Goal: Task Accomplishment & Management: Manage account settings

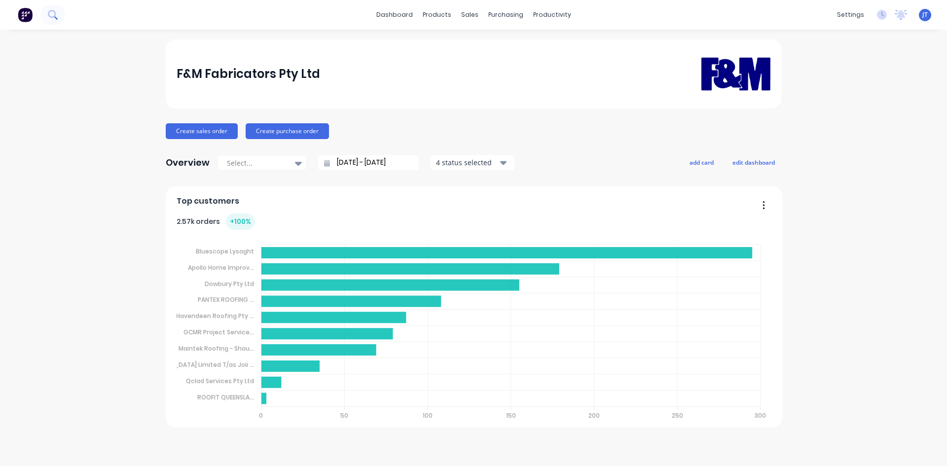
click at [55, 9] on button at bounding box center [52, 15] width 25 height 20
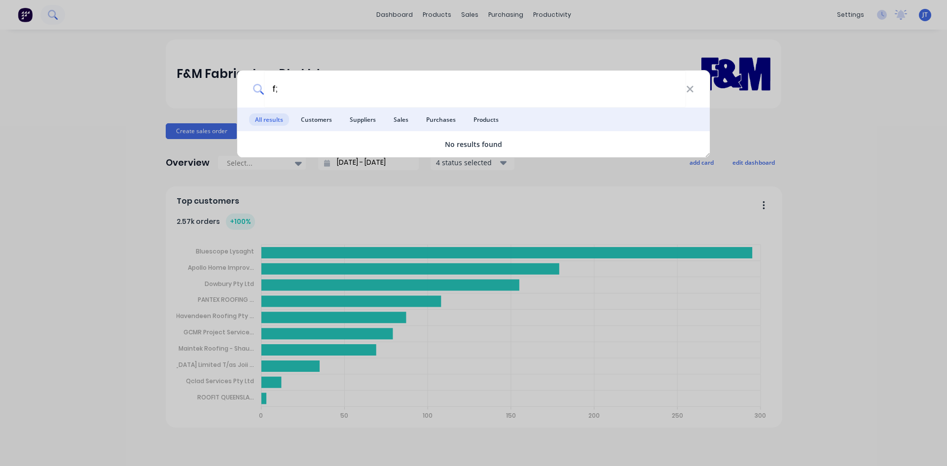
type input "f"
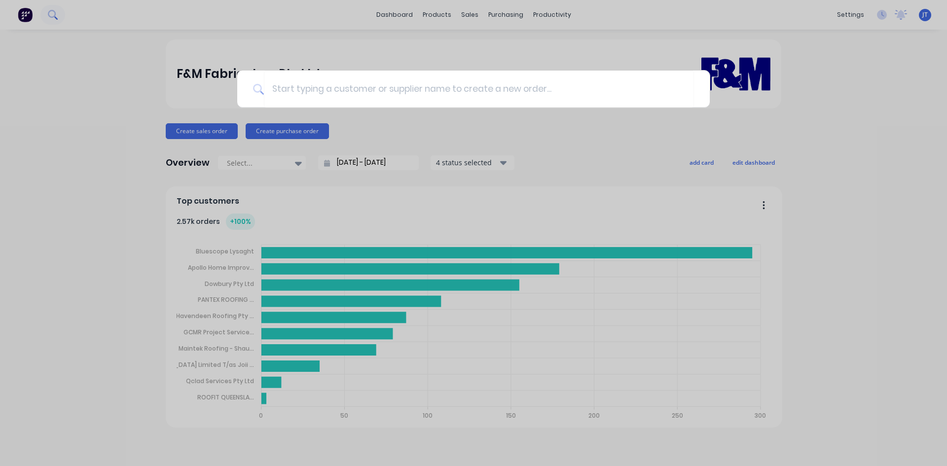
type input "l"
type input "flexshield"
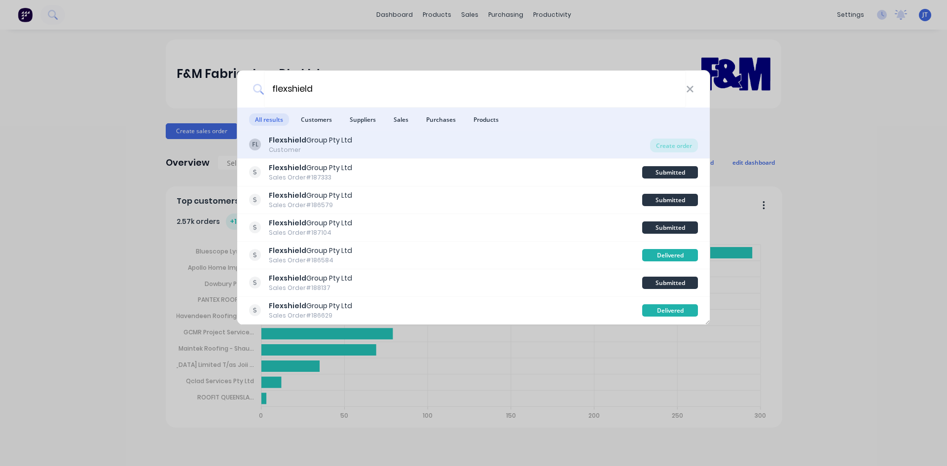
click at [397, 138] on div "FL Flexshield Group Pty Ltd Customer" at bounding box center [449, 144] width 401 height 19
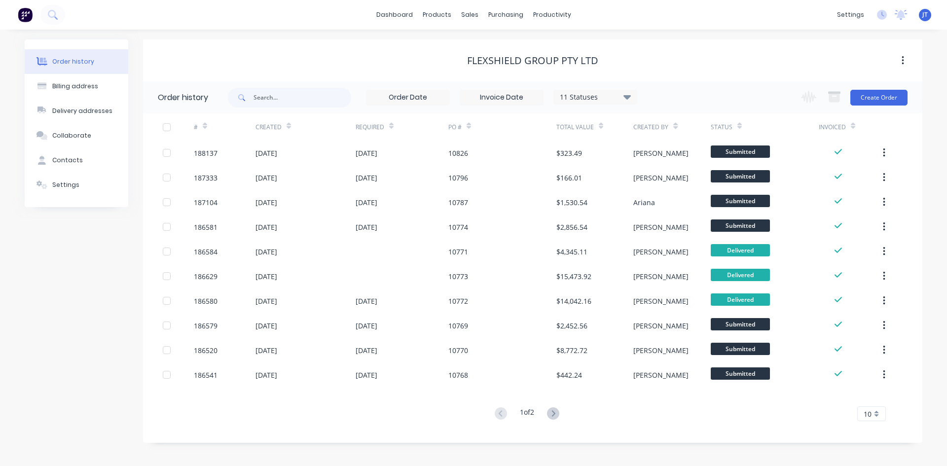
click at [676, 128] on icon at bounding box center [676, 125] width 4 height 7
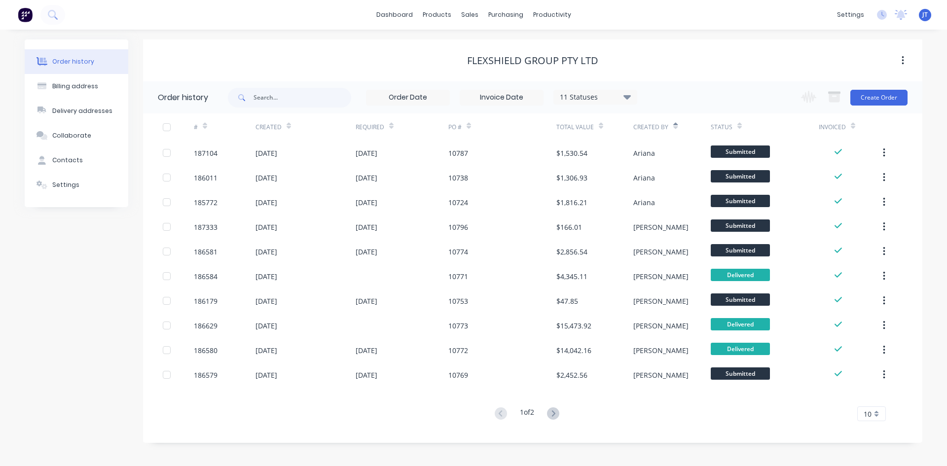
click at [675, 128] on icon at bounding box center [676, 127] width 4 height 3
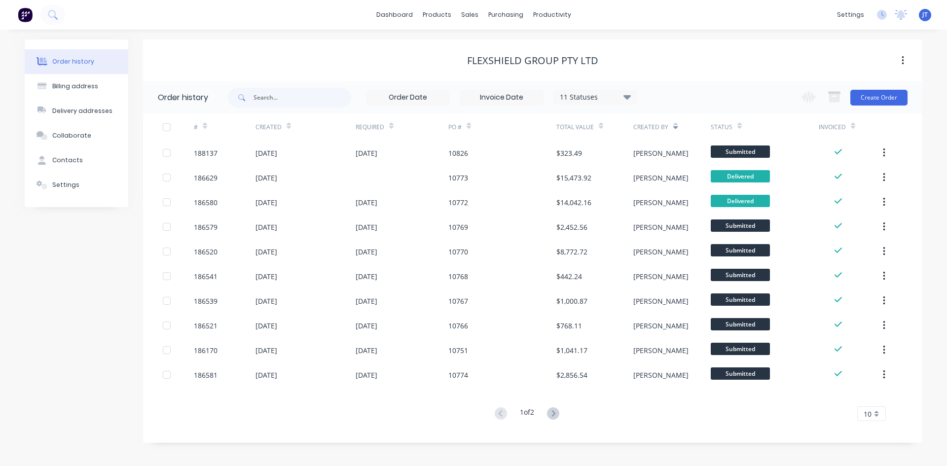
click at [598, 90] on div "11 Statuses Invoice Status Invoiced Not Invoiced Partial Order Status All Archi…" at bounding box center [596, 97] width 84 height 15
click at [603, 94] on div "11 Statuses" at bounding box center [595, 97] width 83 height 11
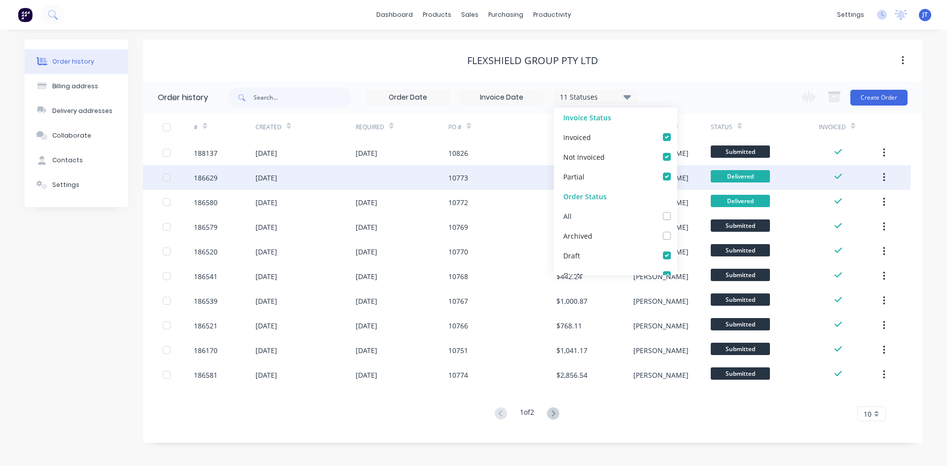
drag, startPoint x: 661, startPoint y: 216, endPoint x: 678, endPoint y: 178, distance: 41.5
click at [677, 211] on label at bounding box center [677, 211] width 0 height 0
click at [677, 216] on input "checkbox" at bounding box center [681, 215] width 8 height 9
checkbox input "true"
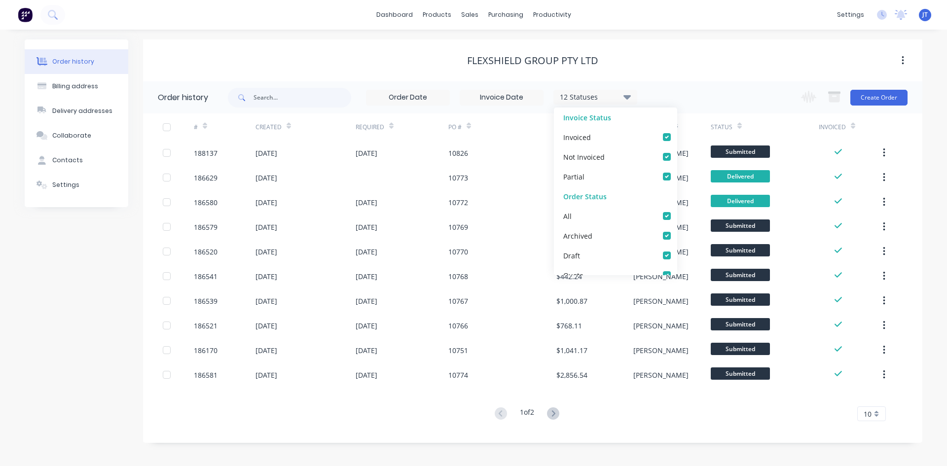
click at [710, 67] on div "Flexshield Group Pty Ltd" at bounding box center [533, 61] width 780 height 18
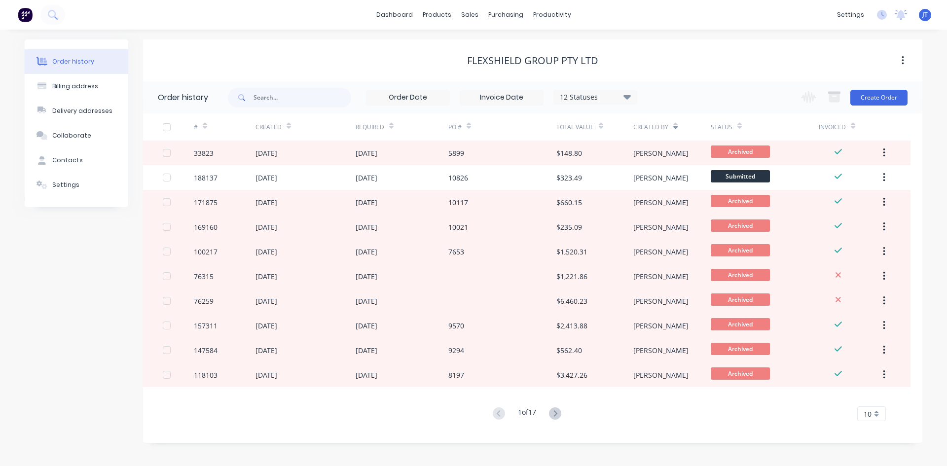
click at [600, 125] on icon at bounding box center [601, 125] width 4 height 7
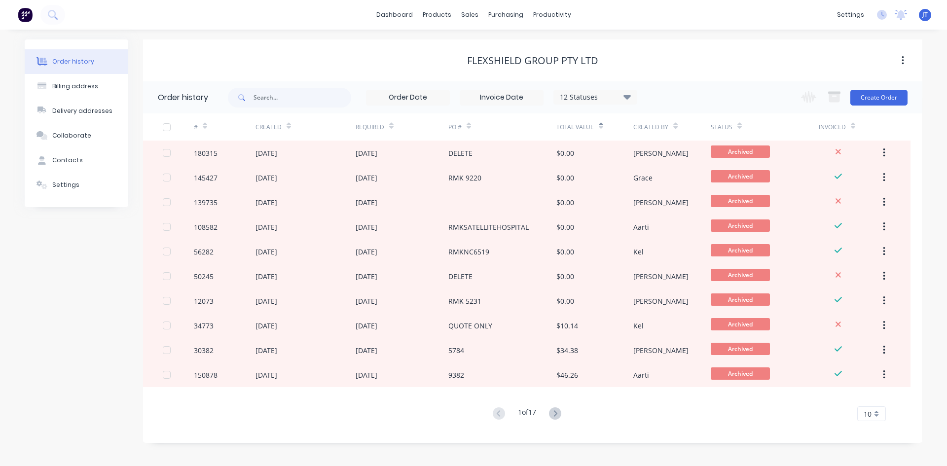
click at [600, 125] on icon at bounding box center [601, 125] width 4 height 7
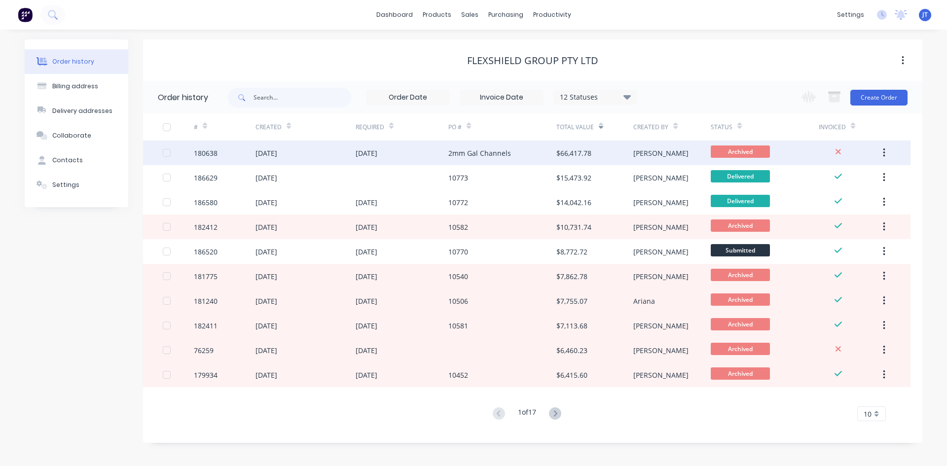
click at [575, 159] on div "$66,417.78" at bounding box center [595, 153] width 77 height 25
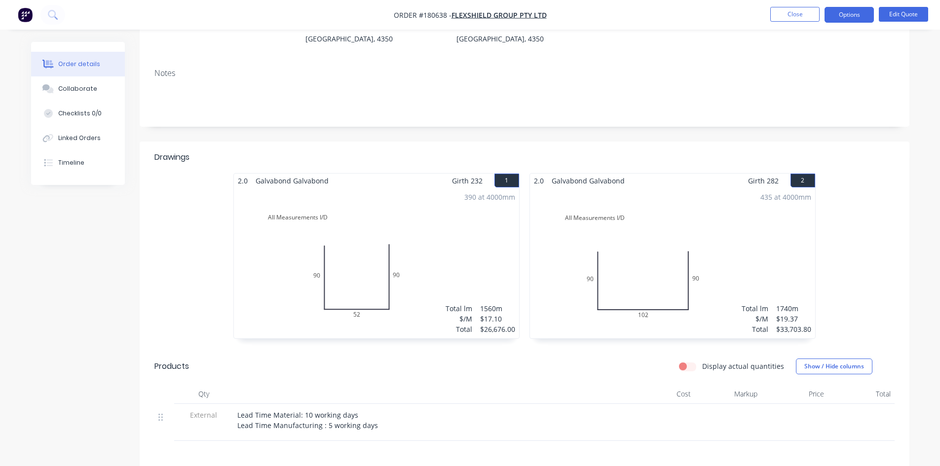
scroll to position [164, 0]
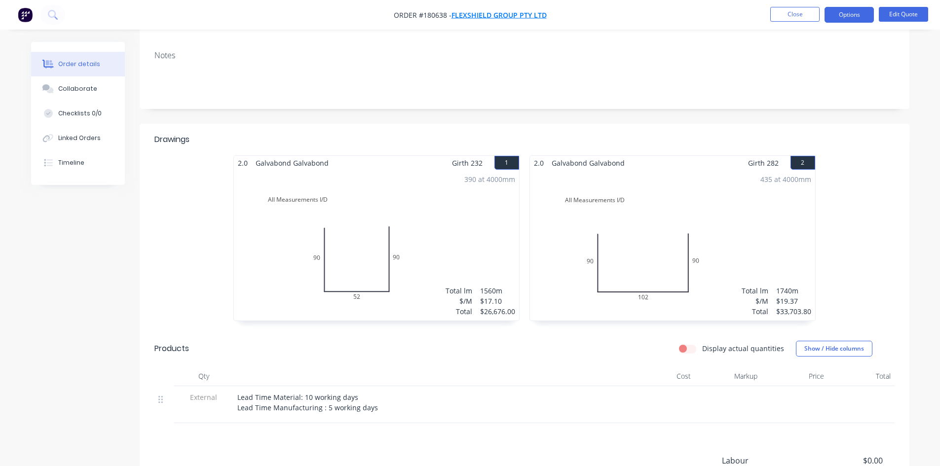
click at [474, 17] on span "Flexshield Group Pty Ltd" at bounding box center [498, 14] width 95 height 9
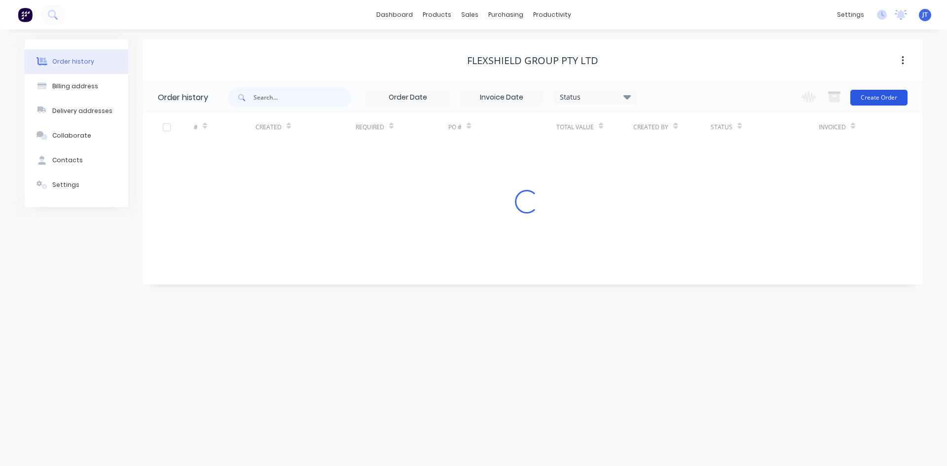
click at [889, 91] on button "Create Order" at bounding box center [879, 98] width 57 height 16
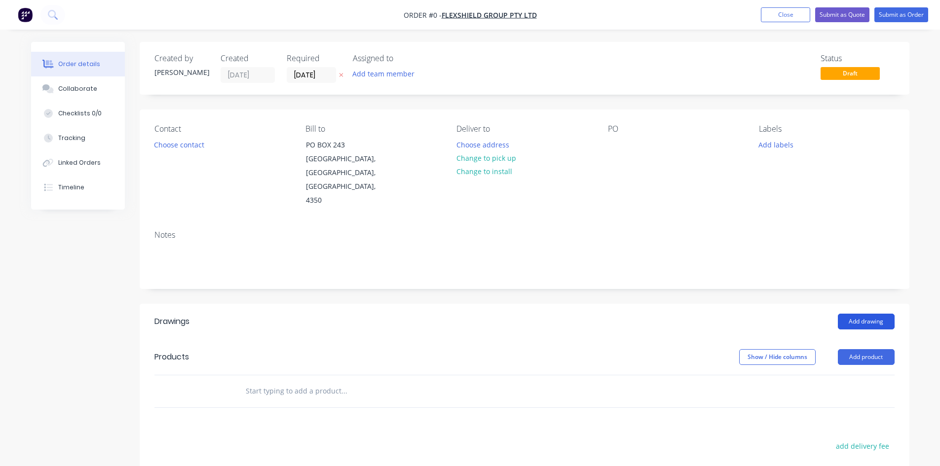
click at [880, 314] on button "Add drawing" at bounding box center [866, 322] width 57 height 16
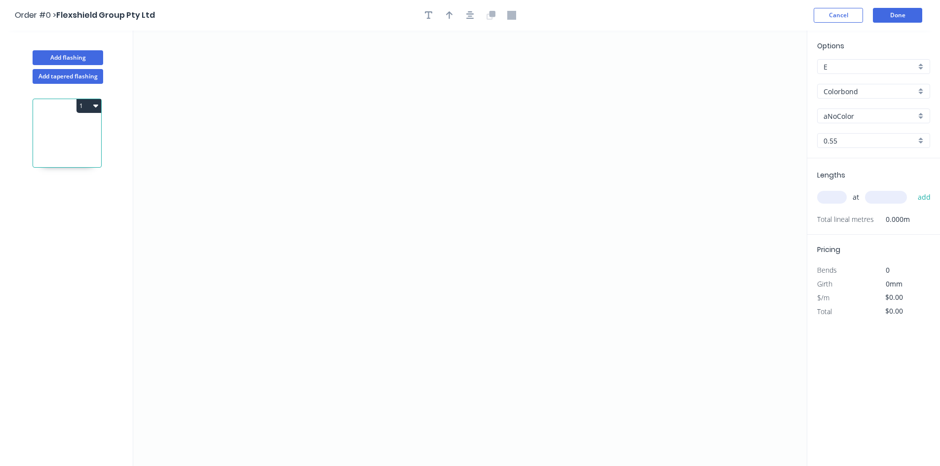
click at [871, 93] on input "Colorbond" at bounding box center [870, 91] width 92 height 10
click at [871, 108] on div "Galvabond" at bounding box center [874, 110] width 112 height 17
type input "Galvabond"
click at [856, 139] on input "0.55" at bounding box center [870, 141] width 92 height 10
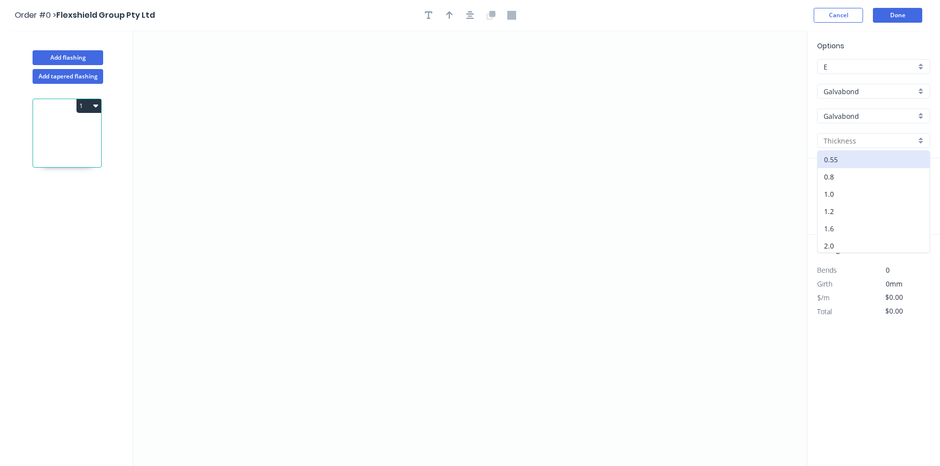
click at [840, 228] on div "1.6" at bounding box center [874, 228] width 112 height 17
type input "1.6"
click at [291, 187] on icon "0" at bounding box center [470, 249] width 674 height 436
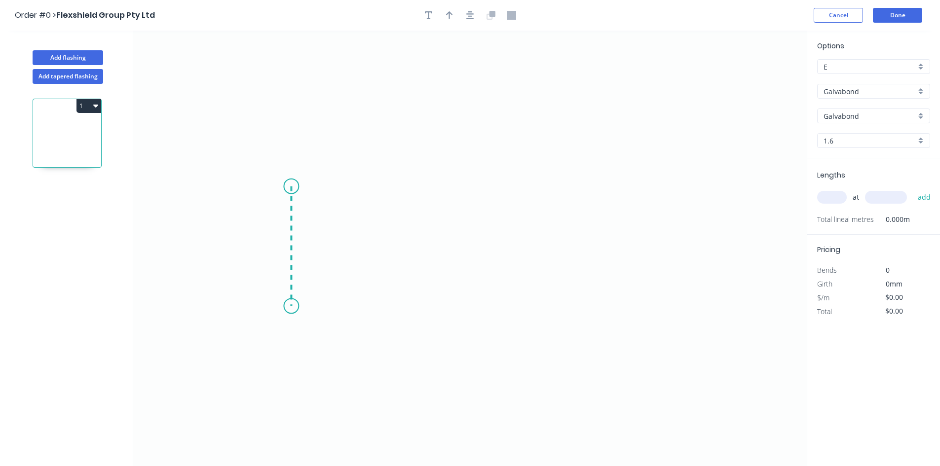
click at [291, 314] on icon "0" at bounding box center [470, 249] width 674 height 436
click at [616, 328] on icon "0 ?" at bounding box center [470, 249] width 674 height 436
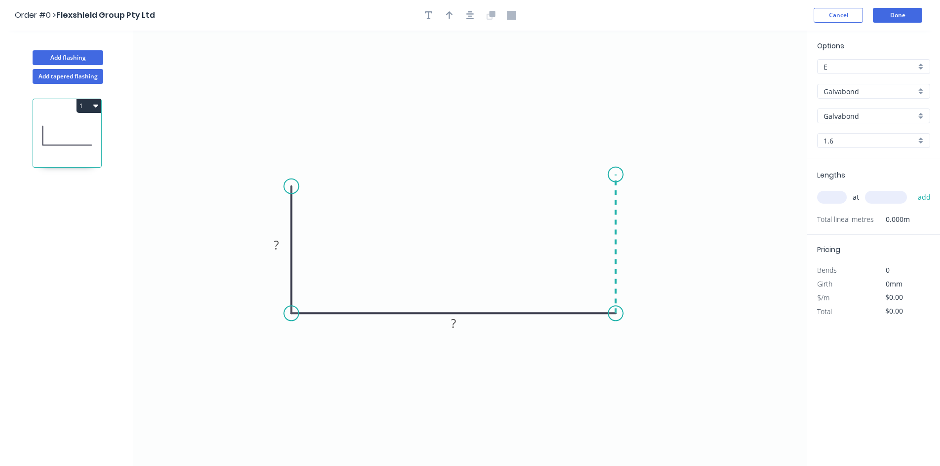
click at [616, 175] on icon at bounding box center [616, 244] width 0 height 139
click at [625, 245] on rect at bounding box center [631, 240] width 20 height 14
type input "$19.90"
click at [688, 133] on icon "0 50 56 50" at bounding box center [470, 249] width 674 height 436
click at [836, 68] on input "E" at bounding box center [870, 67] width 92 height 10
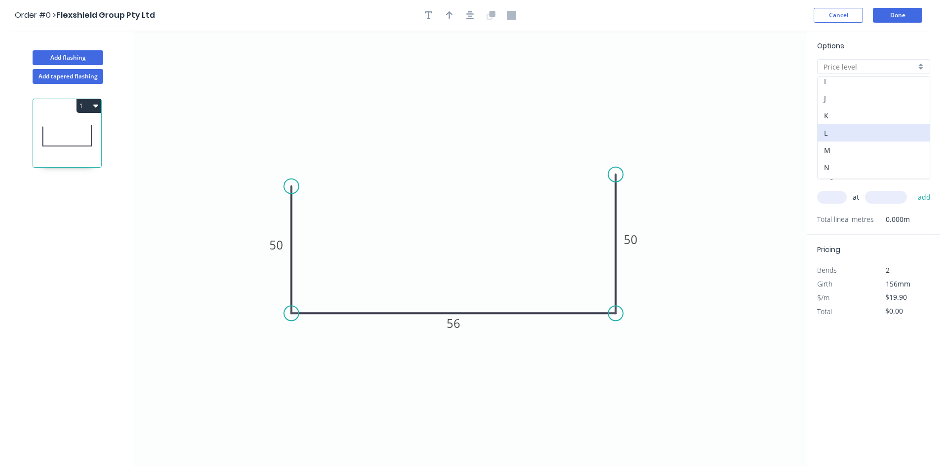
scroll to position [164, 0]
click at [886, 148] on div "N" at bounding box center [874, 145] width 112 height 17
type input "N"
type input "$15.66"
click at [733, 250] on icon "0 50 56 50" at bounding box center [470, 249] width 674 height 436
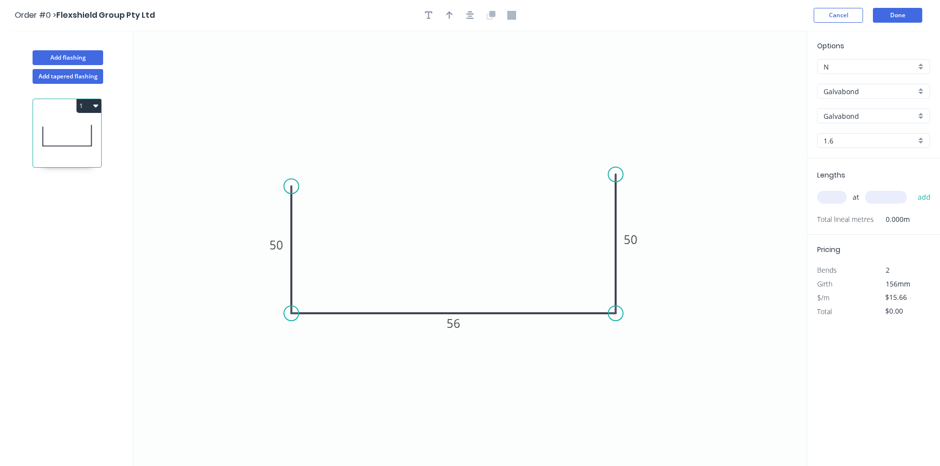
click at [737, 237] on icon "0 50 56 50" at bounding box center [470, 249] width 674 height 436
click at [843, 15] on button "Cancel" at bounding box center [838, 15] width 49 height 15
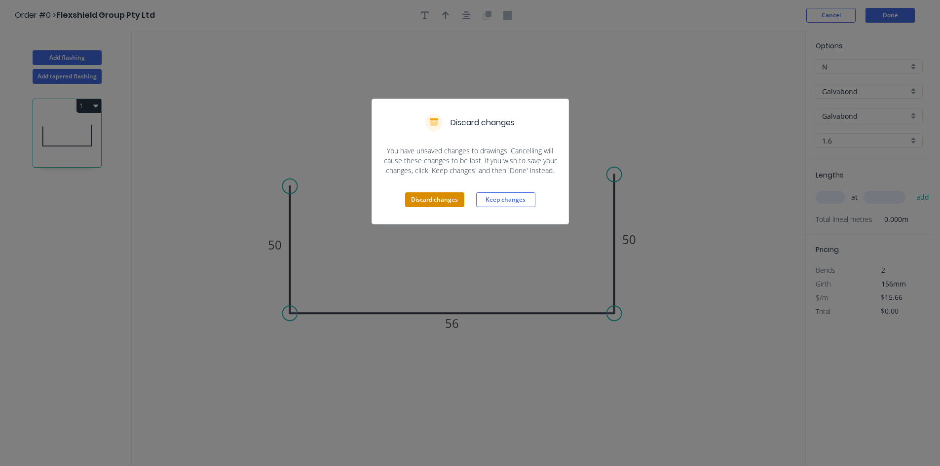
click at [445, 201] on button "Discard changes" at bounding box center [434, 199] width 59 height 15
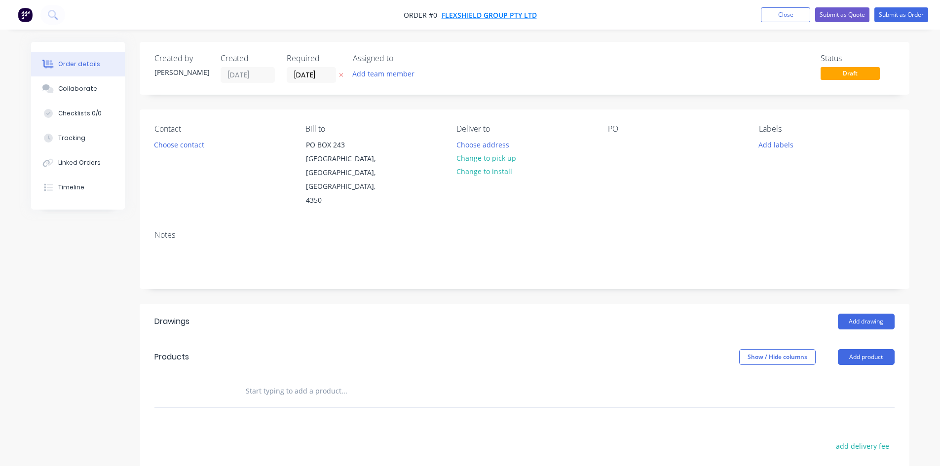
click at [509, 14] on span "Flexshield Group Pty Ltd" at bounding box center [489, 14] width 95 height 9
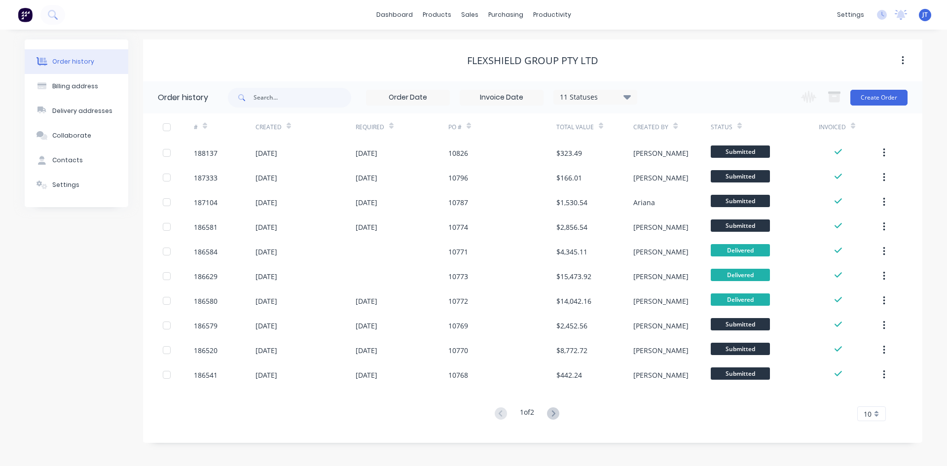
click at [595, 125] on div "Total Value" at bounding box center [580, 126] width 47 height 17
click at [599, 125] on icon at bounding box center [601, 125] width 4 height 7
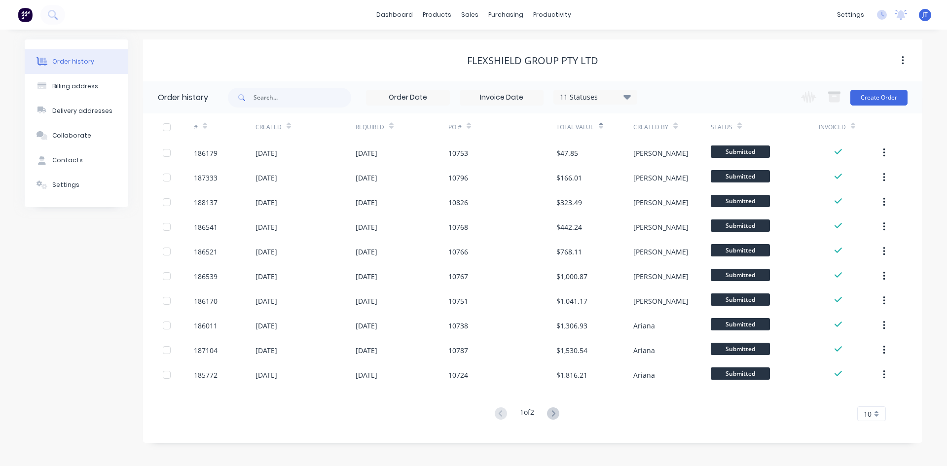
click at [599, 125] on icon at bounding box center [601, 125] width 4 height 7
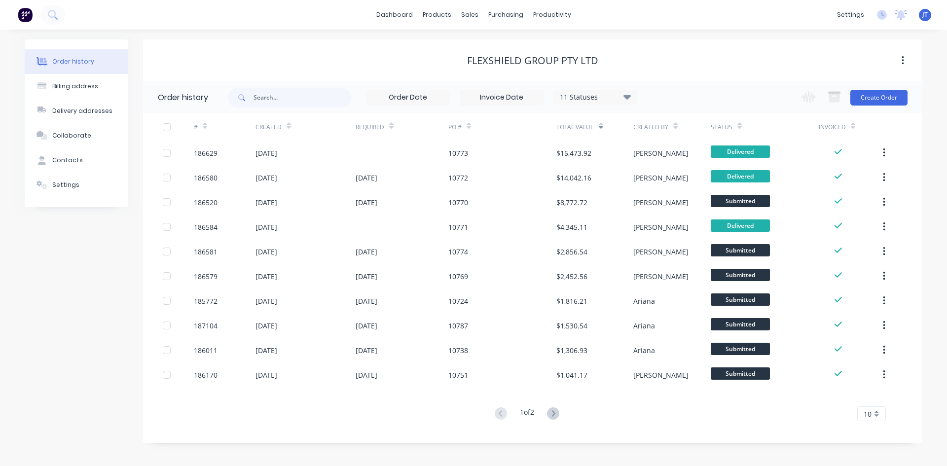
click at [629, 96] on icon at bounding box center [627, 97] width 7 height 4
click at [647, 213] on div "All" at bounding box center [615, 216] width 123 height 20
click at [677, 211] on label at bounding box center [677, 211] width 0 height 0
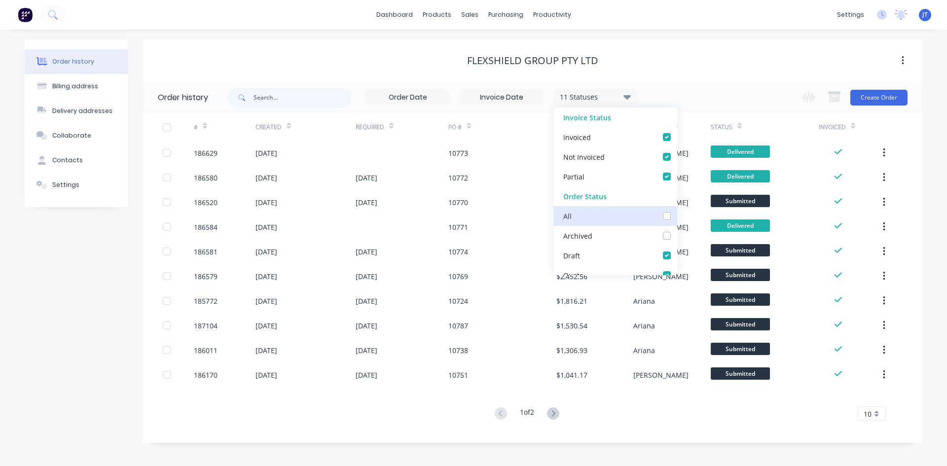
click at [677, 215] on input "checkbox" at bounding box center [681, 215] width 8 height 9
checkbox input "true"
click at [715, 68] on div "Flexshield Group Pty Ltd" at bounding box center [533, 61] width 780 height 18
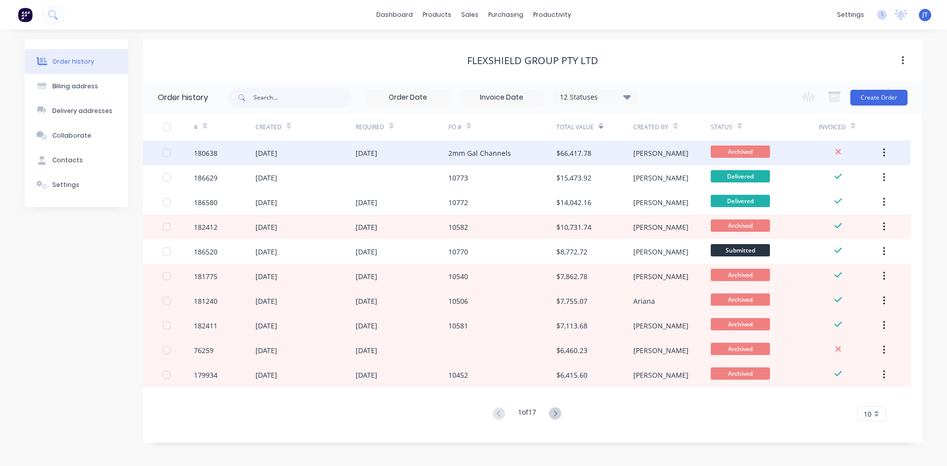
click at [565, 157] on div "$66,417.78" at bounding box center [574, 153] width 35 height 10
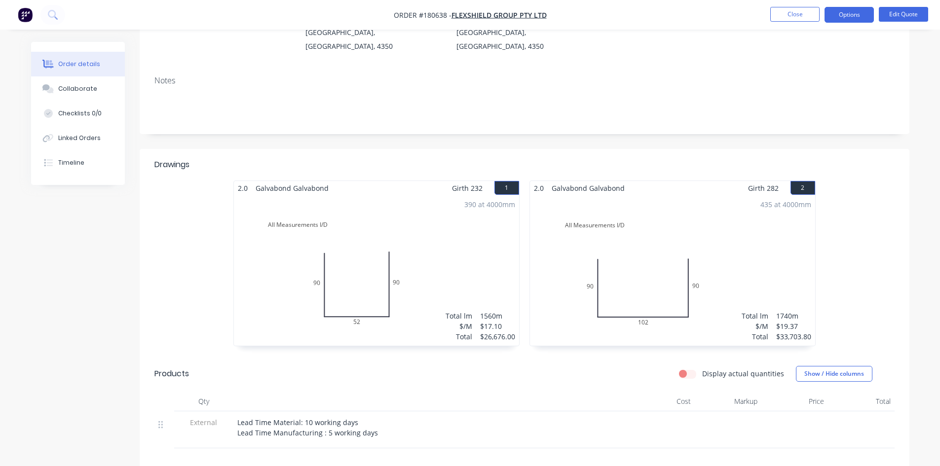
scroll to position [164, 0]
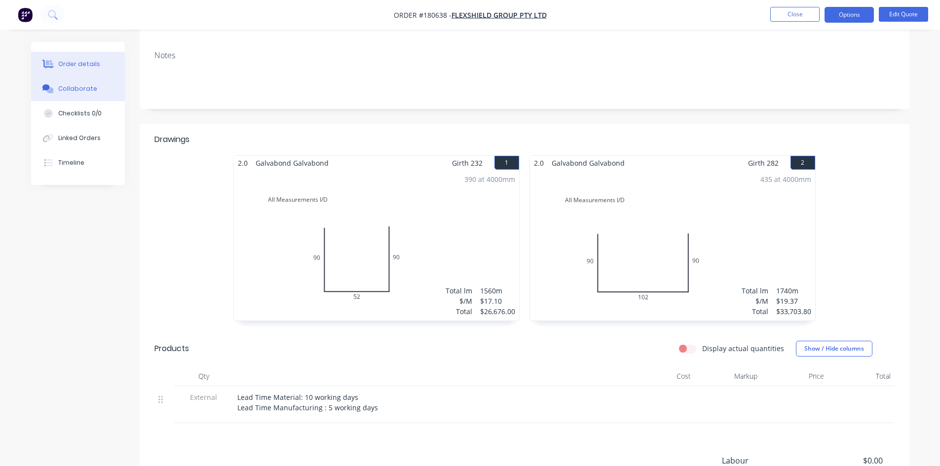
click at [95, 94] on button "Collaborate" at bounding box center [78, 88] width 94 height 25
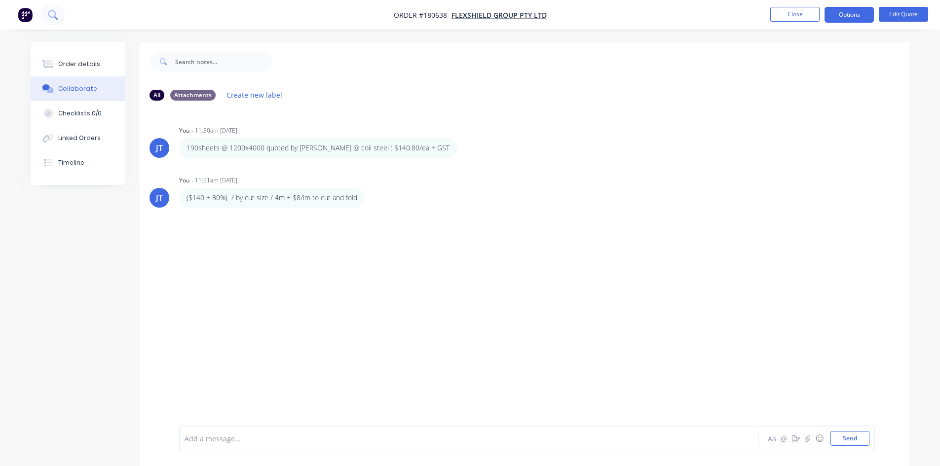
click at [51, 13] on icon at bounding box center [52, 14] width 9 height 9
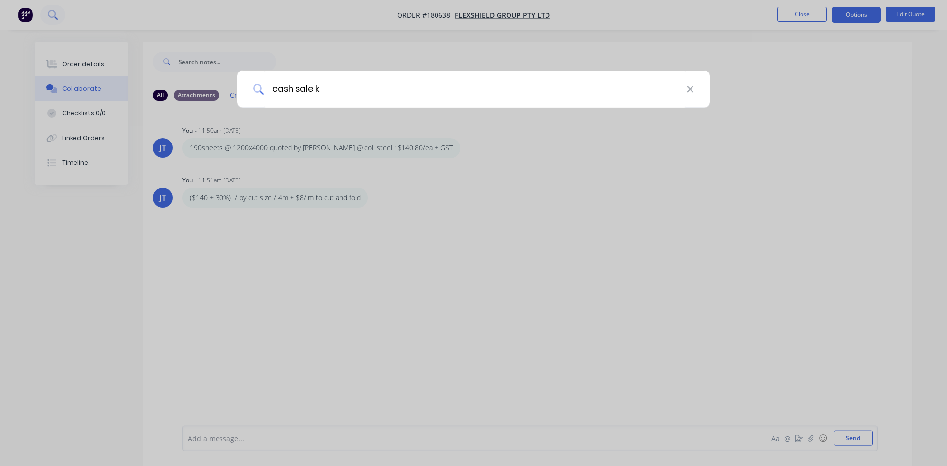
type input "cash sale k"
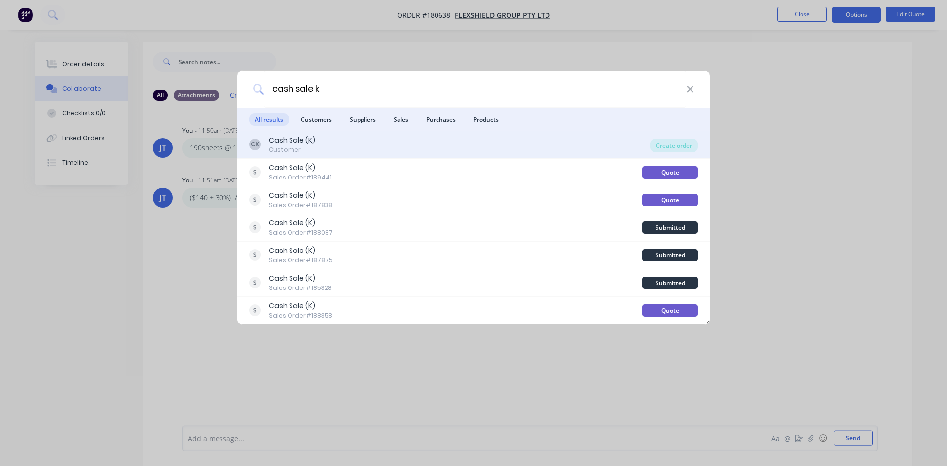
click at [499, 148] on div "[PERSON_NAME] Sale (K) Customer" at bounding box center [449, 144] width 401 height 19
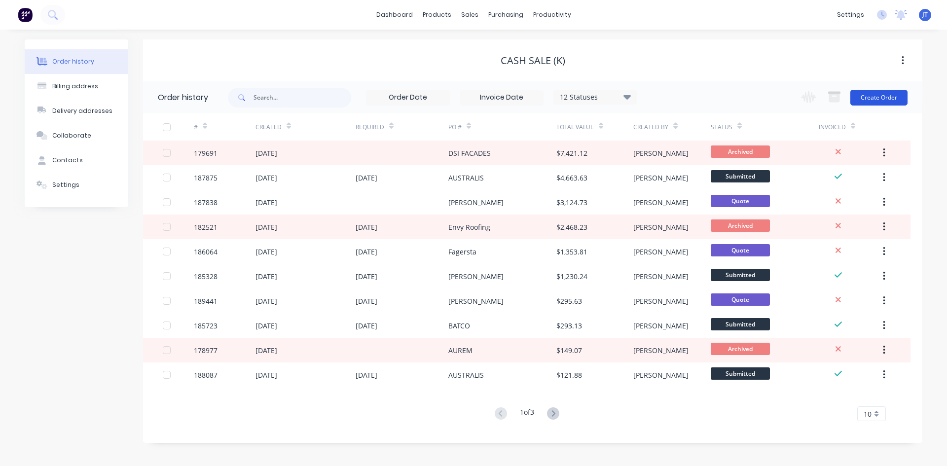
click at [861, 101] on button "Create Order" at bounding box center [879, 98] width 57 height 16
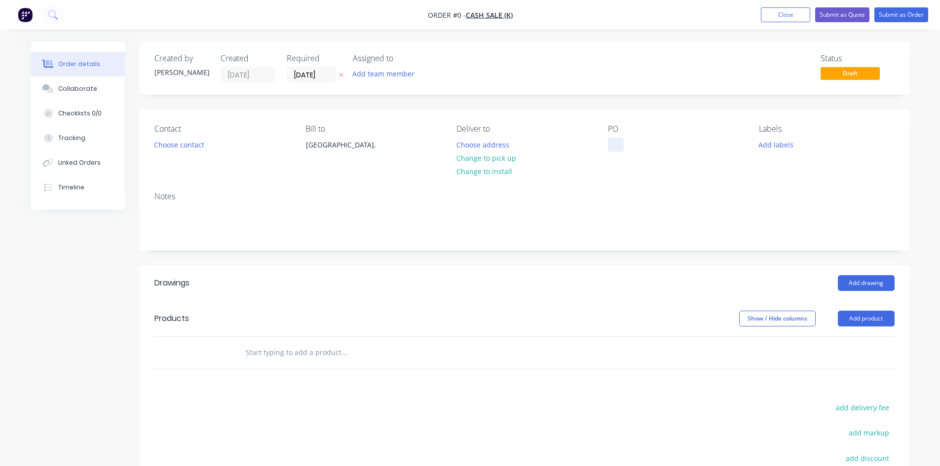
click at [615, 146] on div at bounding box center [616, 145] width 16 height 14
click at [497, 145] on div "Order details Collaborate Checklists 0/0 Tracking Linked Orders Timeline Order …" at bounding box center [470, 331] width 898 height 579
click at [512, 143] on button "Choose address" at bounding box center [482, 144] width 63 height 13
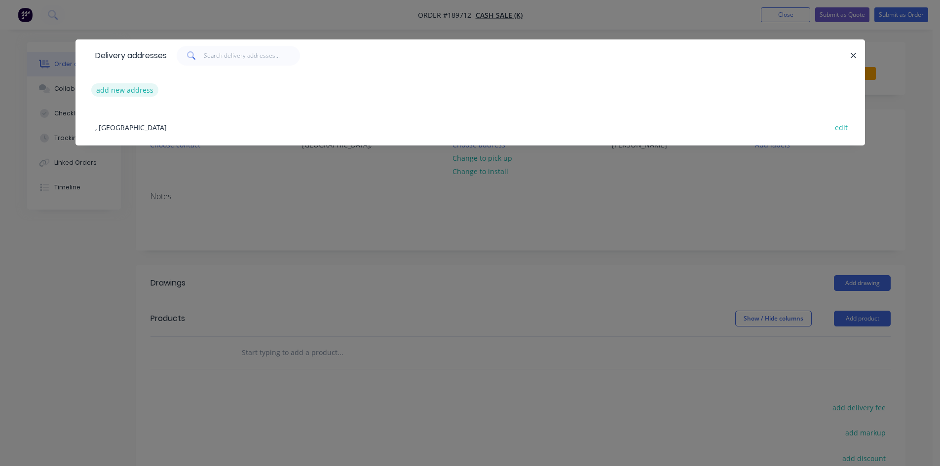
click at [117, 85] on button "add new address" at bounding box center [125, 89] width 68 height 13
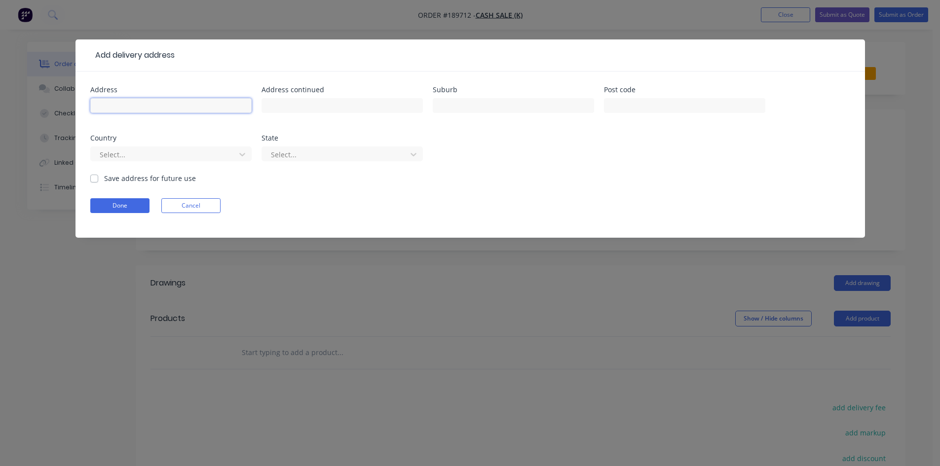
drag, startPoint x: 130, startPoint y: 104, endPoint x: 165, endPoint y: 112, distance: 35.4
click at [130, 104] on input "text" at bounding box center [170, 105] width 161 height 15
type input "[STREET_ADDRESS],"
type input "[GEOGRAPHIC_DATA]"
click button "Done" at bounding box center [119, 205] width 59 height 15
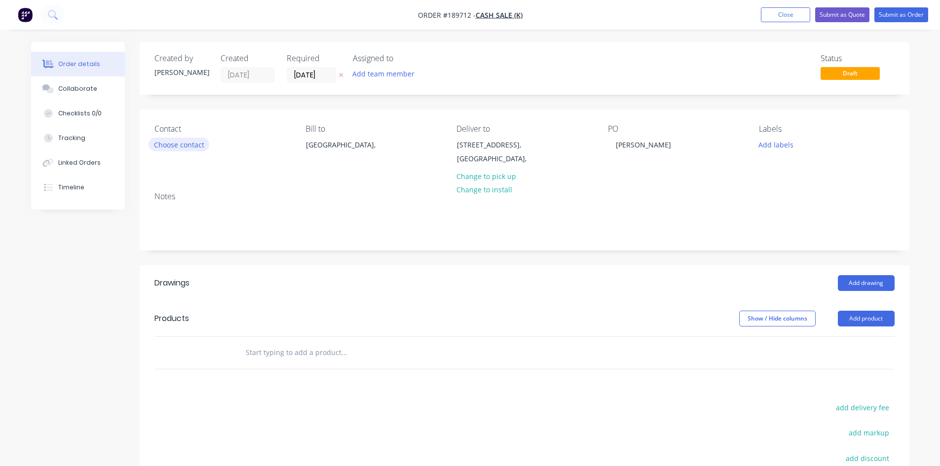
click at [189, 145] on button "Choose contact" at bounding box center [179, 144] width 61 height 13
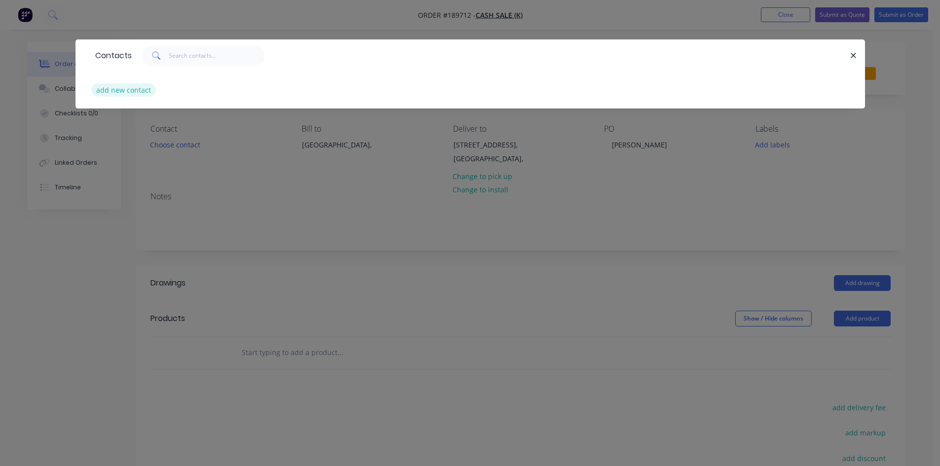
click at [142, 87] on button "add new contact" at bounding box center [123, 89] width 65 height 13
select select "AU"
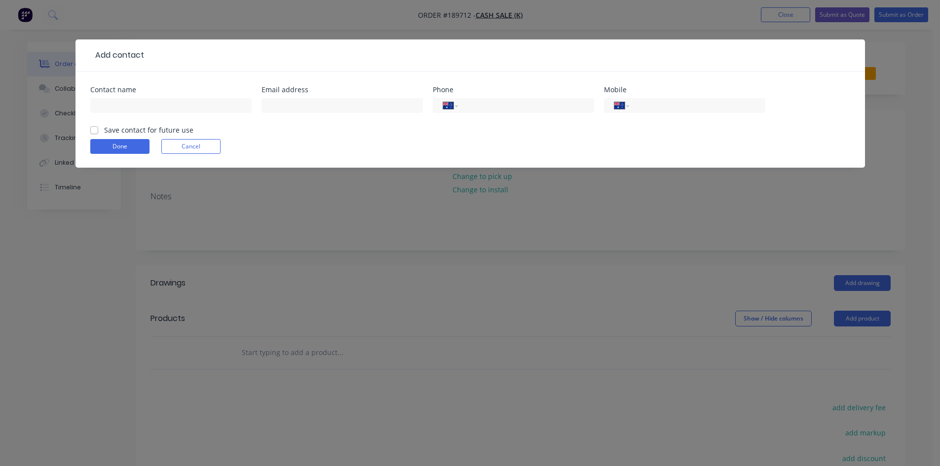
click at [118, 93] on div "Contact name" at bounding box center [170, 89] width 161 height 7
click at [128, 108] on input "text" at bounding box center [170, 105] width 161 height 15
type input "[PERSON_NAME]"
type input "0418 749 611"
click button "Done" at bounding box center [119, 146] width 59 height 15
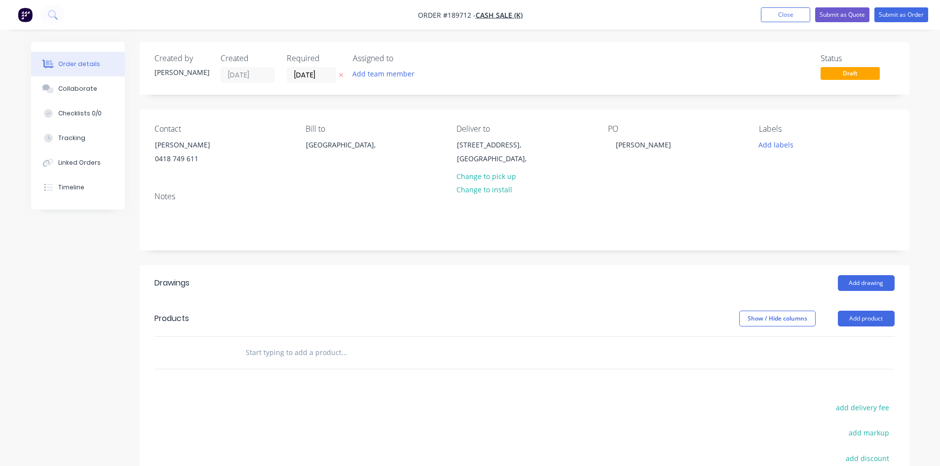
click at [319, 67] on label "[DATE]" at bounding box center [311, 75] width 49 height 16
click at [319, 68] on input "[DATE]" at bounding box center [311, 75] width 48 height 15
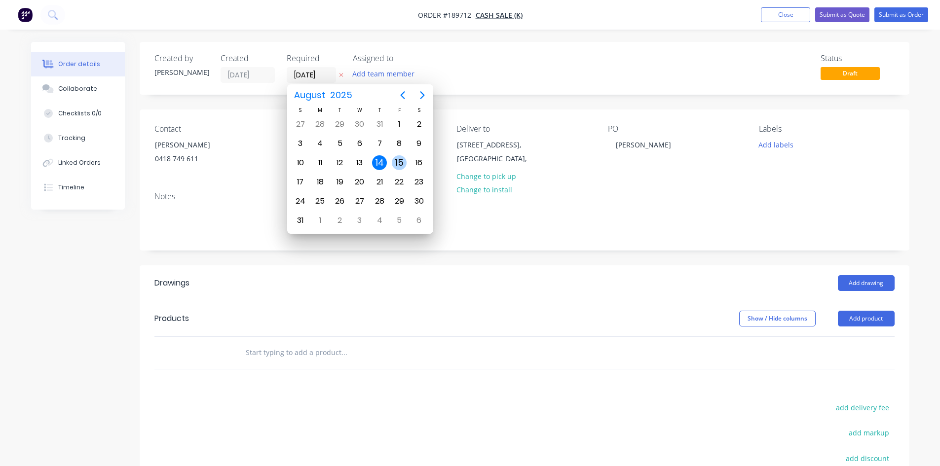
click at [395, 157] on div "15" at bounding box center [399, 162] width 15 height 15
type input "[DATE]"
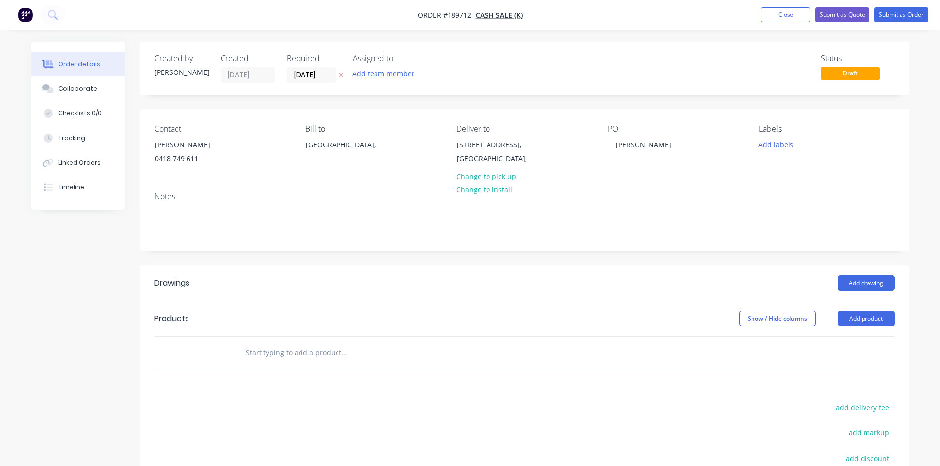
click at [862, 274] on header "Drawings Add drawing" at bounding box center [525, 283] width 770 height 36
click at [863, 282] on button "Add drawing" at bounding box center [866, 283] width 57 height 16
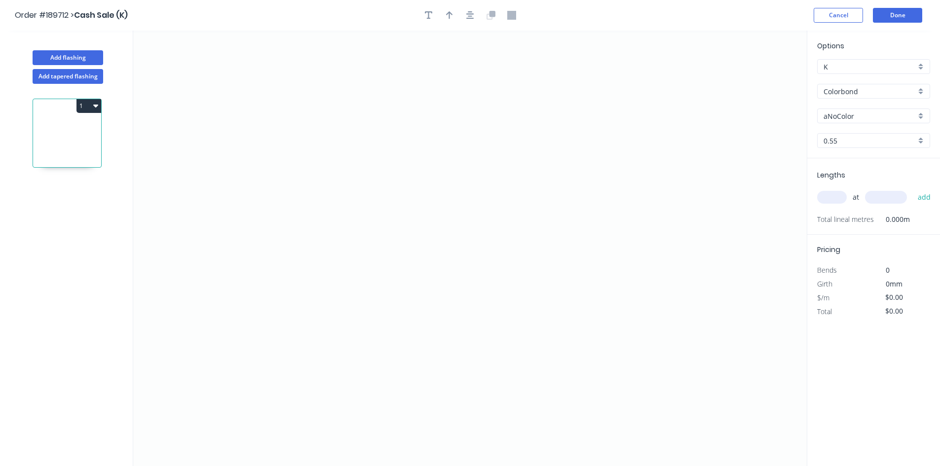
click at [847, 119] on input "aNoColor" at bounding box center [870, 116] width 92 height 10
click at [849, 132] on div "Surfmist" at bounding box center [874, 132] width 112 height 17
type input "Surfmist"
click at [512, 70] on icon "0" at bounding box center [470, 249] width 674 height 436
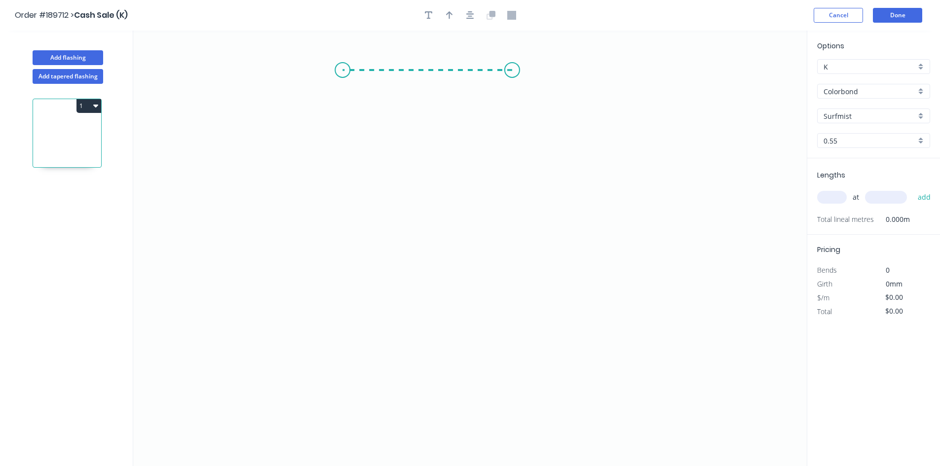
click at [342, 70] on icon "0" at bounding box center [470, 249] width 674 height 436
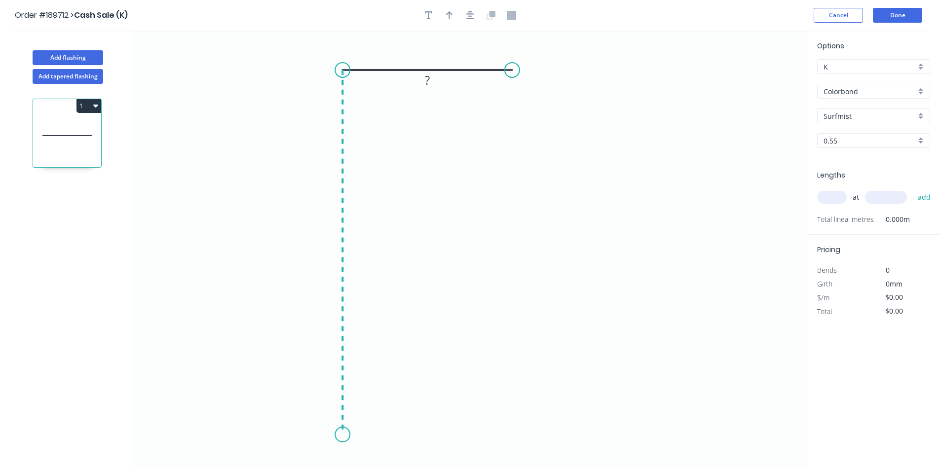
click at [336, 439] on icon "0 ?" at bounding box center [470, 249] width 674 height 436
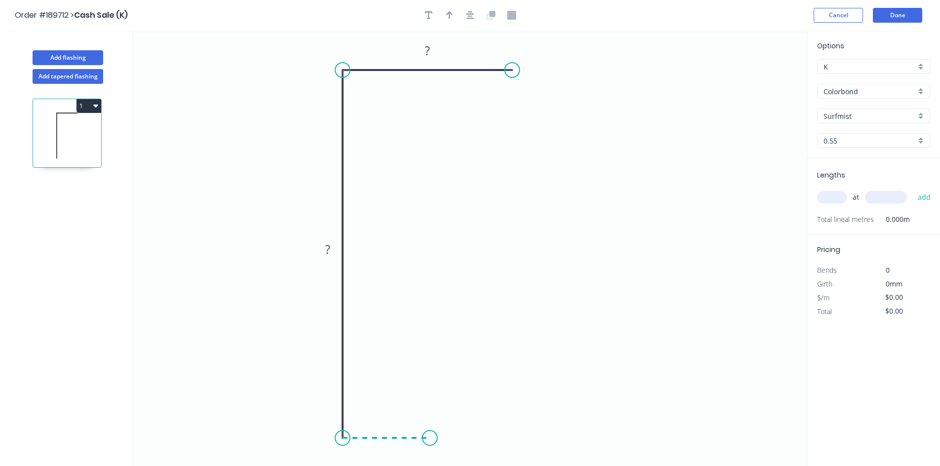
click at [430, 441] on icon "0 ? ?" at bounding box center [470, 249] width 674 height 436
click at [432, 384] on icon "0 ? ? ?" at bounding box center [470, 249] width 674 height 436
click at [565, 383] on icon "0 ? ? ? ?" at bounding box center [470, 249] width 674 height 436
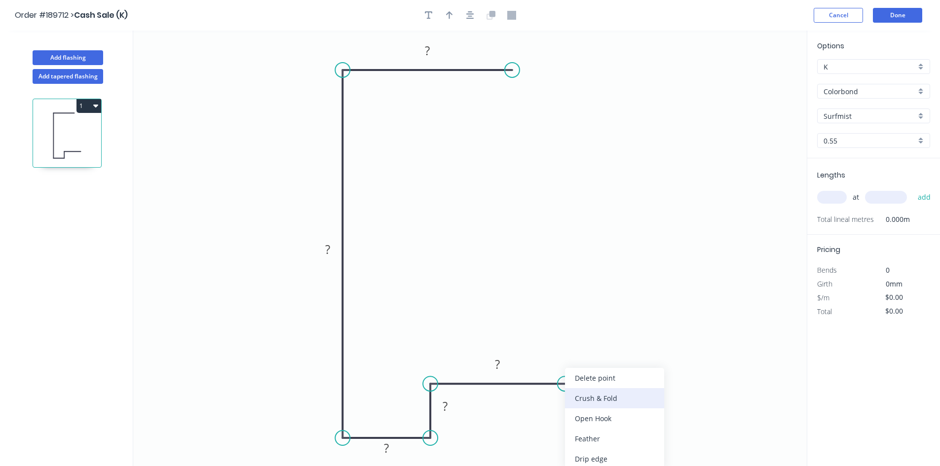
click at [580, 402] on div "Crush & Fold" at bounding box center [614, 398] width 99 height 20
drag, startPoint x: 566, startPoint y: 405, endPoint x: 618, endPoint y: 402, distance: 51.9
click at [618, 402] on rect at bounding box center [610, 399] width 39 height 20
click at [608, 394] on tspan "10" at bounding box center [610, 397] width 14 height 16
type input "$14.10"
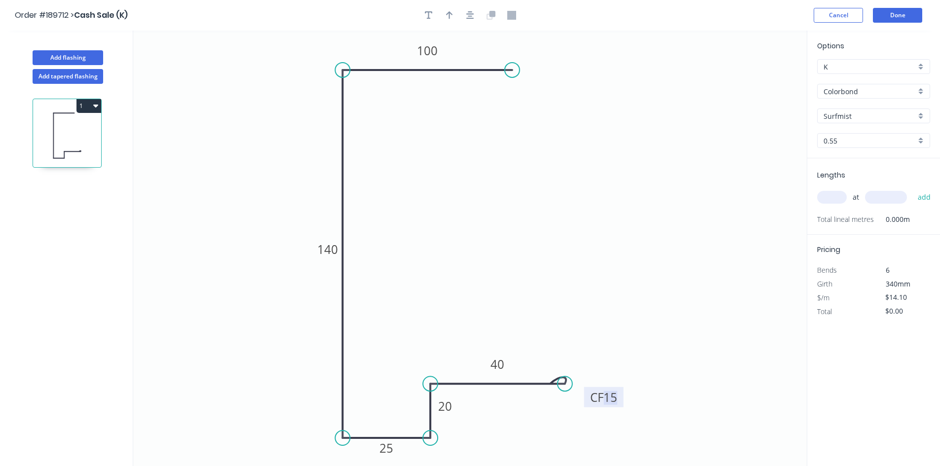
click at [837, 199] on input "text" at bounding box center [832, 197] width 30 height 13
type input "1"
type input "6500"
click at [913, 189] on button "add" at bounding box center [924, 197] width 23 height 17
type input "$91.65"
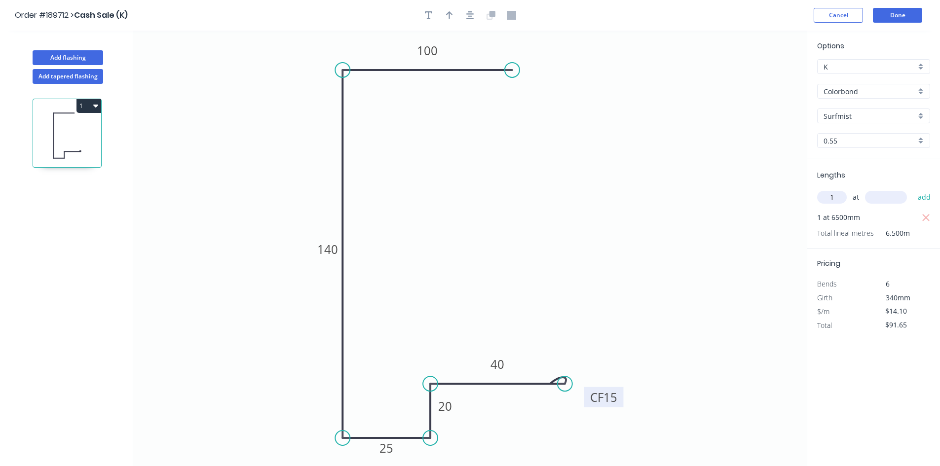
type input "1"
type input "2400"
click at [913, 189] on button "add" at bounding box center [924, 197] width 23 height 17
type input "$125.49"
click at [64, 54] on button "Add flashing" at bounding box center [68, 57] width 71 height 15
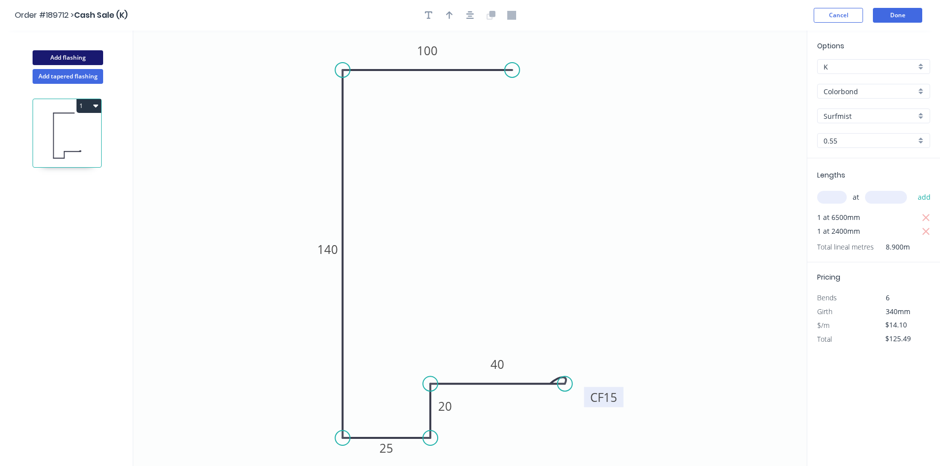
type input "$0.00"
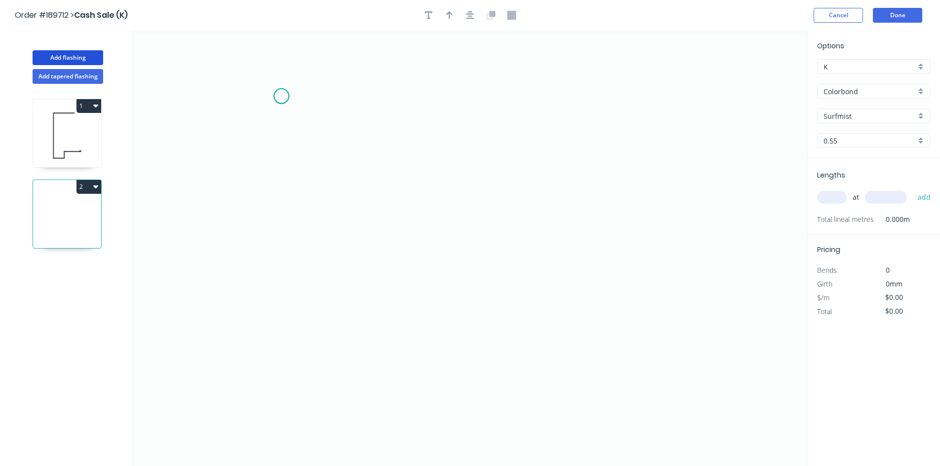
click at [281, 96] on icon "0" at bounding box center [470, 249] width 674 height 436
click at [361, 62] on icon "0" at bounding box center [470, 249] width 674 height 436
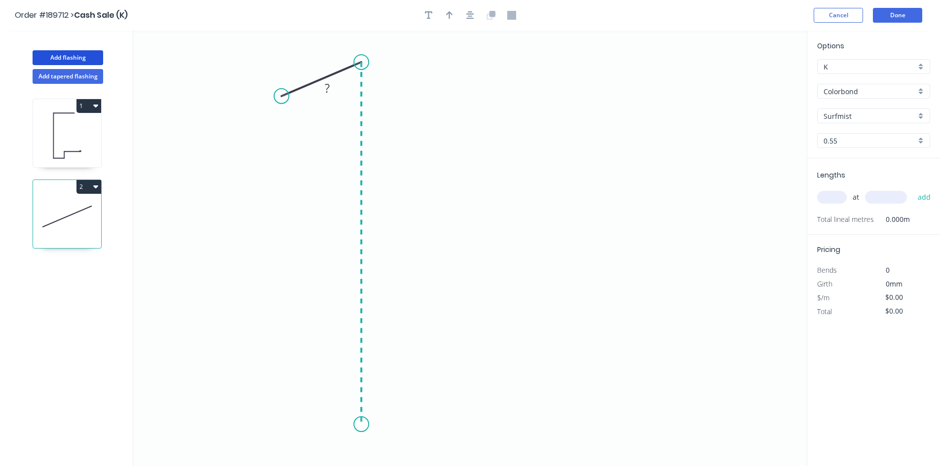
click at [360, 425] on icon "0 ?" at bounding box center [470, 249] width 674 height 436
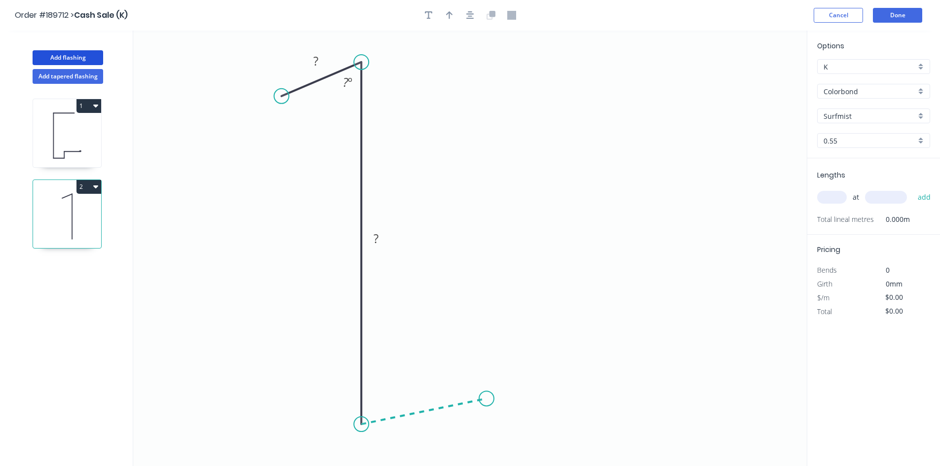
click at [487, 399] on icon "0 ? ? ? º" at bounding box center [470, 249] width 674 height 436
click at [486, 321] on icon "0 ? ? ? ? º ? º" at bounding box center [470, 249] width 674 height 436
click at [595, 296] on icon "0 ? ? ? ? ? º ? º ? º" at bounding box center [470, 249] width 674 height 436
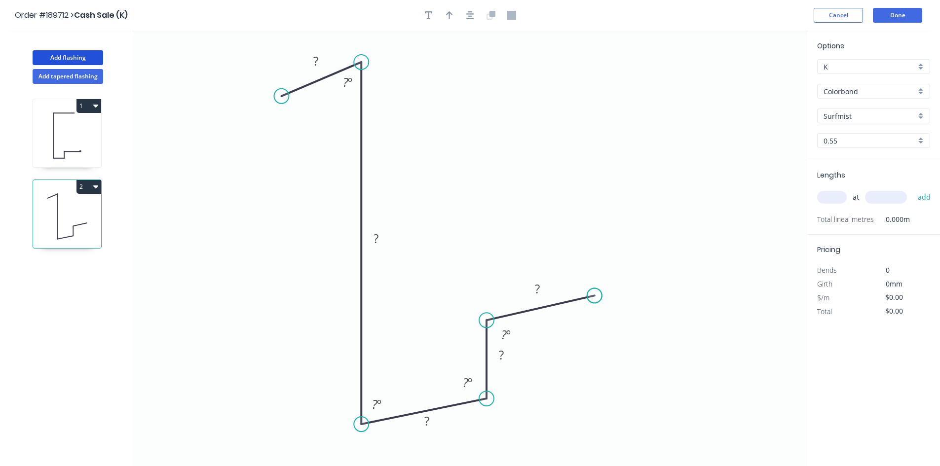
click at [595, 296] on circle at bounding box center [594, 295] width 15 height 15
click at [623, 321] on div "Crush & Fold" at bounding box center [648, 327] width 99 height 20
drag, startPoint x: 604, startPoint y: 314, endPoint x: 658, endPoint y: 299, distance: 55.9
click at [657, 299] on rect at bounding box center [636, 294] width 39 height 20
click at [643, 299] on tspan "10" at bounding box center [647, 299] width 14 height 16
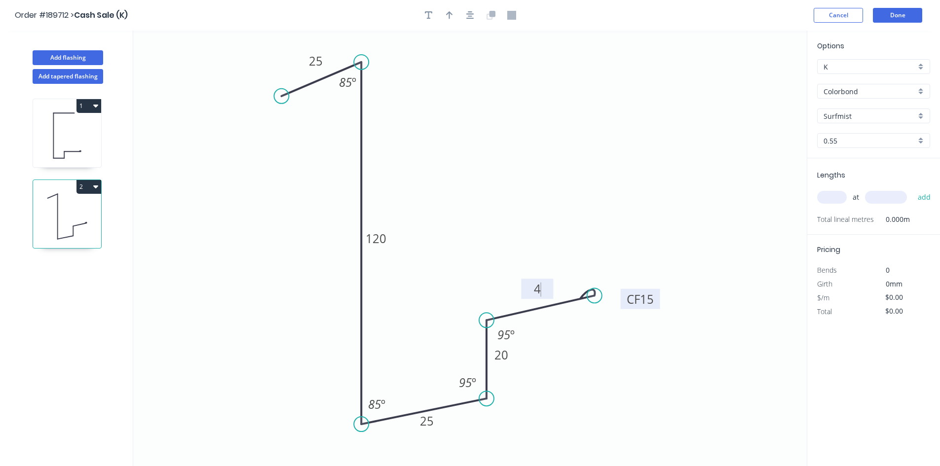
type input "$12.26"
click at [815, 204] on div "Lengths at add Total lineal metres 0.000m" at bounding box center [873, 196] width 133 height 76
drag, startPoint x: 818, startPoint y: 197, endPoint x: 800, endPoint y: 199, distance: 17.4
click at [818, 195] on input "text" at bounding box center [832, 197] width 30 height 13
type input "1"
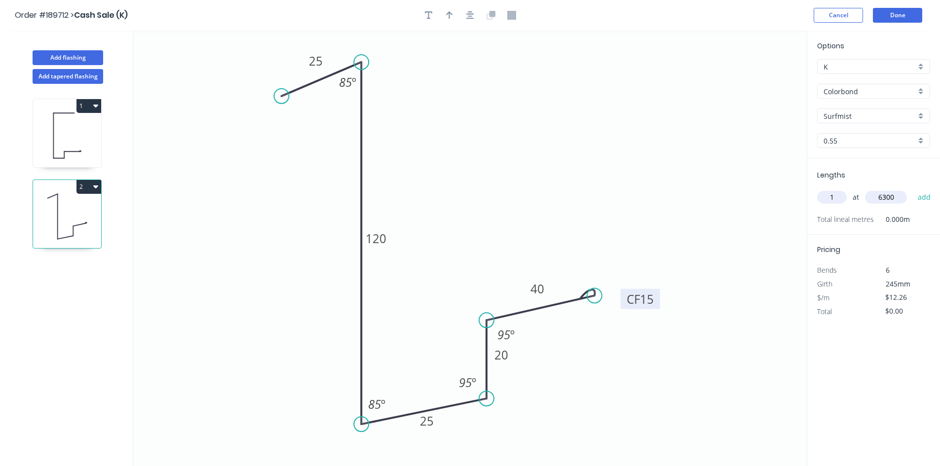
type input "6300"
click at [913, 189] on button "add" at bounding box center [924, 197] width 23 height 17
type input "$77.24"
click at [58, 56] on button "Add flashing" at bounding box center [68, 57] width 71 height 15
type input "$0.00"
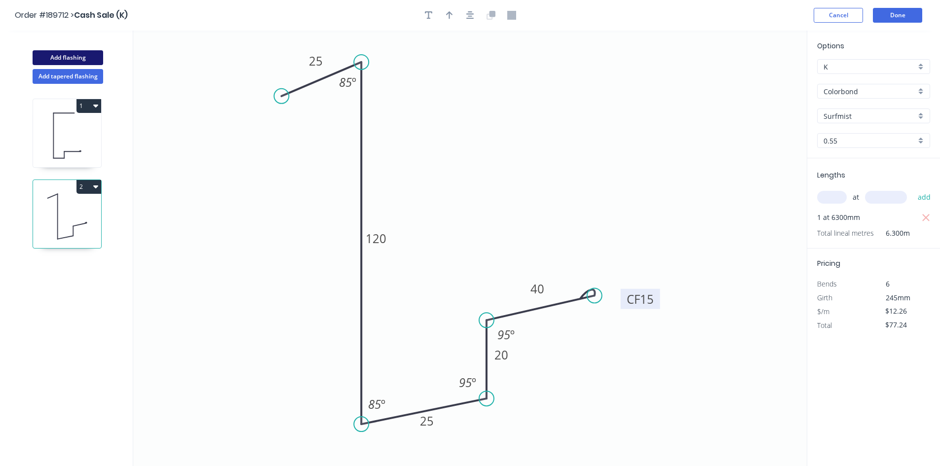
type input "$0.00"
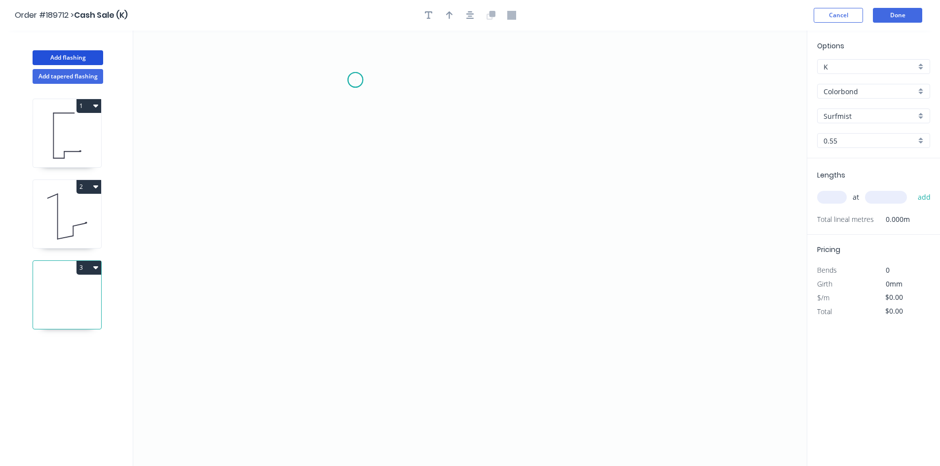
drag, startPoint x: 355, startPoint y: 80, endPoint x: 494, endPoint y: 66, distance: 139.4
click at [359, 78] on icon "0" at bounding box center [470, 249] width 674 height 436
click at [489, 55] on icon "0" at bounding box center [470, 249] width 674 height 436
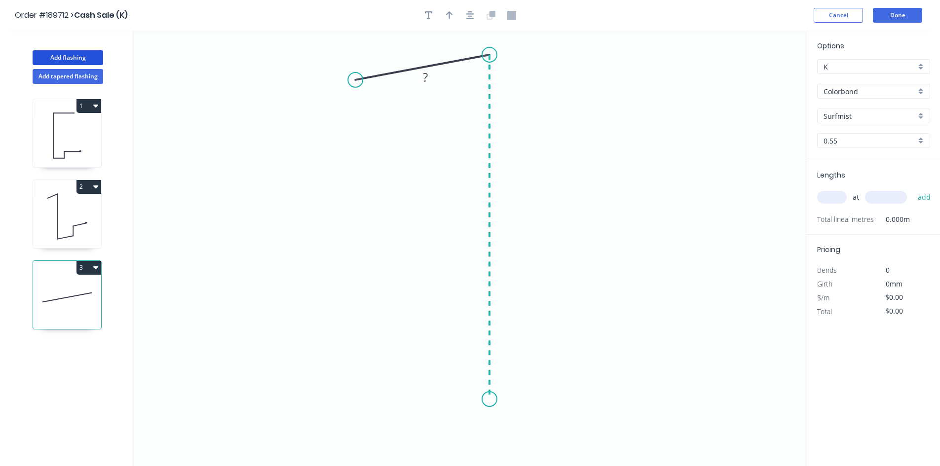
click at [476, 400] on icon "0 ?" at bounding box center [470, 249] width 674 height 436
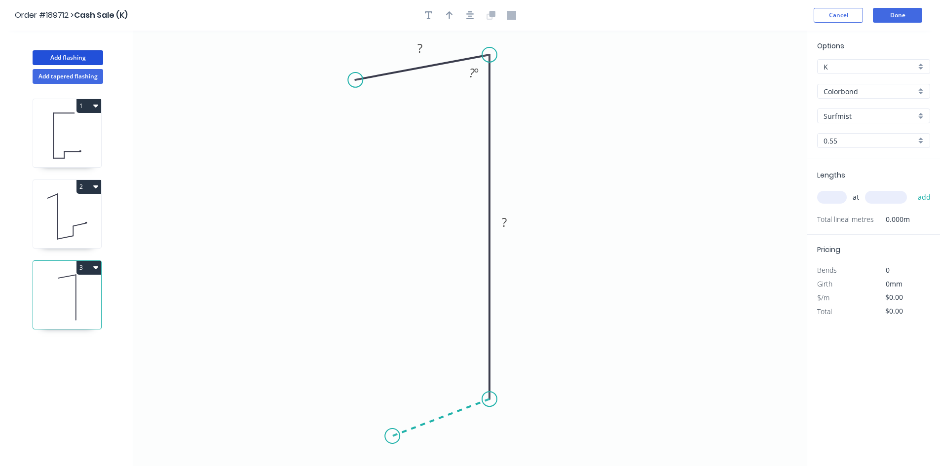
click at [392, 437] on icon "0 ? ? ? º" at bounding box center [470, 249] width 674 height 436
click at [395, 363] on icon "0 ? ? ? ? º ? º" at bounding box center [470, 249] width 674 height 436
click at [282, 409] on icon "0 ? ? ? ? ? º ? º ? º" at bounding box center [470, 249] width 674 height 436
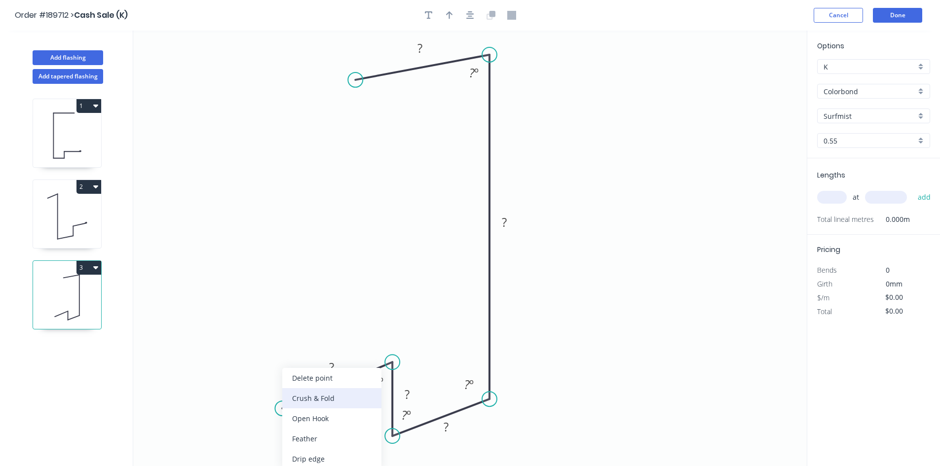
click at [335, 399] on div "Crush & Fold" at bounding box center [331, 398] width 99 height 20
click at [334, 431] on div "Flip bend" at bounding box center [335, 439] width 99 height 20
drag, startPoint x: 320, startPoint y: 417, endPoint x: 268, endPoint y: 390, distance: 58.5
click at [268, 390] on rect at bounding box center [250, 391] width 39 height 20
click at [260, 388] on tspan "10" at bounding box center [258, 391] width 14 height 16
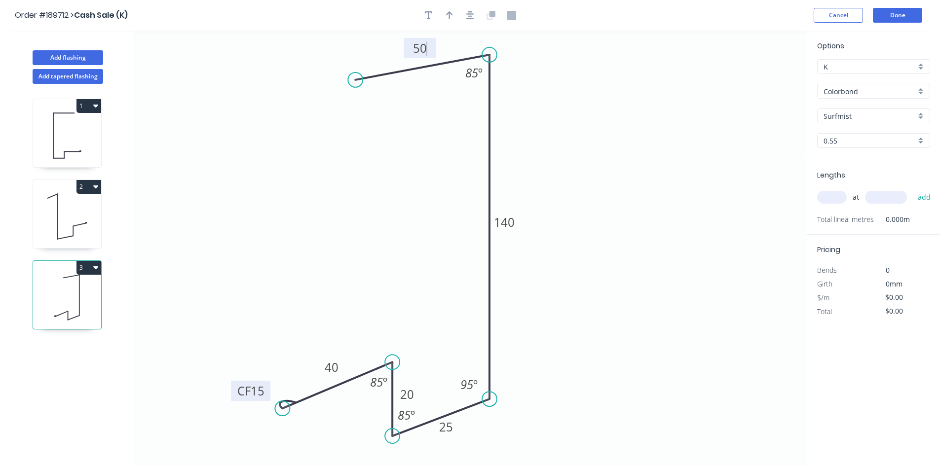
type input "$12.26"
drag, startPoint x: 816, startPoint y: 198, endPoint x: 821, endPoint y: 195, distance: 6.2
click at [816, 198] on div "Lengths at add Total lineal metres 0.000m" at bounding box center [873, 196] width 133 height 76
drag, startPoint x: 821, startPoint y: 195, endPoint x: 686, endPoint y: 243, distance: 143.3
click at [821, 195] on input "text" at bounding box center [832, 197] width 30 height 13
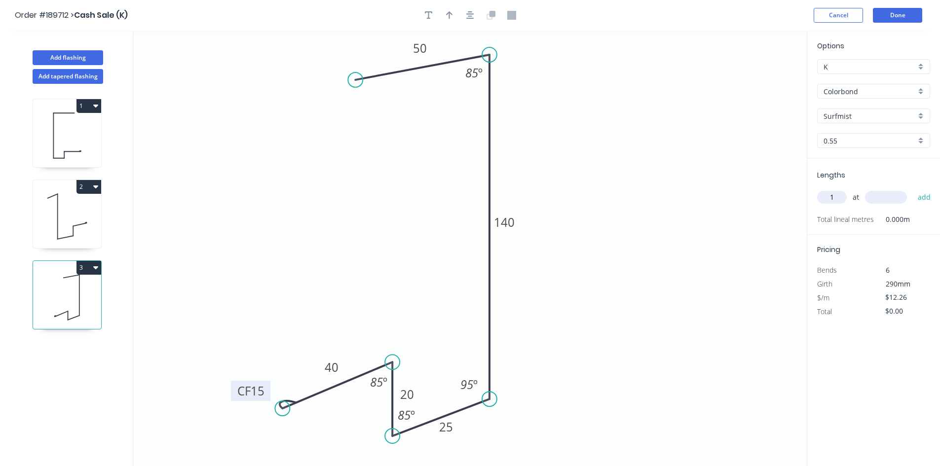
type input "1"
type input "6300"
click at [913, 189] on button "add" at bounding box center [924, 197] width 23 height 17
type input "$77.24"
click at [82, 82] on button "Add tapered flashing" at bounding box center [68, 76] width 71 height 15
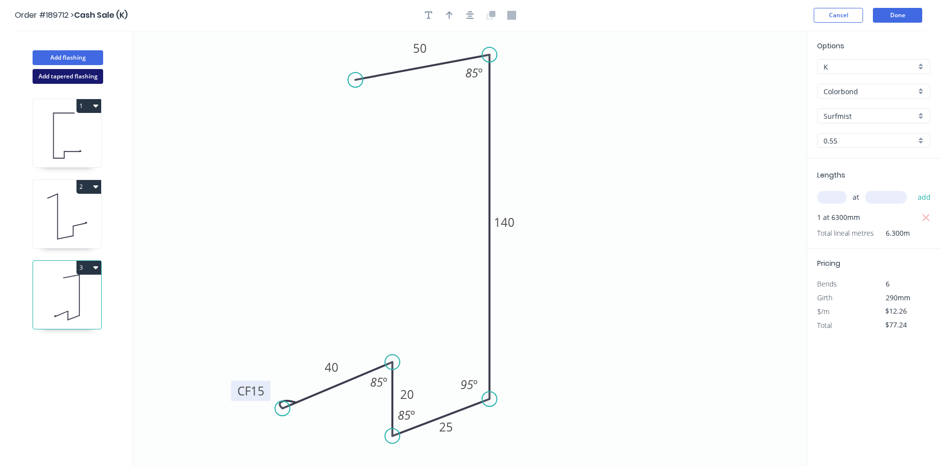
type input "$0.00"
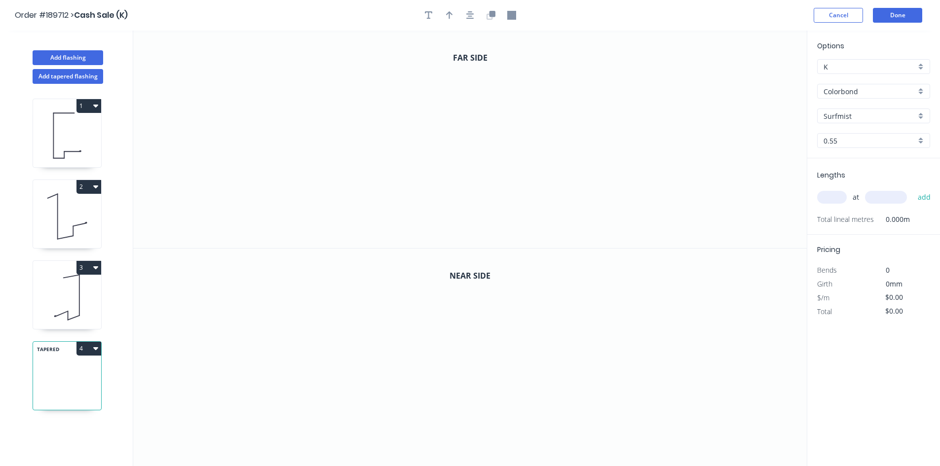
click at [857, 113] on input "Surfmist" at bounding box center [870, 116] width 92 height 10
click at [850, 134] on div "[PERSON_NAME]" at bounding box center [874, 134] width 112 height 17
type input "[PERSON_NAME]"
click at [412, 220] on icon "0" at bounding box center [470, 140] width 674 height 218
click at [587, 219] on icon "0" at bounding box center [470, 140] width 674 height 218
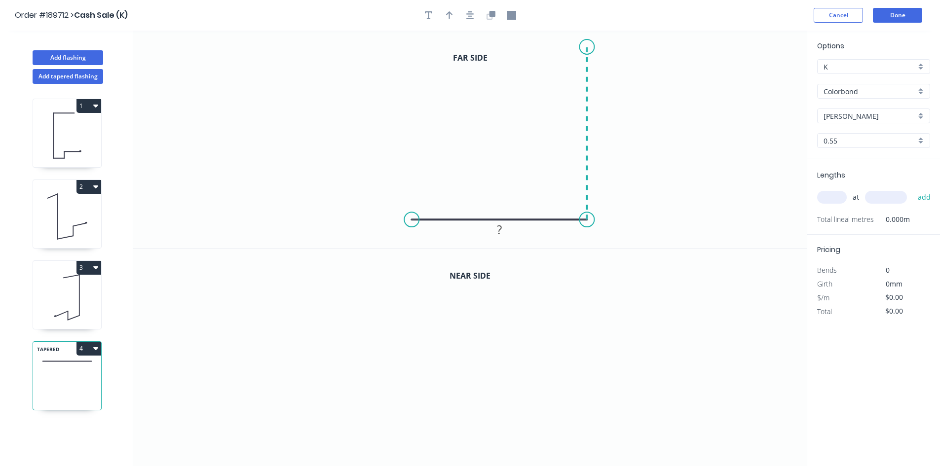
click at [589, 49] on icon "0 ?" at bounding box center [470, 140] width 674 height 218
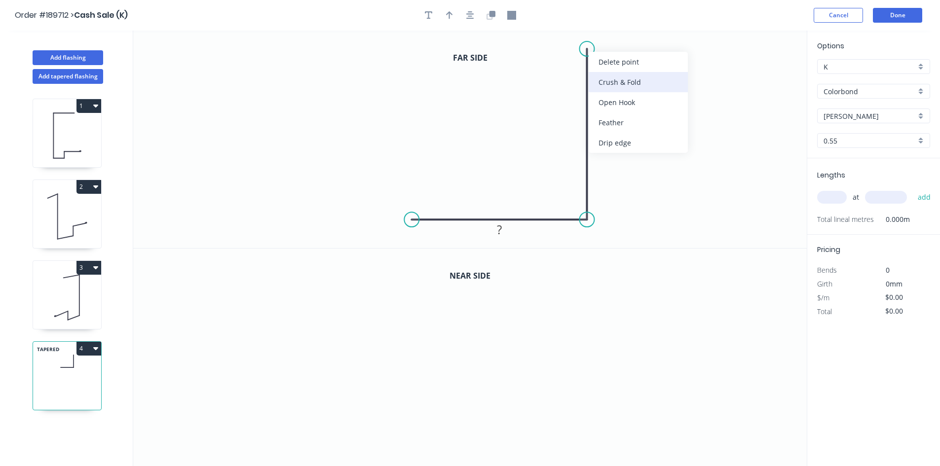
click at [607, 73] on div "Crush & Fold" at bounding box center [638, 82] width 99 height 20
drag, startPoint x: 580, startPoint y: 38, endPoint x: 554, endPoint y: 57, distance: 32.5
click at [554, 57] on rect at bounding box center [540, 50] width 39 height 20
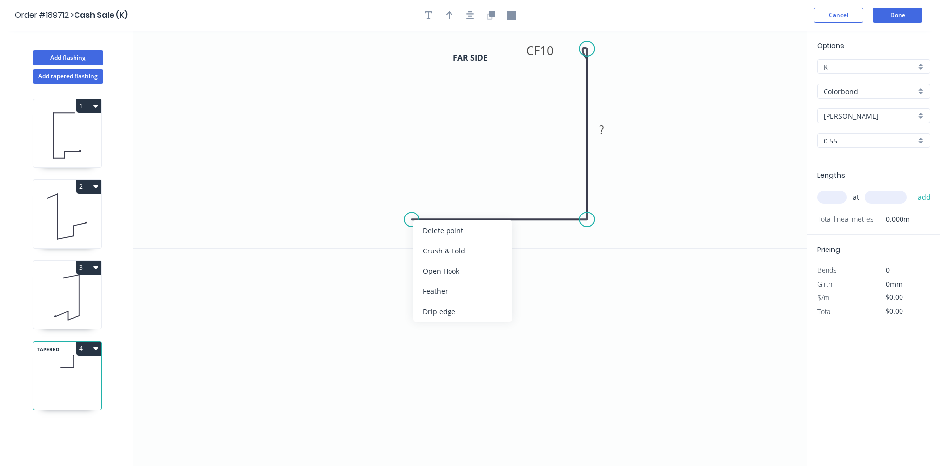
click at [446, 245] on div "Crush & Fold" at bounding box center [462, 251] width 99 height 20
click at [453, 248] on div "Flip bend" at bounding box center [464, 252] width 99 height 20
drag, startPoint x: 443, startPoint y: 236, endPoint x: 411, endPoint y: 192, distance: 54.4
click at [411, 192] on rect at bounding box center [392, 192] width 39 height 20
click at [401, 194] on tspan "10" at bounding box center [399, 192] width 14 height 16
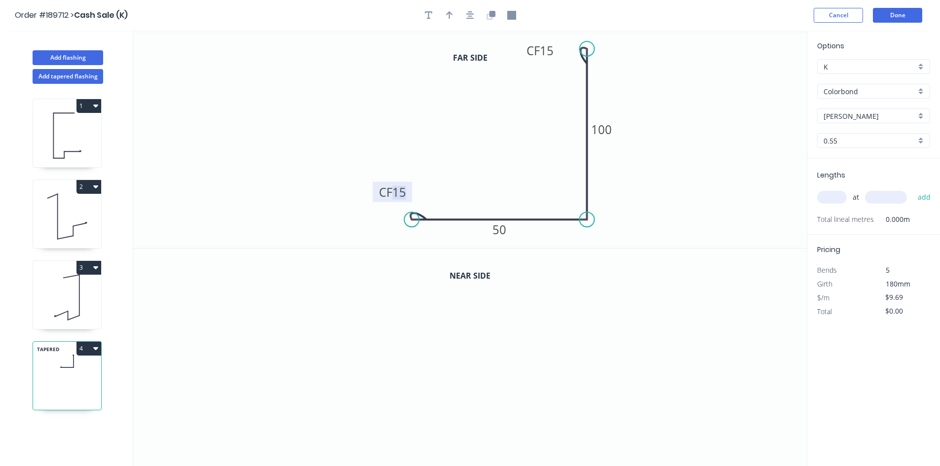
click at [478, 17] on div at bounding box center [470, 15] width 104 height 15
click at [475, 15] on button "button" at bounding box center [470, 15] width 15 height 15
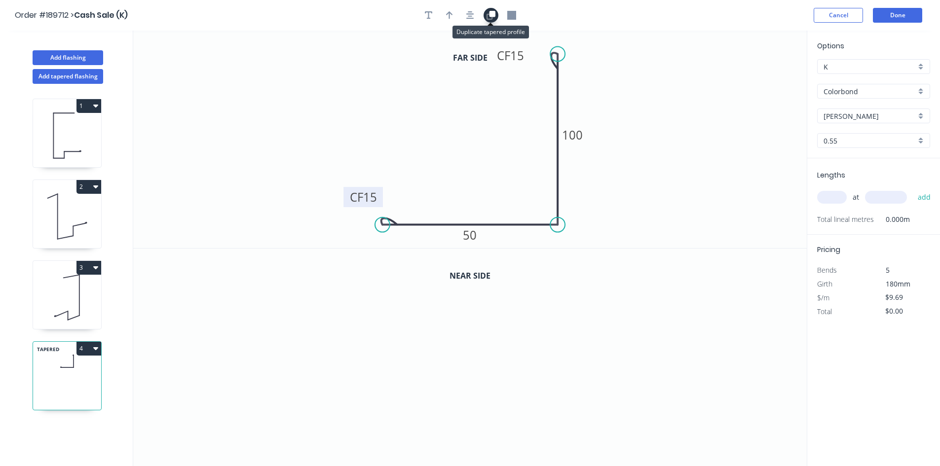
click at [489, 11] on icon "button" at bounding box center [491, 15] width 9 height 9
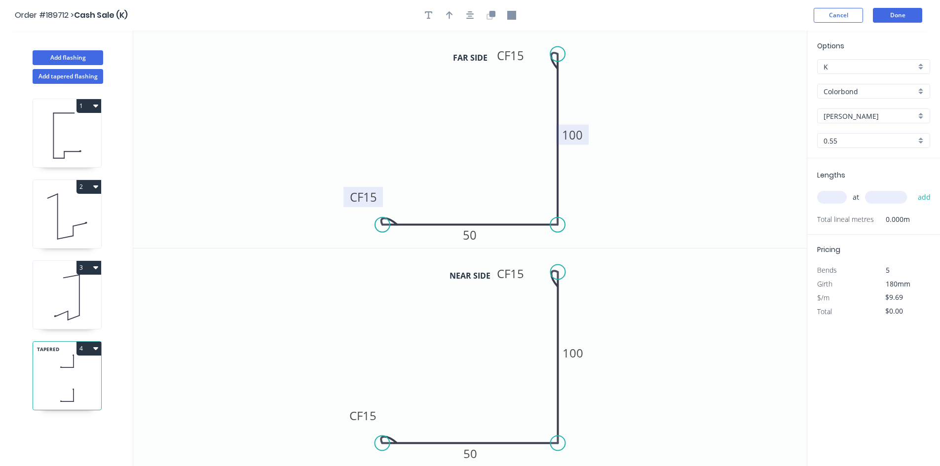
click at [575, 143] on rect at bounding box center [572, 135] width 33 height 20
click at [575, 135] on tspan "100" at bounding box center [572, 135] width 21 height 16
type input "$11.13"
click at [681, 169] on icon "0 CF 15 50 CF 15 105" at bounding box center [470, 140] width 674 height 218
click at [837, 203] on input "text" at bounding box center [832, 197] width 30 height 13
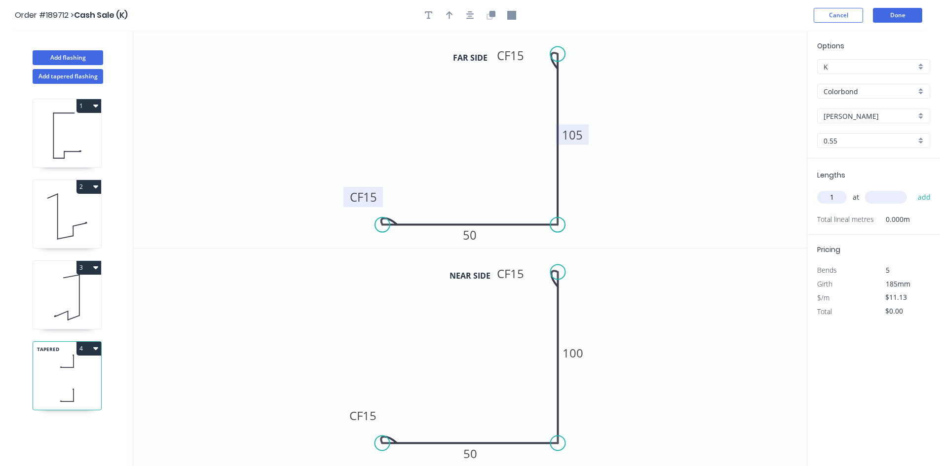
type input "1"
type input "500"
click at [913, 189] on button "add" at bounding box center [924, 197] width 23 height 17
type input "$11.13"
click at [892, 15] on button "Done" at bounding box center [897, 15] width 49 height 15
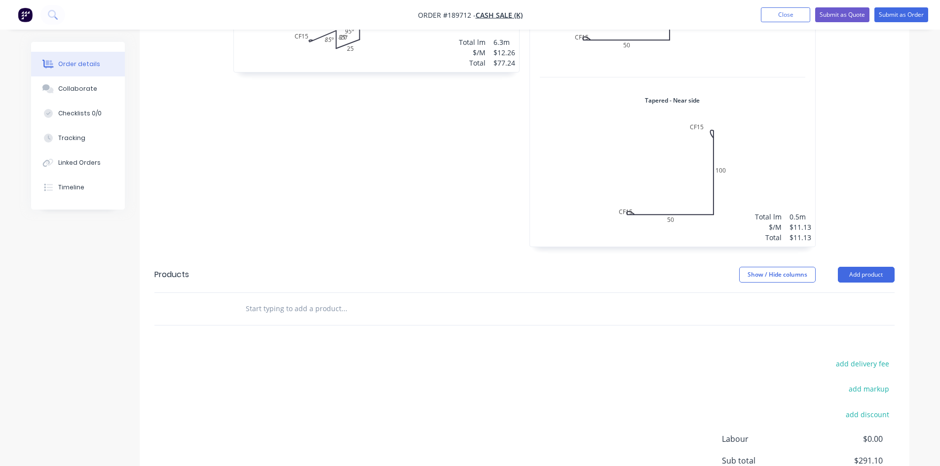
scroll to position [681, 0]
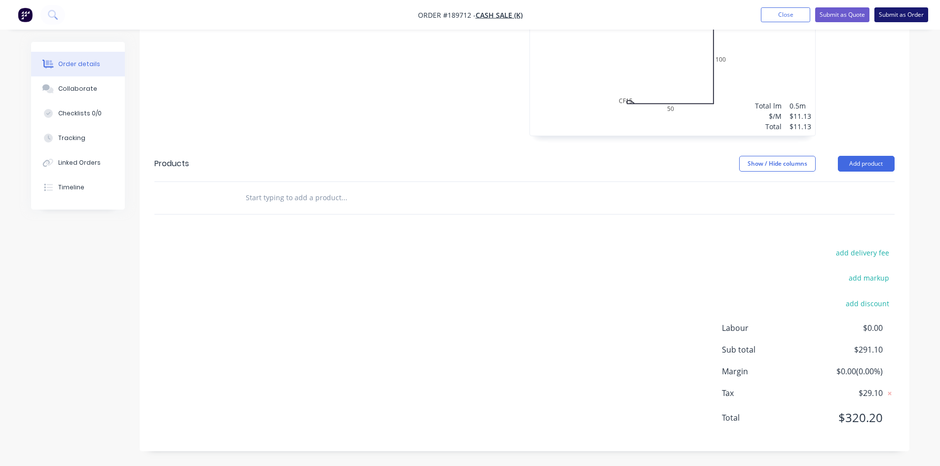
click at [893, 13] on button "Submit as Order" at bounding box center [901, 14] width 54 height 15
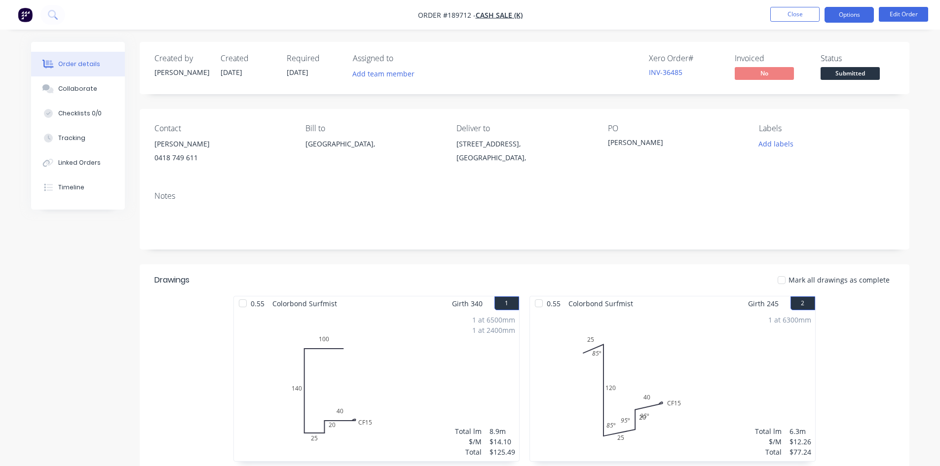
click at [859, 16] on button "Options" at bounding box center [849, 15] width 49 height 16
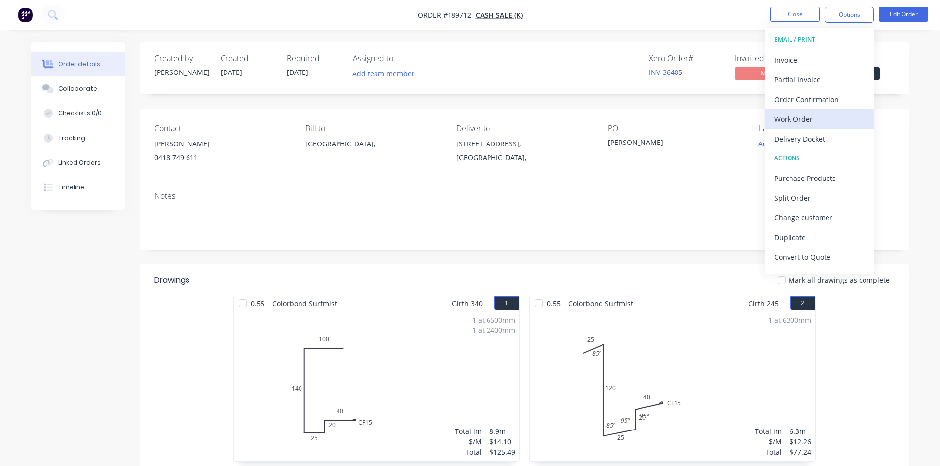
click at [812, 118] on div "Work Order" at bounding box center [819, 119] width 91 height 14
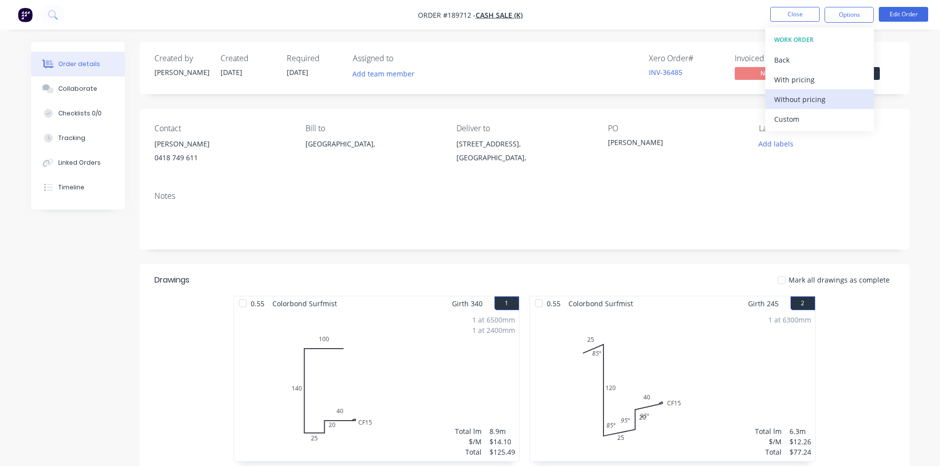
click at [814, 105] on div "Without pricing" at bounding box center [819, 99] width 91 height 14
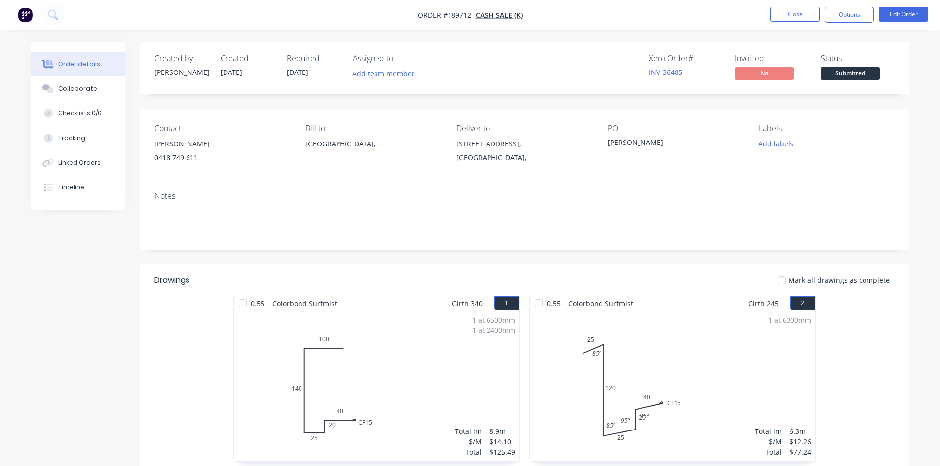
click at [581, 268] on header "Drawings Mark all drawings as complete" at bounding box center [525, 280] width 770 height 32
click at [481, 16] on span "Cash Sale (K)" at bounding box center [499, 14] width 47 height 9
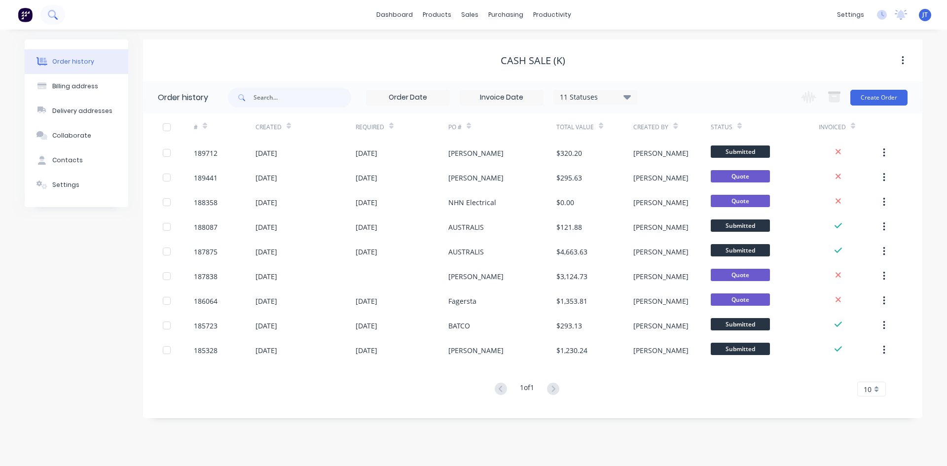
click at [51, 10] on icon at bounding box center [52, 14] width 8 height 8
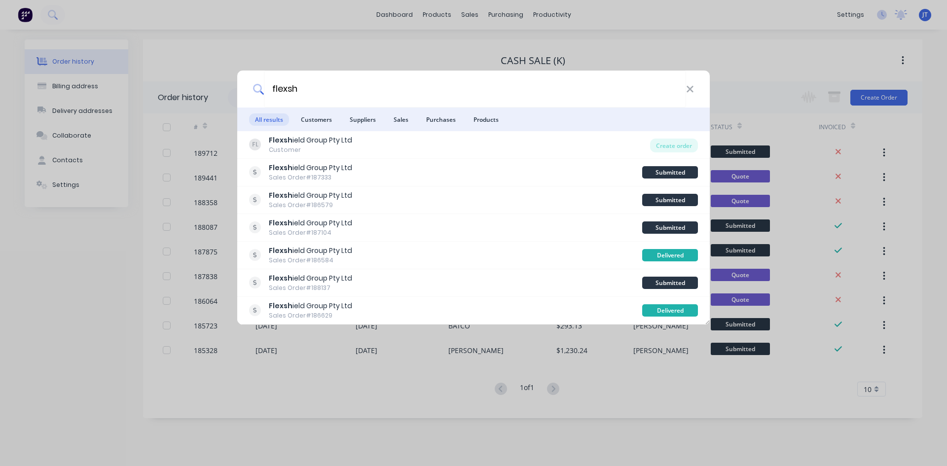
type input "flexsh"
click at [745, 39] on div "flexsh All results Customers Suppliers Sales Purchases Products FL Flexsh ield …" at bounding box center [473, 233] width 947 height 466
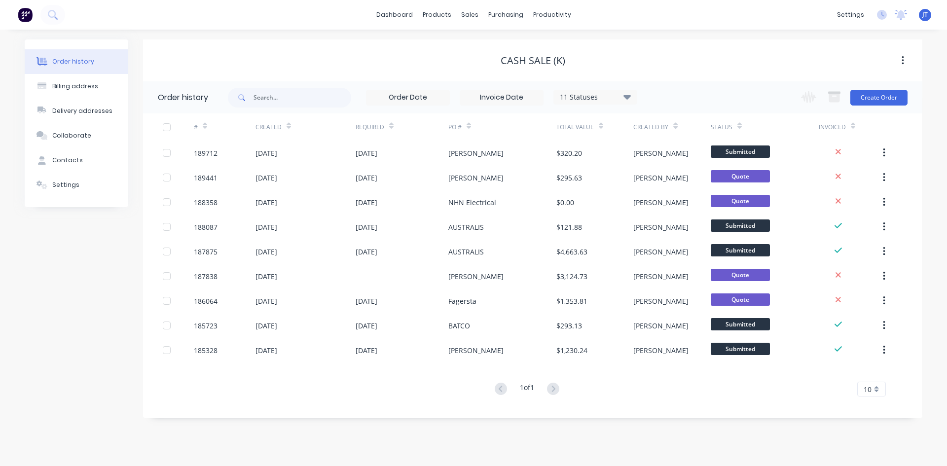
click at [237, 34] on div "Order history Billing address Delivery addresses Collaborate Contacts Settings …" at bounding box center [473, 248] width 947 height 437
click at [54, 13] on icon at bounding box center [52, 14] width 9 height 9
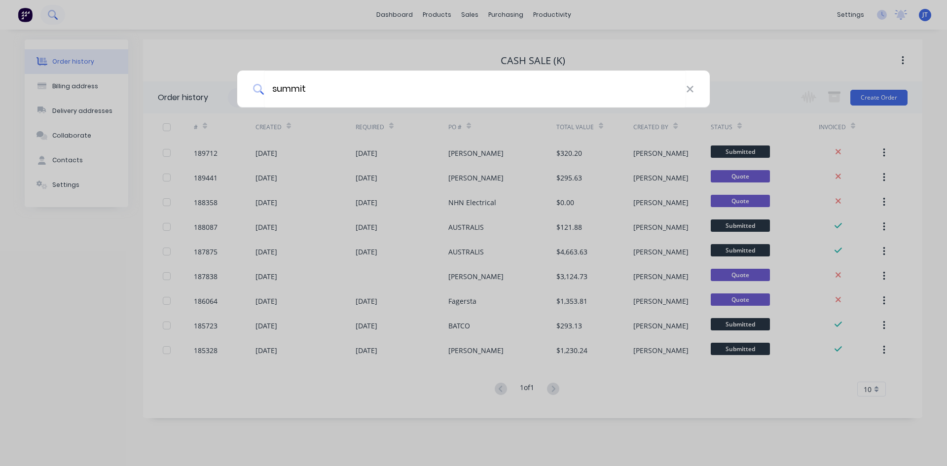
type input "summit"
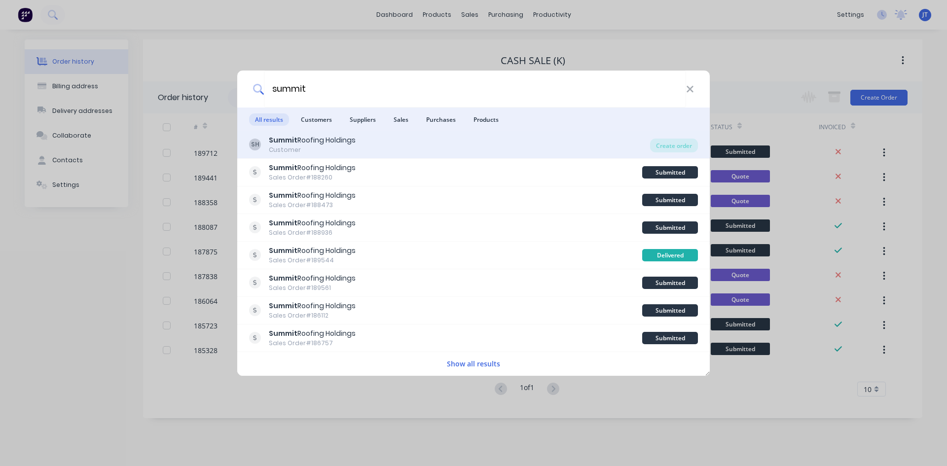
click at [617, 139] on div "SH Summit Roofing Holdings Customer" at bounding box center [449, 144] width 401 height 19
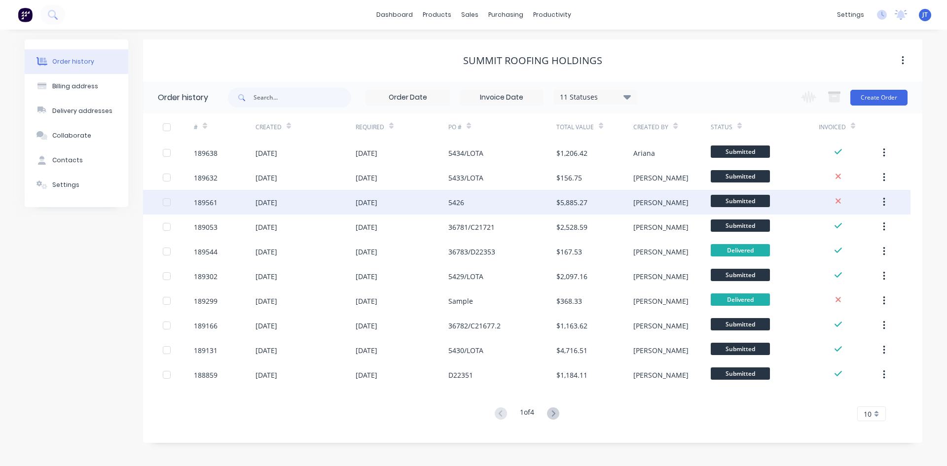
click at [463, 201] on div "5426" at bounding box center [457, 202] width 16 height 10
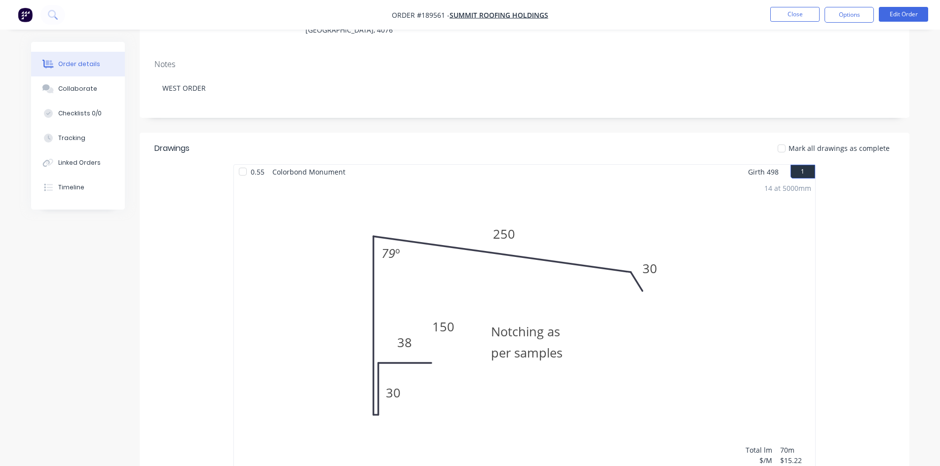
scroll to position [164, 0]
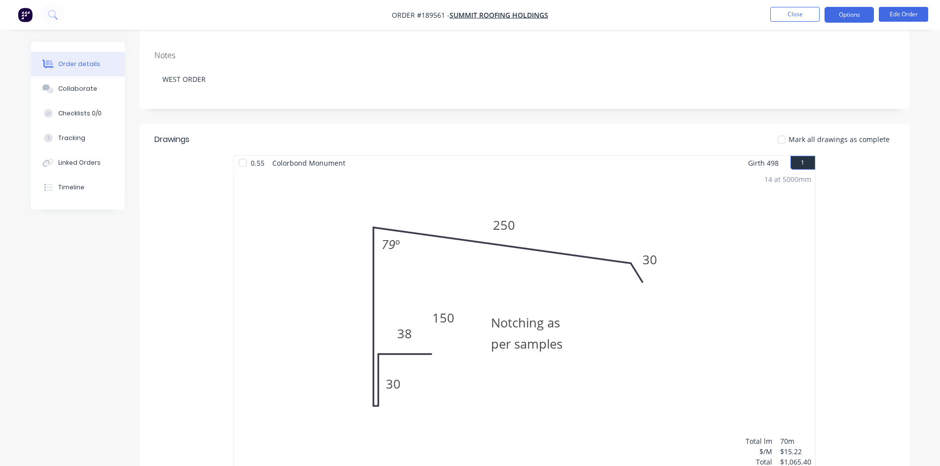
click at [836, 17] on button "Options" at bounding box center [849, 15] width 49 height 16
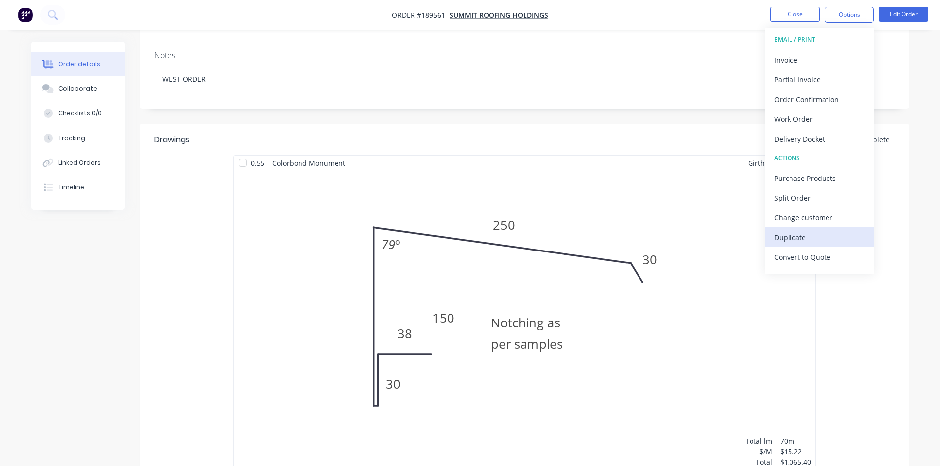
click at [799, 234] on div "Duplicate" at bounding box center [819, 237] width 91 height 14
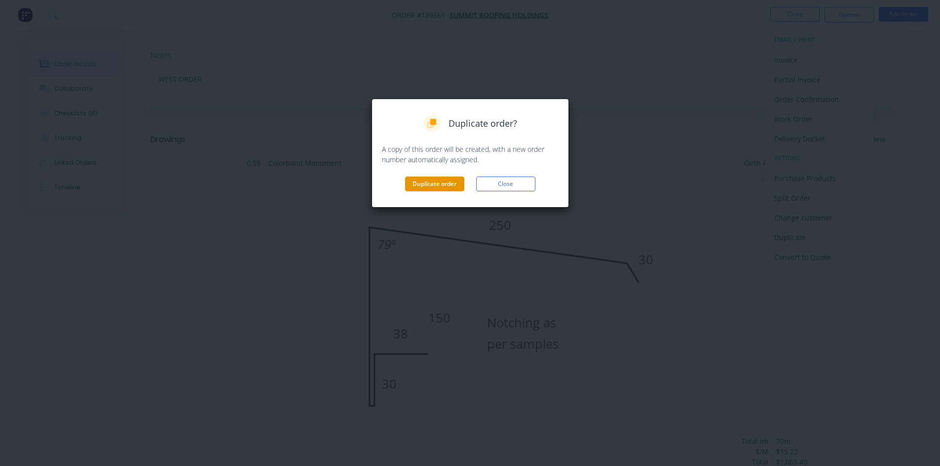
click at [426, 184] on button "Duplicate order" at bounding box center [434, 184] width 59 height 15
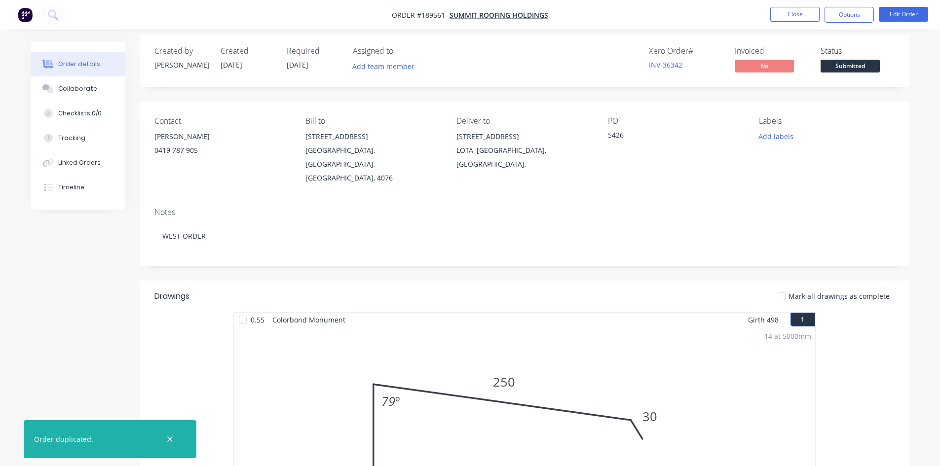
scroll to position [0, 0]
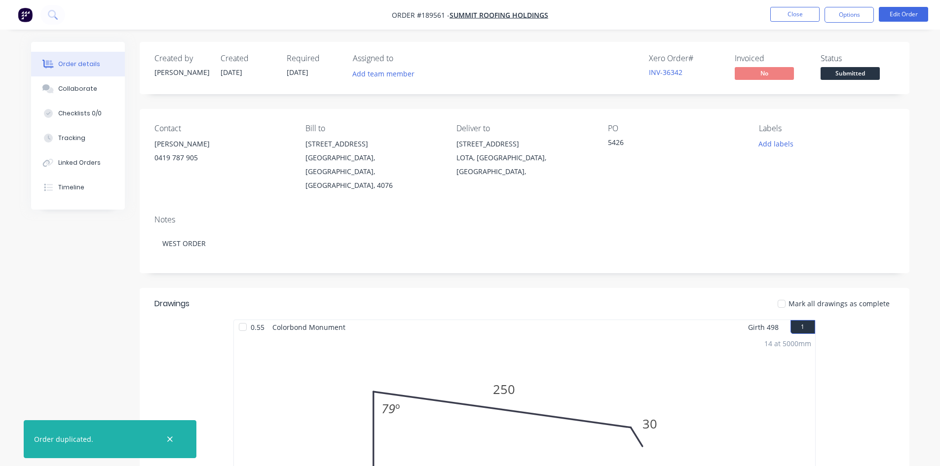
click at [786, 2] on nav "Order #189561 - Summit Roofing Holdings Close Options Edit Order" at bounding box center [470, 15] width 940 height 30
click at [790, 9] on button "Close" at bounding box center [794, 14] width 49 height 15
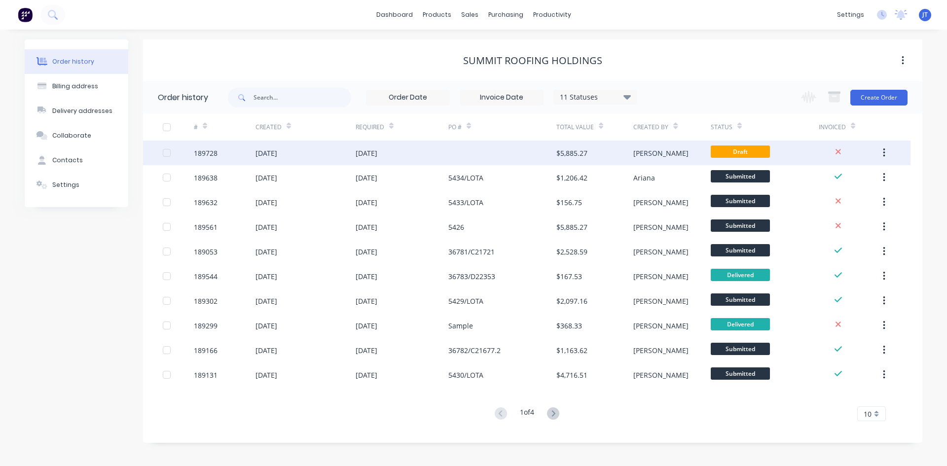
click at [597, 150] on div "$5,885.27" at bounding box center [595, 153] width 77 height 25
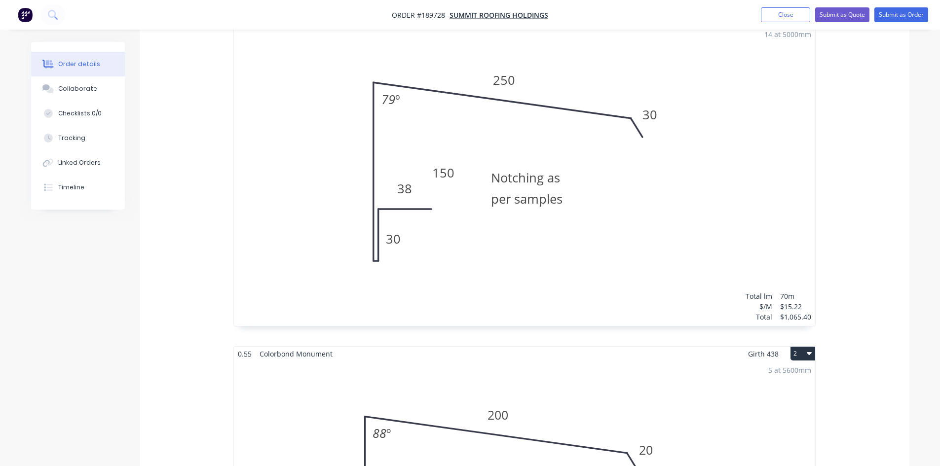
click at [585, 167] on div "14 at 5000mm Total lm $/M Total 70m $15.22 $1,065.40" at bounding box center [524, 175] width 581 height 301
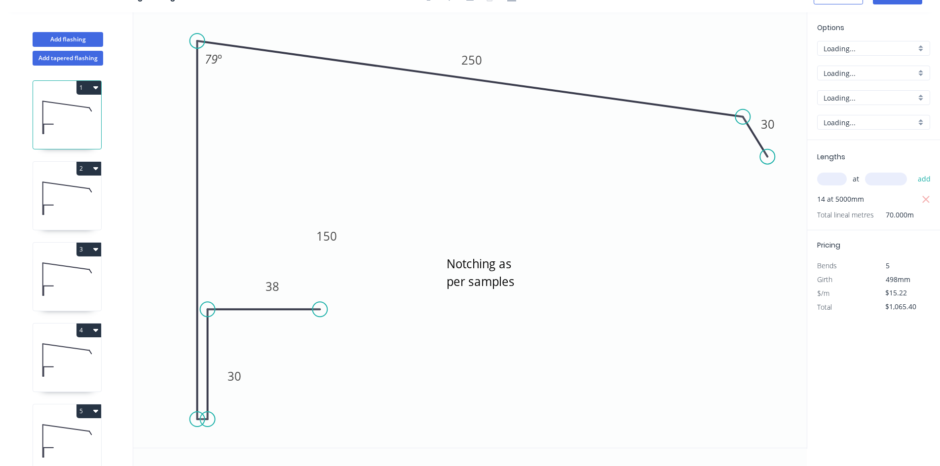
scroll to position [18, 0]
click at [924, 201] on icon "button" at bounding box center [925, 199] width 7 height 7
type input "$0.00"
click at [826, 185] on input "text" at bounding box center [832, 179] width 30 height 13
type input "16"
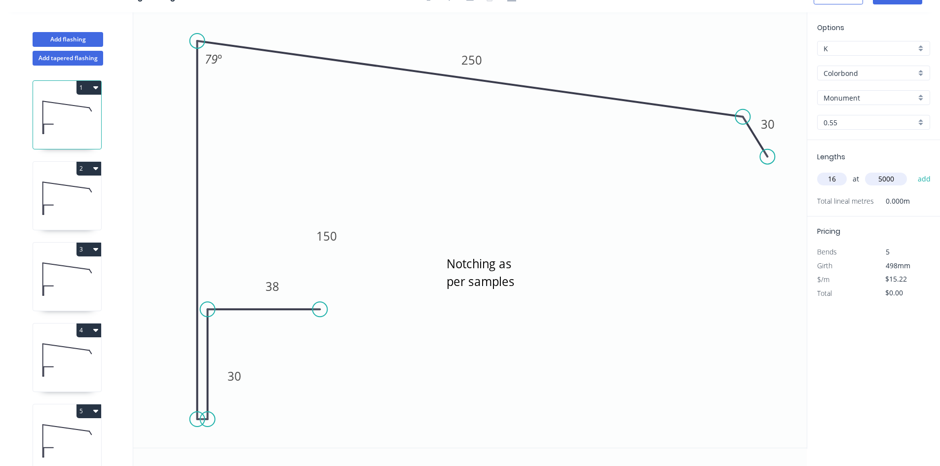
type input "5000"
click at [913, 171] on button "add" at bounding box center [924, 179] width 23 height 17
click at [70, 216] on icon at bounding box center [67, 198] width 68 height 63
type input "$426.16"
click at [91, 249] on button "3" at bounding box center [88, 250] width 25 height 14
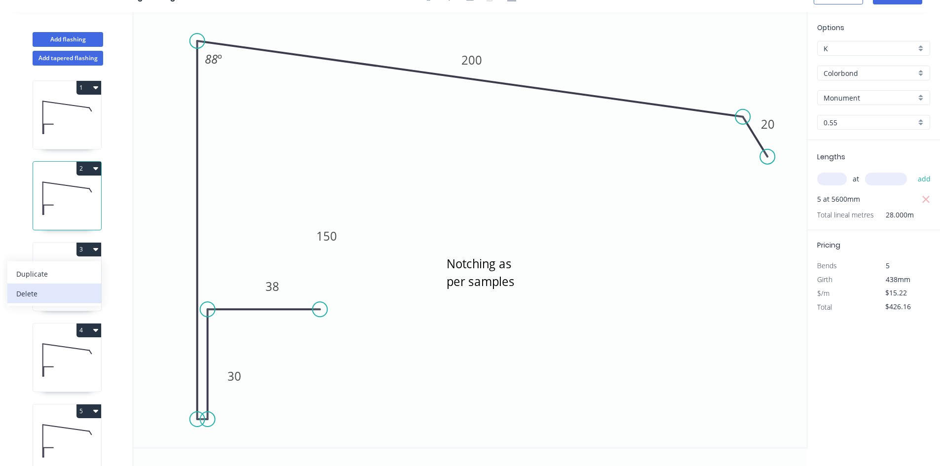
click at [71, 290] on div "Delete" at bounding box center [54, 294] width 76 height 14
type input "$0.00"
type input "$15.22"
type input "$340.93"
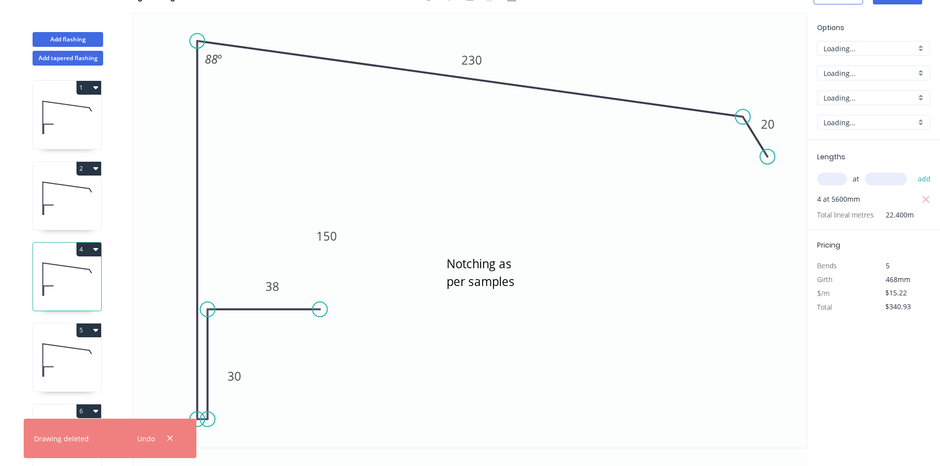
click at [88, 245] on button "4" at bounding box center [88, 250] width 25 height 14
click at [77, 293] on div "Delete" at bounding box center [54, 294] width 76 height 14
type input "$0.00"
type input "$15.22"
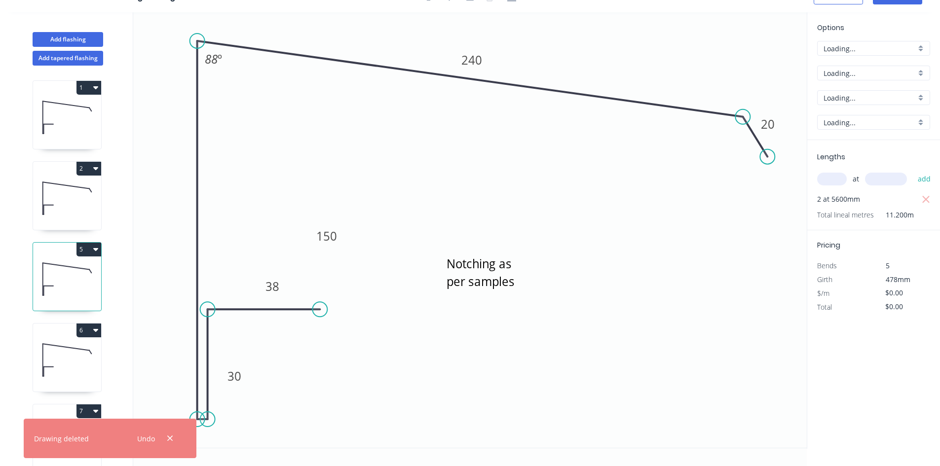
type input "$170.46"
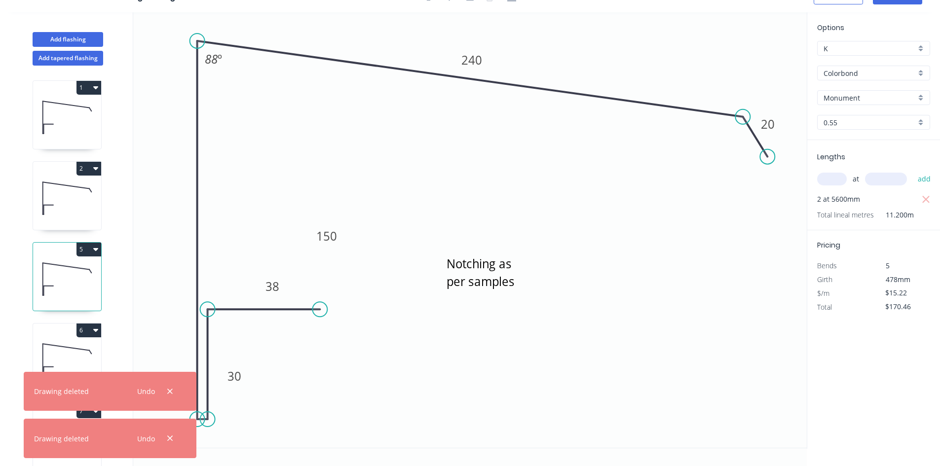
click at [92, 245] on button "5" at bounding box center [88, 250] width 25 height 14
click at [83, 294] on div "Delete" at bounding box center [54, 294] width 76 height 14
type input "$0.00"
type input "$17.07"
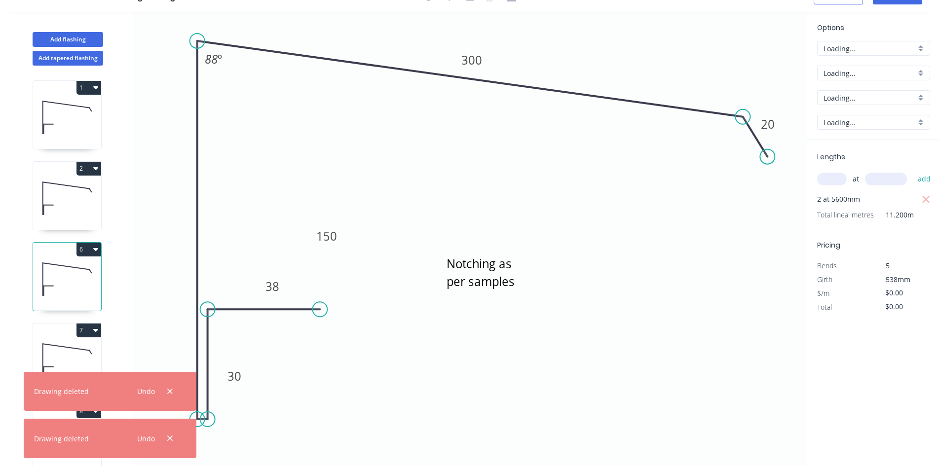
type input "$191.18"
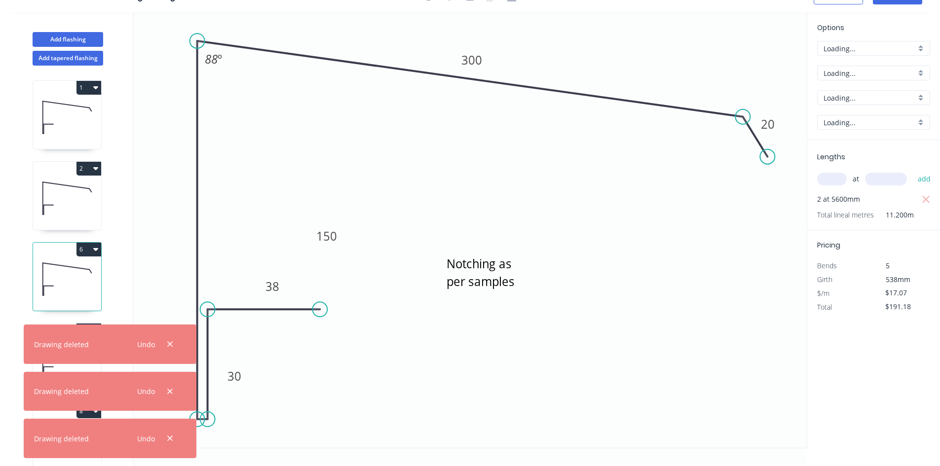
click at [96, 243] on button "6" at bounding box center [88, 250] width 25 height 14
click at [93, 296] on button "Delete" at bounding box center [54, 294] width 94 height 20
type input "$0.00"
type input "$13.38"
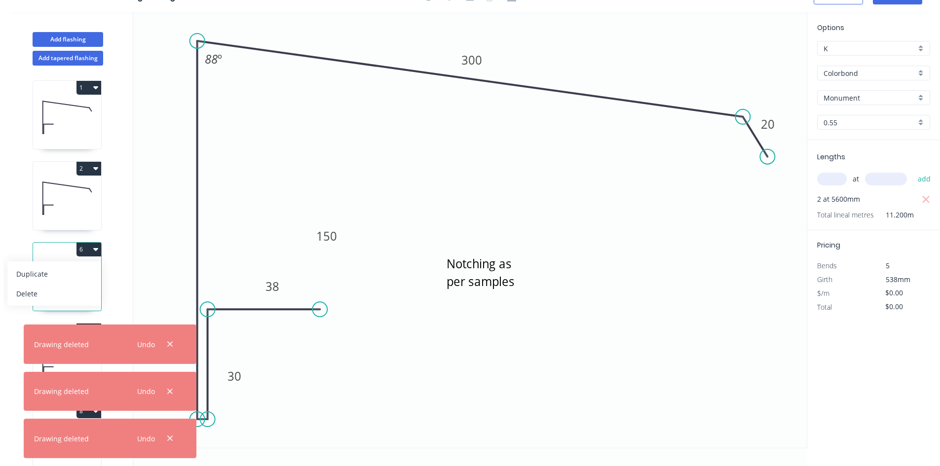
type input "$149.86"
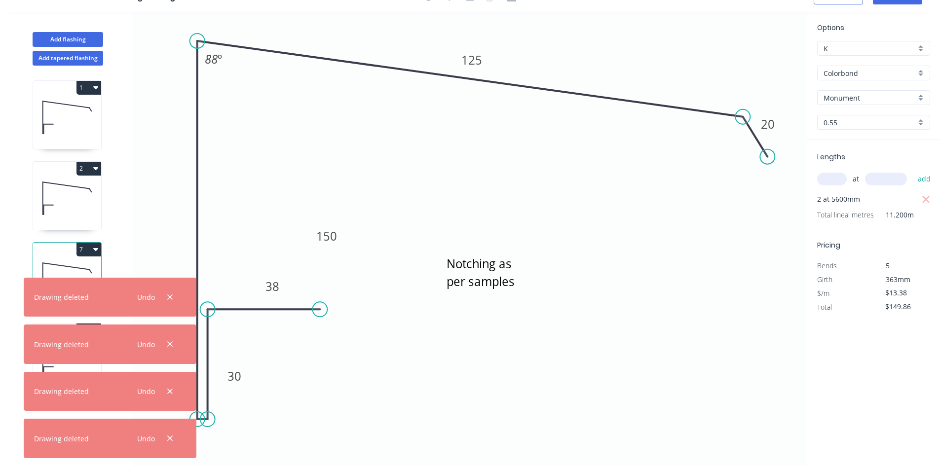
click at [93, 250] on icon "button" at bounding box center [95, 249] width 5 height 8
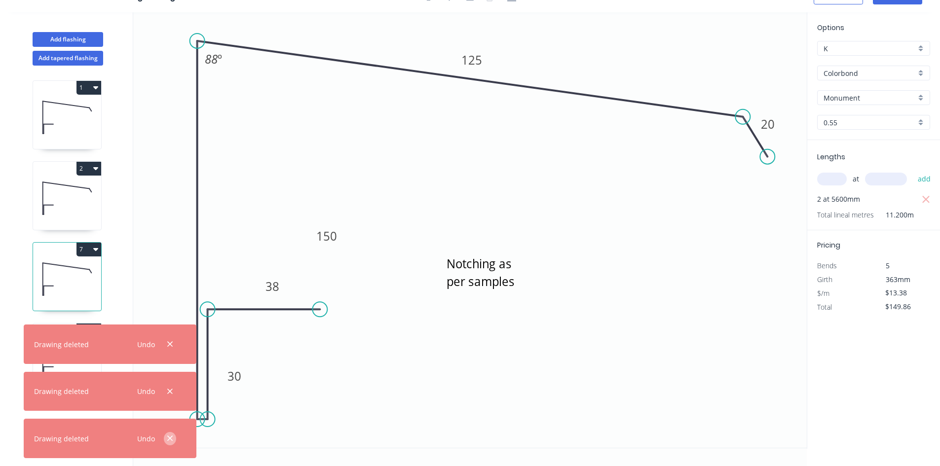
click at [168, 438] on icon "button" at bounding box center [170, 438] width 6 height 9
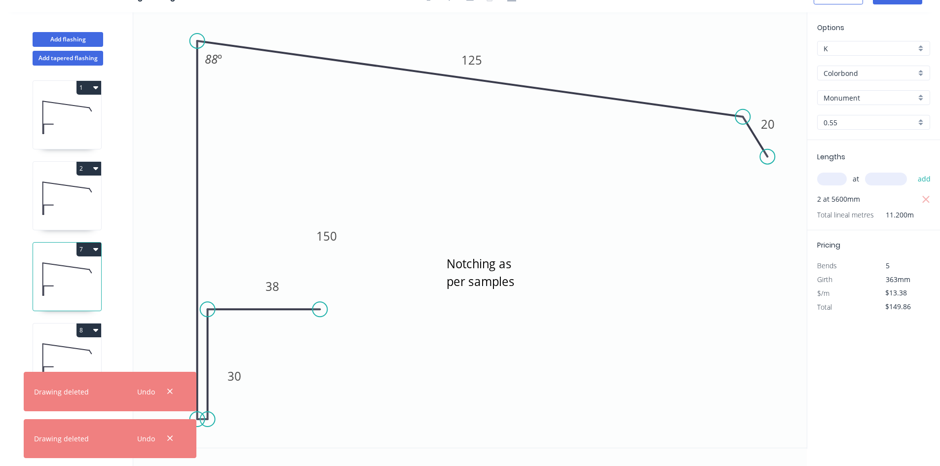
click at [168, 438] on icon "button" at bounding box center [170, 438] width 6 height 9
click at [168, 396] on icon "button" at bounding box center [170, 391] width 6 height 9
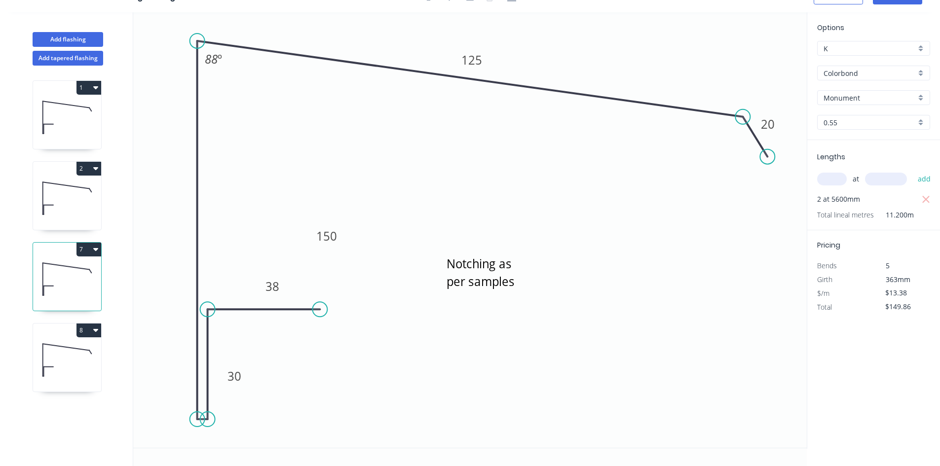
click at [92, 254] on button "7" at bounding box center [88, 250] width 25 height 14
click at [68, 293] on div "Delete" at bounding box center [54, 294] width 76 height 14
type input "$0.00"
type input "$15.22"
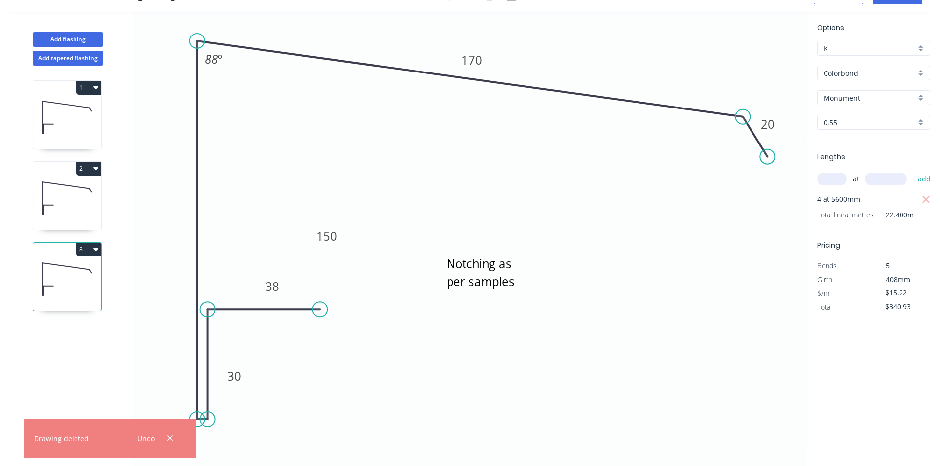
click at [85, 246] on button "8" at bounding box center [88, 250] width 25 height 14
click at [77, 288] on div "Delete" at bounding box center [54, 294] width 76 height 14
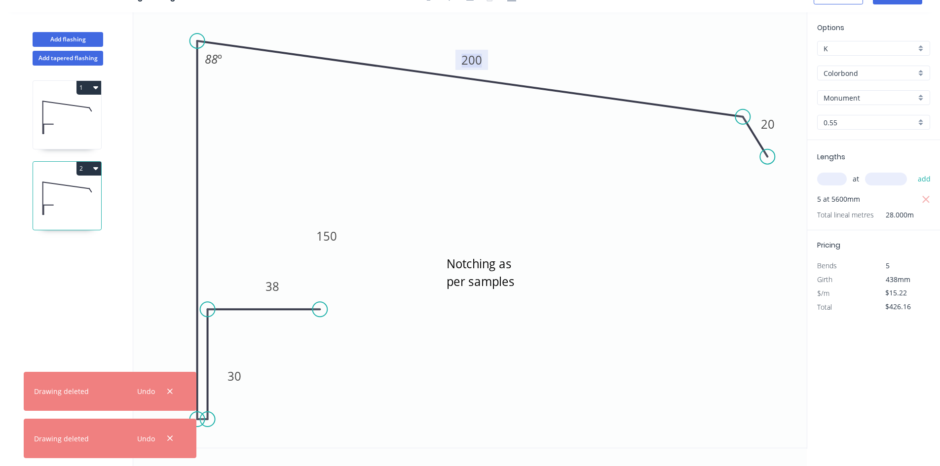
click at [462, 59] on tspan "200" at bounding box center [471, 60] width 21 height 16
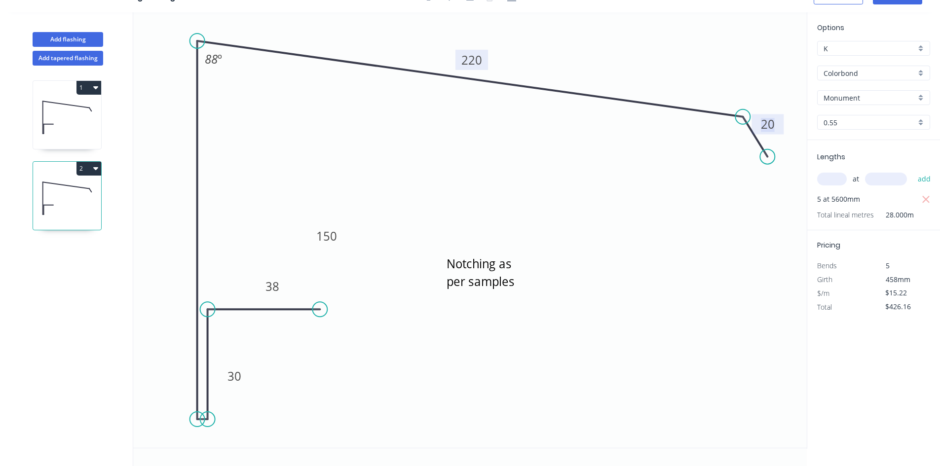
drag, startPoint x: 818, startPoint y: 160, endPoint x: 827, endPoint y: 167, distance: 11.6
click at [819, 161] on span "Lengths" at bounding box center [831, 157] width 28 height 10
click at [834, 175] on input "text" at bounding box center [832, 179] width 30 height 13
click at [925, 198] on icon "button" at bounding box center [925, 199] width 7 height 7
type input "$0.00"
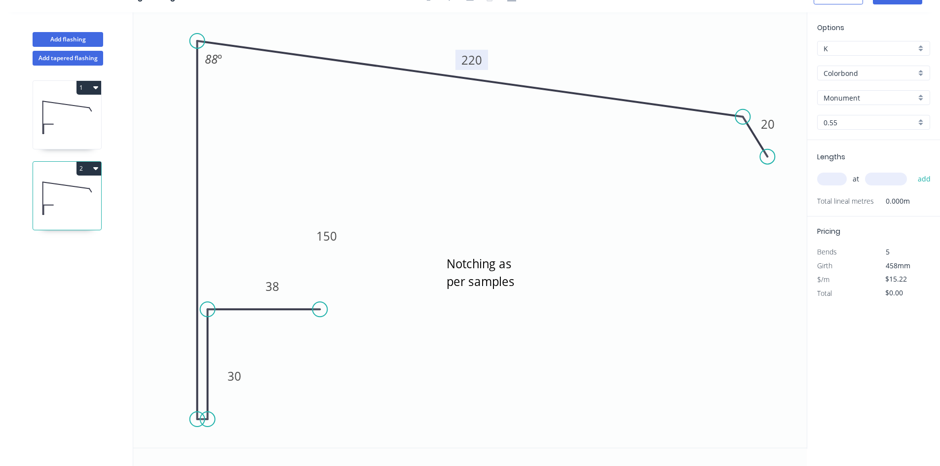
click at [826, 186] on input "text" at bounding box center [832, 179] width 30 height 13
type input "2"
type input "5300"
click at [913, 171] on button "add" at bounding box center [924, 179] width 23 height 17
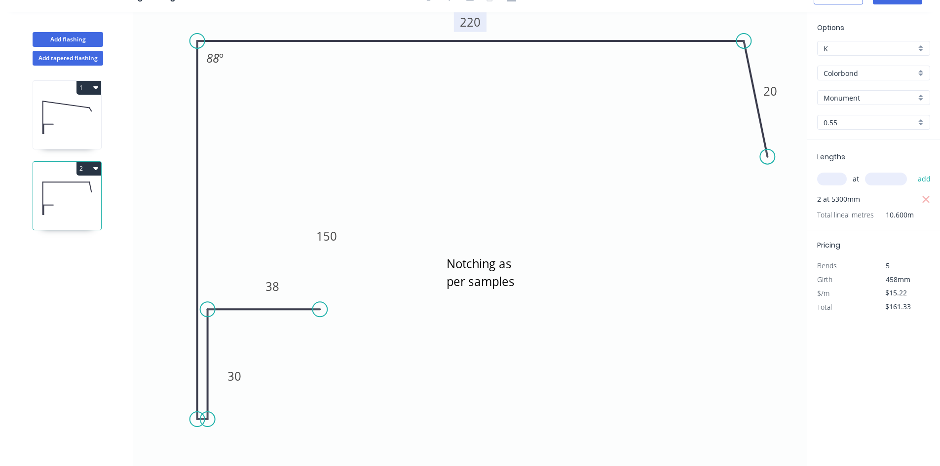
drag, startPoint x: 742, startPoint y: 116, endPoint x: 752, endPoint y: 70, distance: 47.2
click at [744, 53] on icon "Notching as per samples 38 30 150 220 20 88 º" at bounding box center [470, 230] width 674 height 436
drag, startPoint x: 764, startPoint y: 158, endPoint x: 781, endPoint y: 81, distance: 79.3
click at [781, 81] on circle at bounding box center [780, 78] width 15 height 15
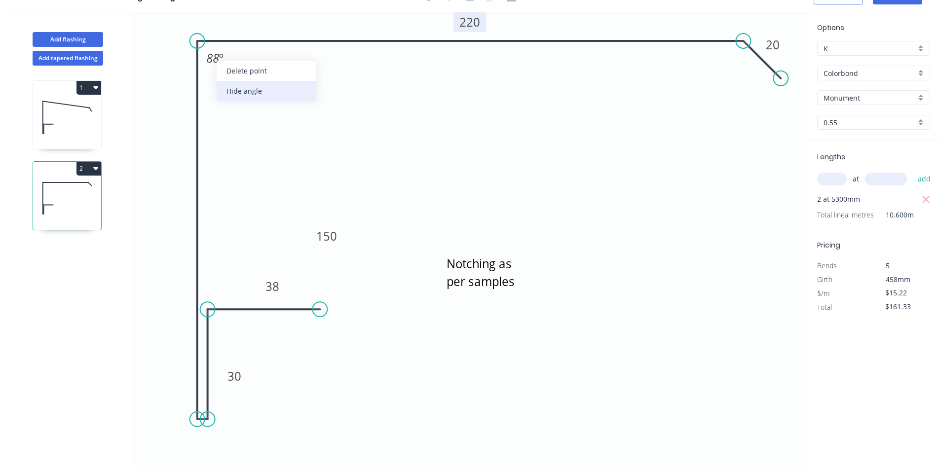
click at [250, 92] on div "Hide angle" at bounding box center [266, 91] width 99 height 20
drag, startPoint x: 339, startPoint y: 242, endPoint x: 166, endPoint y: 187, distance: 181.8
click at [166, 187] on rect at bounding box center [153, 181] width 33 height 20
click at [64, 126] on icon at bounding box center [67, 117] width 68 height 63
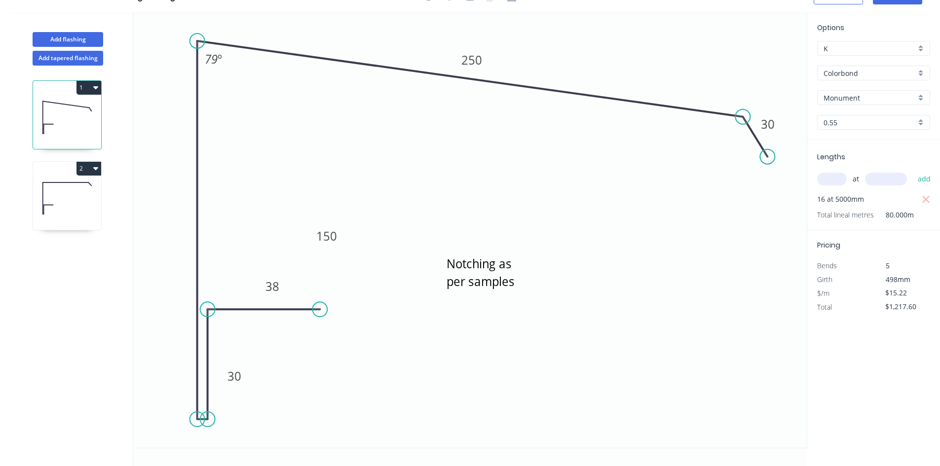
click at [71, 197] on icon at bounding box center [67, 198] width 68 height 63
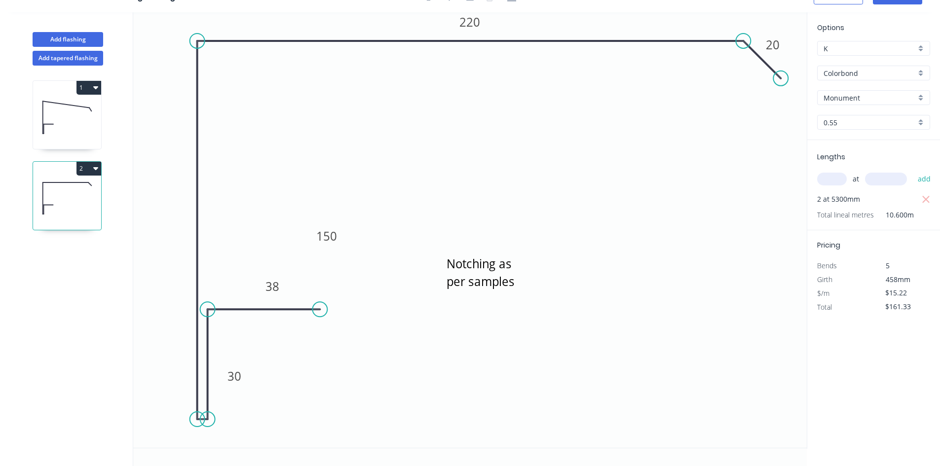
click at [97, 167] on icon "button" at bounding box center [95, 168] width 5 height 3
click at [84, 194] on div "Duplicate" at bounding box center [54, 193] width 76 height 14
type input "$0.00"
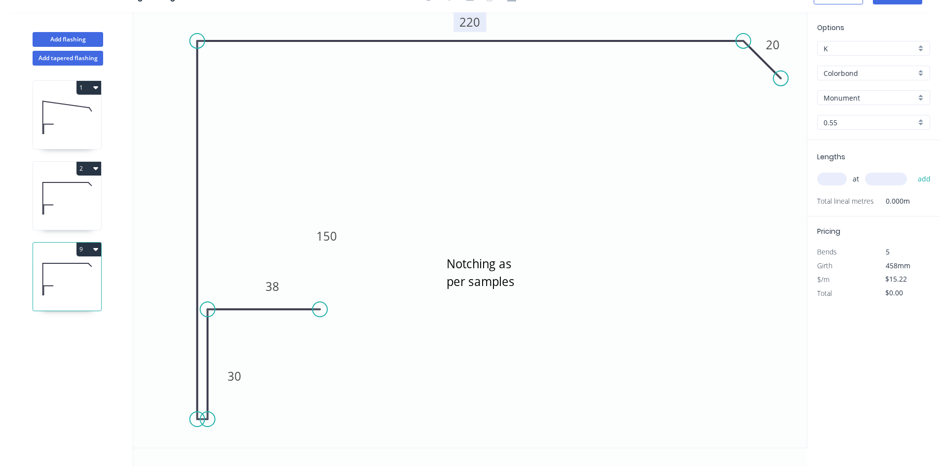
click at [470, 20] on tspan "220" at bounding box center [469, 22] width 21 height 16
type input "$13.38"
click at [826, 179] on input "text" at bounding box center [832, 179] width 30 height 13
type input "10"
type input "5300"
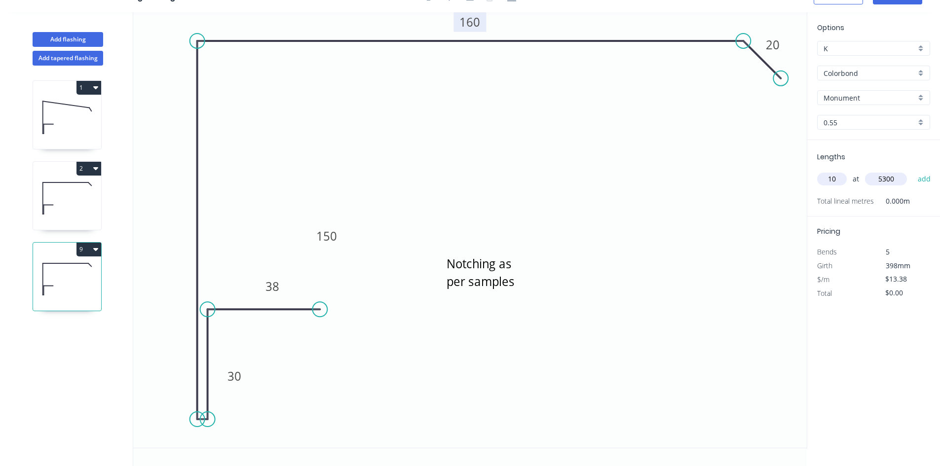
click at [913, 171] on button "add" at bounding box center [924, 179] width 23 height 17
click at [91, 248] on button "9" at bounding box center [88, 250] width 25 height 14
click at [86, 268] on div "Duplicate" at bounding box center [54, 274] width 76 height 14
type input "$0.00"
click at [470, 21] on tspan "160" at bounding box center [469, 22] width 21 height 16
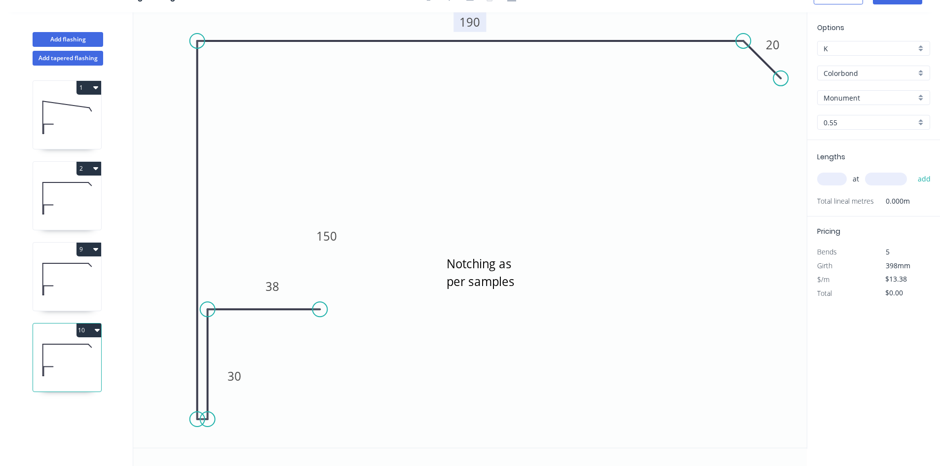
type input "$15.22"
click at [822, 178] on input "text" at bounding box center [832, 179] width 30 height 13
type input "6"
type input "5300"
click at [913, 171] on button "add" at bounding box center [924, 179] width 23 height 17
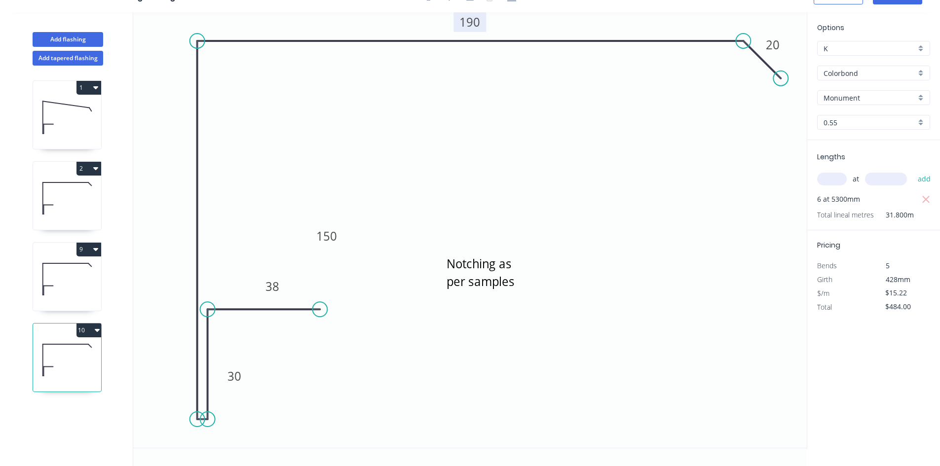
click at [87, 332] on button "10" at bounding box center [88, 331] width 25 height 14
click at [80, 349] on div "Duplicate" at bounding box center [54, 355] width 76 height 14
type input "$0.00"
click at [471, 24] on tspan "190" at bounding box center [469, 22] width 21 height 16
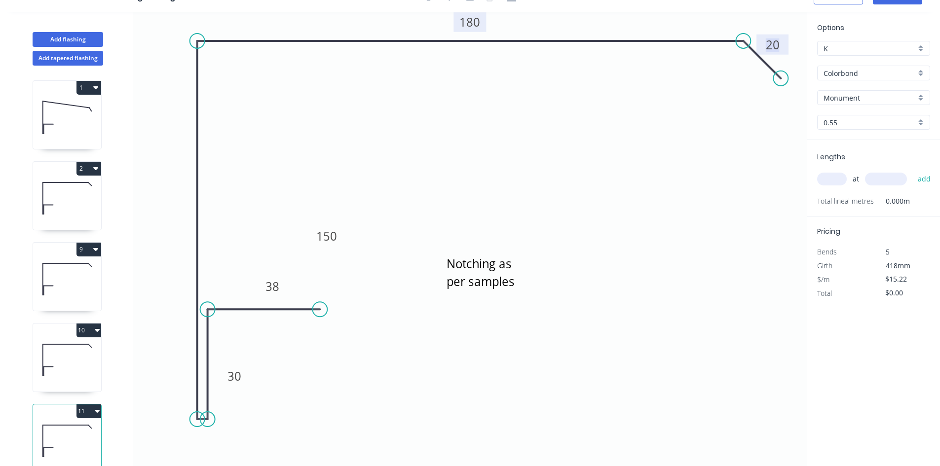
click at [824, 174] on input "text" at bounding box center [832, 179] width 30 height 13
type input "4"
type input "5300"
click at [913, 171] on button "add" at bounding box center [924, 179] width 23 height 17
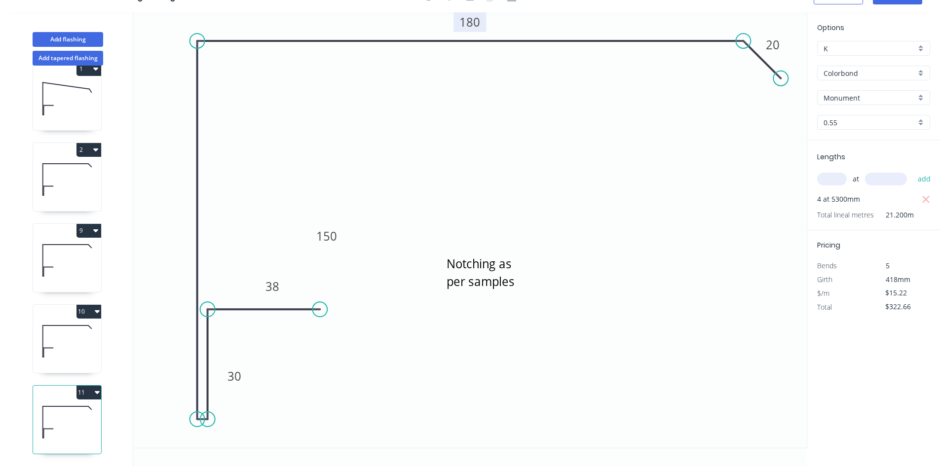
scroll to position [26, 0]
click at [87, 386] on button "11" at bounding box center [88, 393] width 25 height 14
click at [69, 410] on div "Duplicate" at bounding box center [54, 417] width 76 height 14
type input "$0.00"
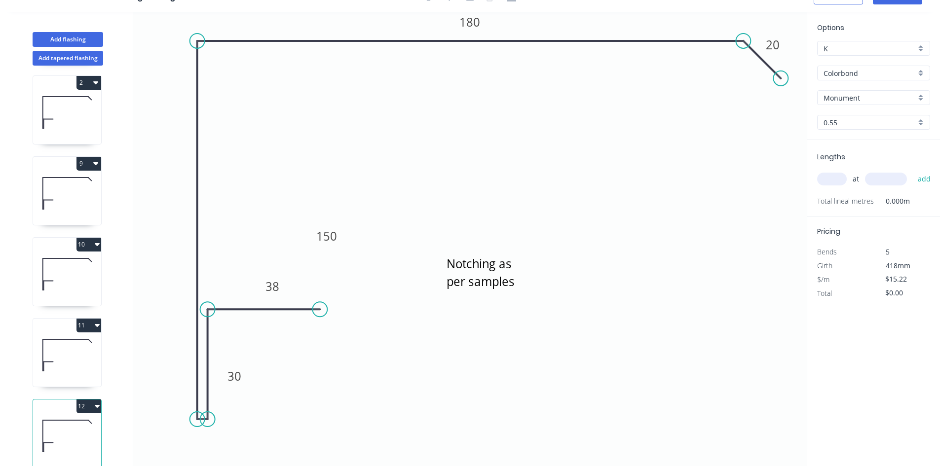
scroll to position [107, 0]
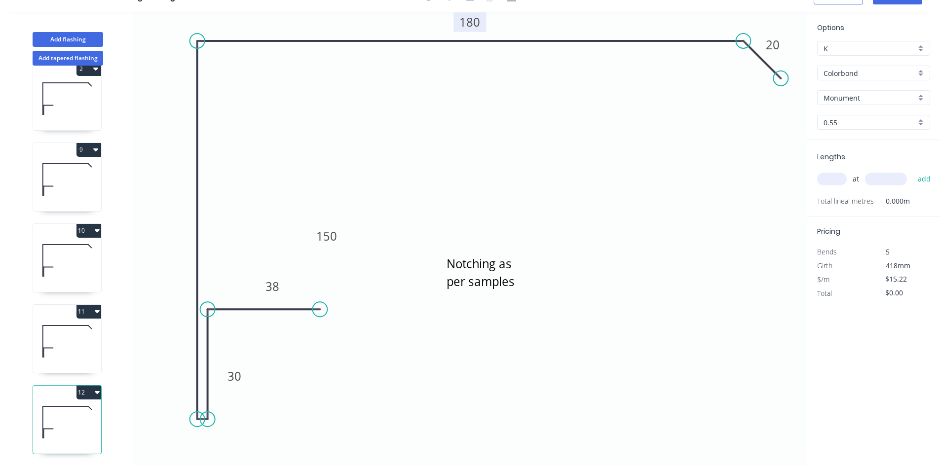
click at [478, 19] on tspan "180" at bounding box center [469, 22] width 21 height 16
click at [839, 174] on input "text" at bounding box center [832, 179] width 30 height 13
type input "6"
type input "5300"
click at [913, 171] on button "add" at bounding box center [924, 179] width 23 height 17
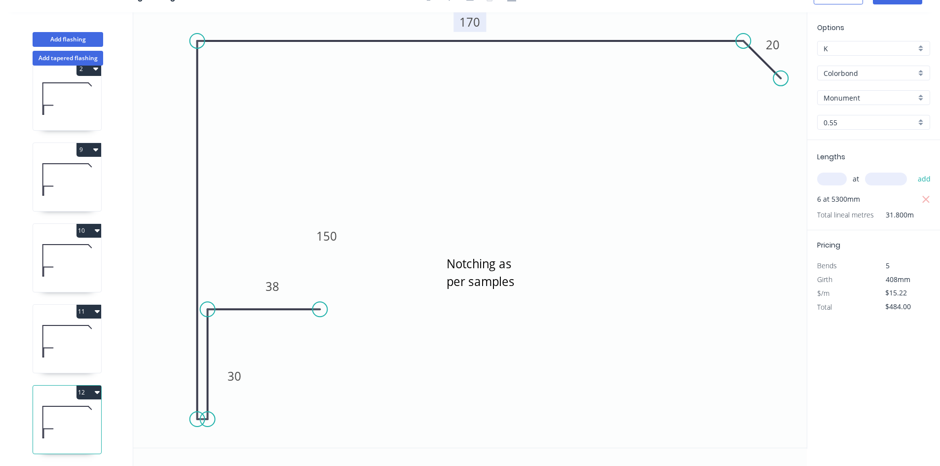
click at [82, 386] on button "12" at bounding box center [88, 393] width 25 height 14
click at [69, 410] on div "Duplicate" at bounding box center [54, 417] width 76 height 14
type input "$0.00"
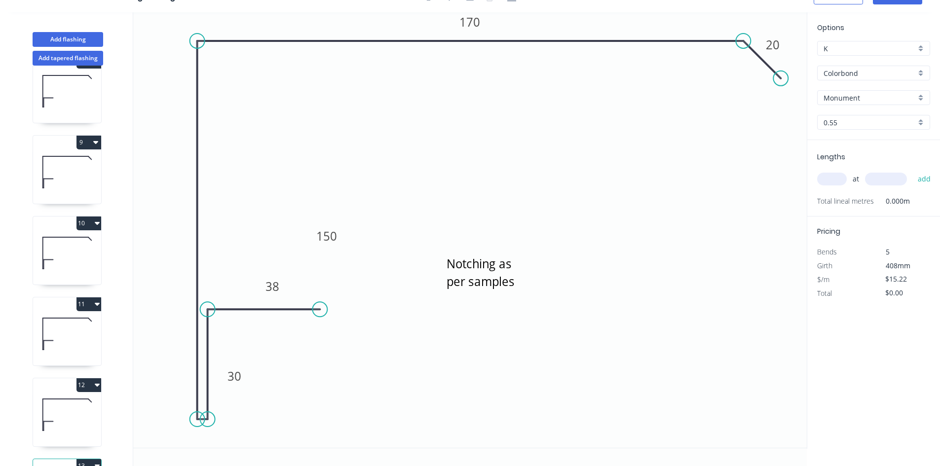
scroll to position [188, 0]
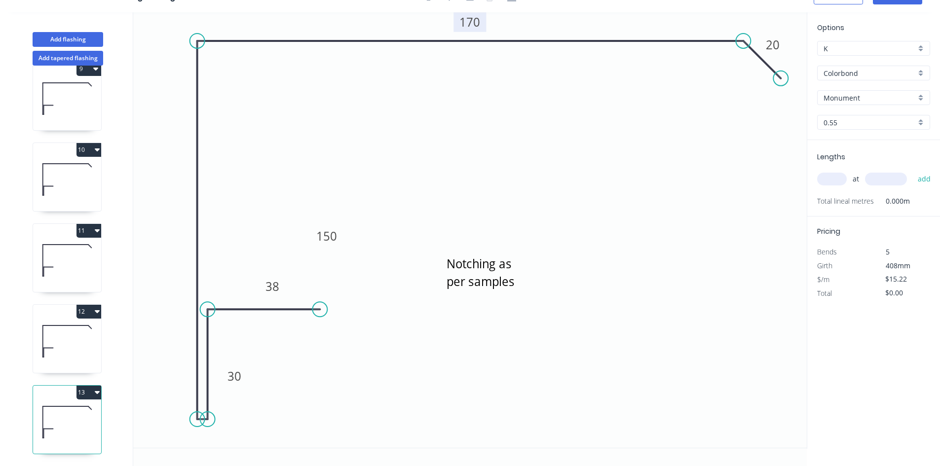
click at [472, 22] on tspan "170" at bounding box center [469, 22] width 21 height 16
type input "$13.38"
click at [831, 183] on input "text" at bounding box center [832, 179] width 30 height 13
type input "4"
type input "5300"
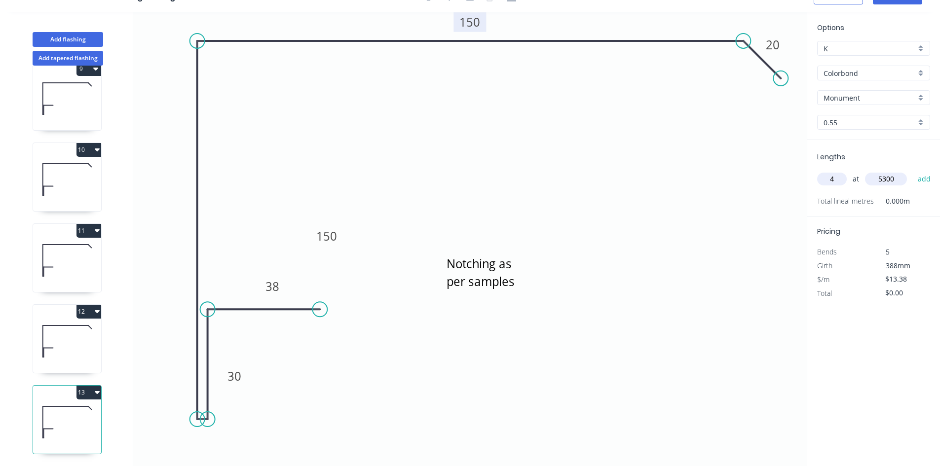
click at [913, 171] on button "add" at bounding box center [924, 179] width 23 height 17
type input "$283.66"
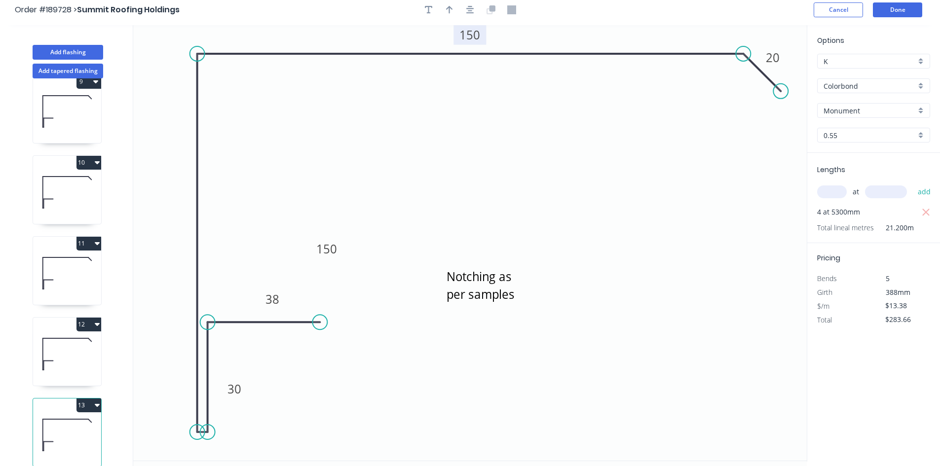
scroll to position [0, 0]
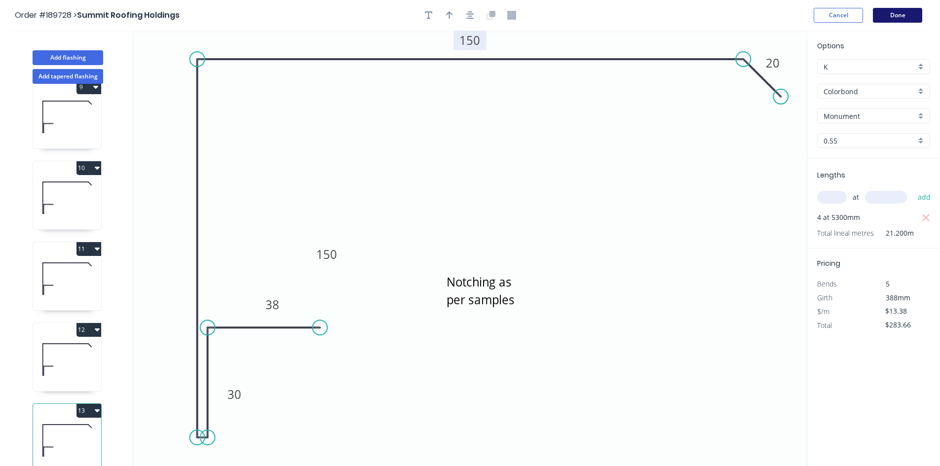
click at [896, 13] on button "Done" at bounding box center [897, 15] width 49 height 15
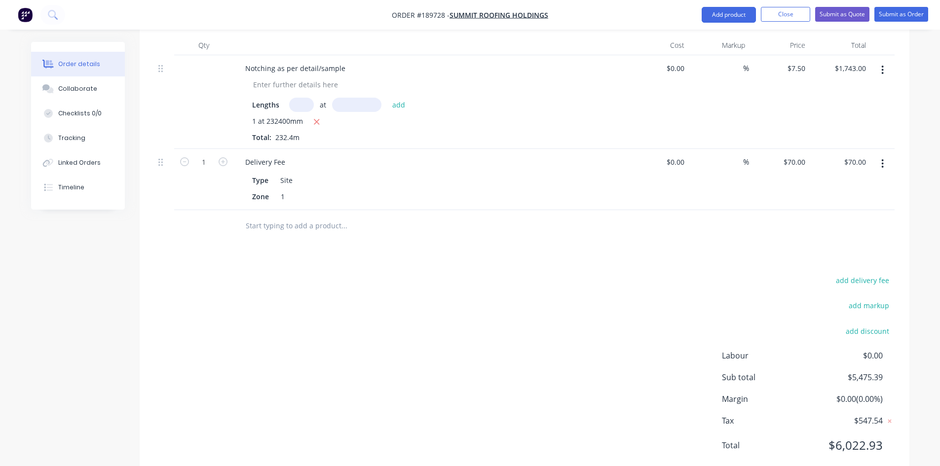
scroll to position [2527, 0]
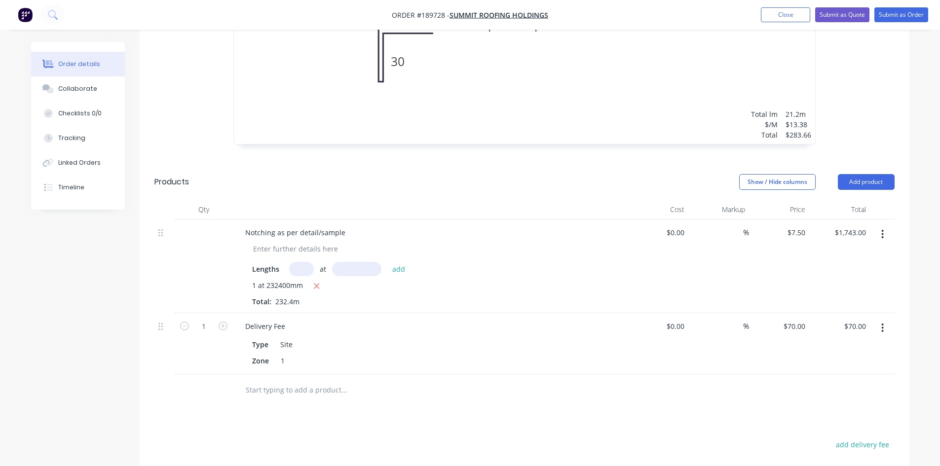
click at [307, 262] on input "text" at bounding box center [301, 269] width 25 height 14
type input "1"
type input "249600"
click at [387, 262] on button "add" at bounding box center [398, 268] width 23 height 13
click at [322, 280] on button "button" at bounding box center [317, 286] width 12 height 12
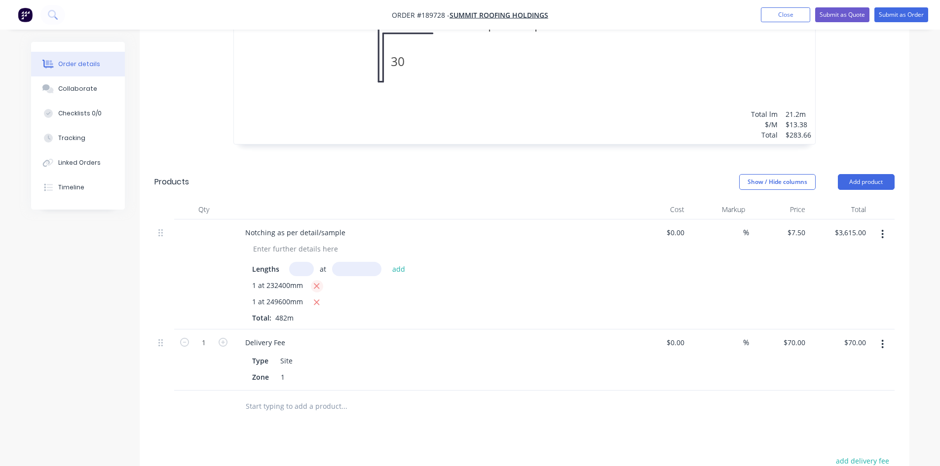
type input "$1,872.00"
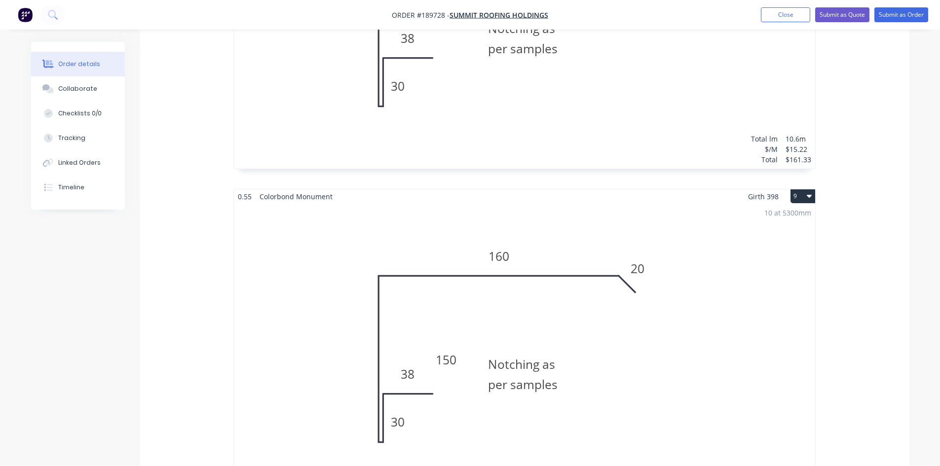
scroll to position [0, 0]
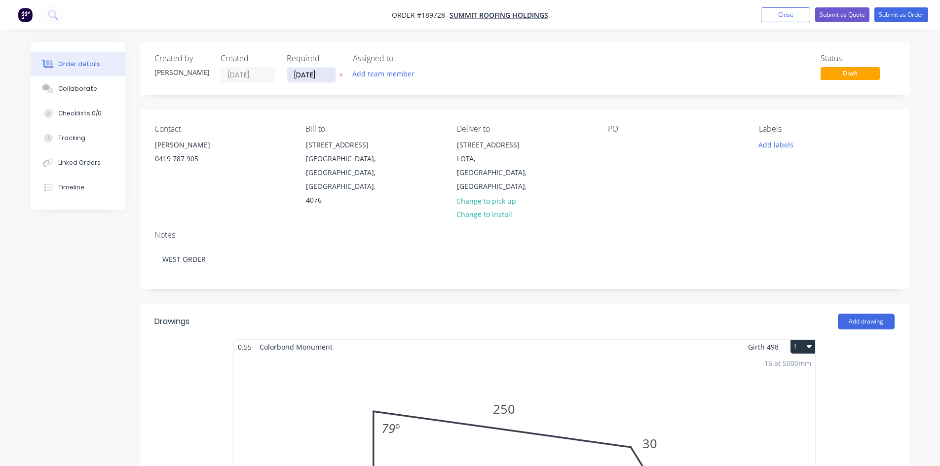
click at [309, 73] on input "[DATE]" at bounding box center [311, 75] width 48 height 15
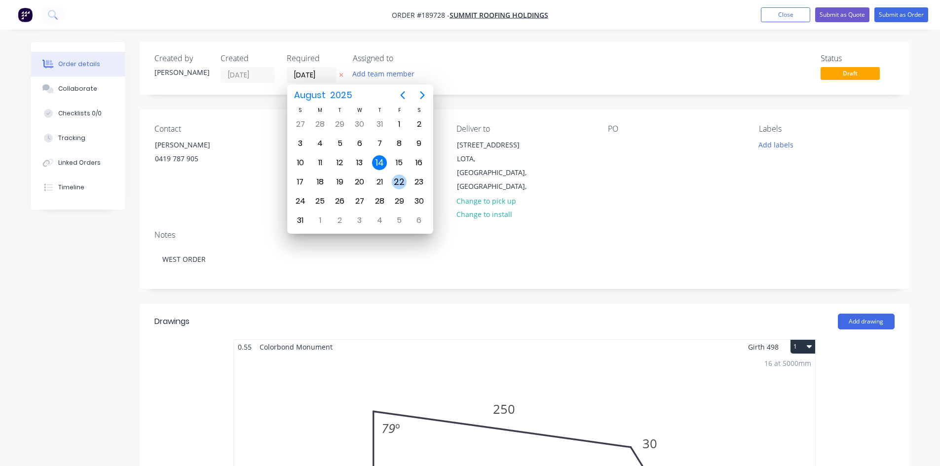
click at [402, 183] on div "22" at bounding box center [399, 182] width 15 height 15
type input "[DATE]"
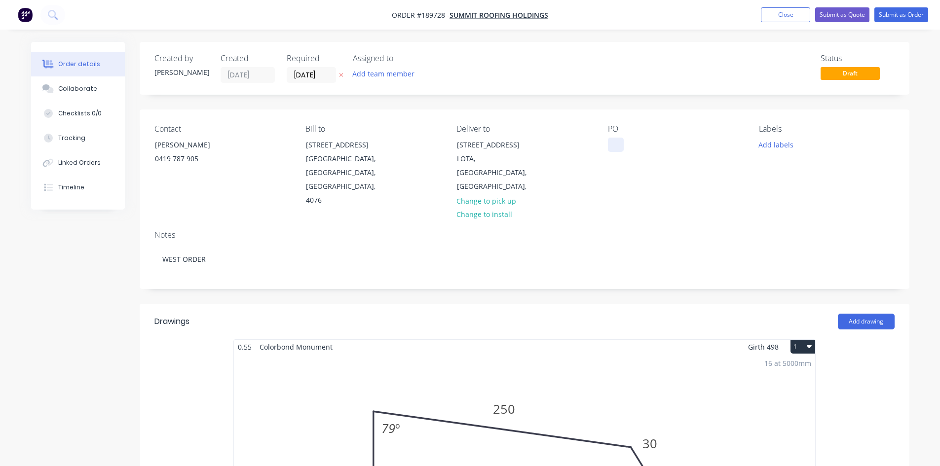
click at [613, 142] on div at bounding box center [616, 145] width 16 height 14
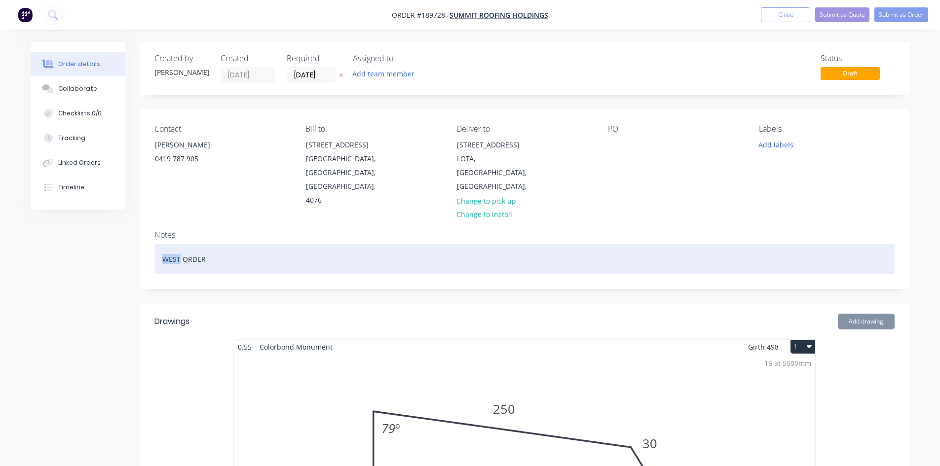
drag, startPoint x: 179, startPoint y: 231, endPoint x: 45, endPoint y: 234, distance: 133.8
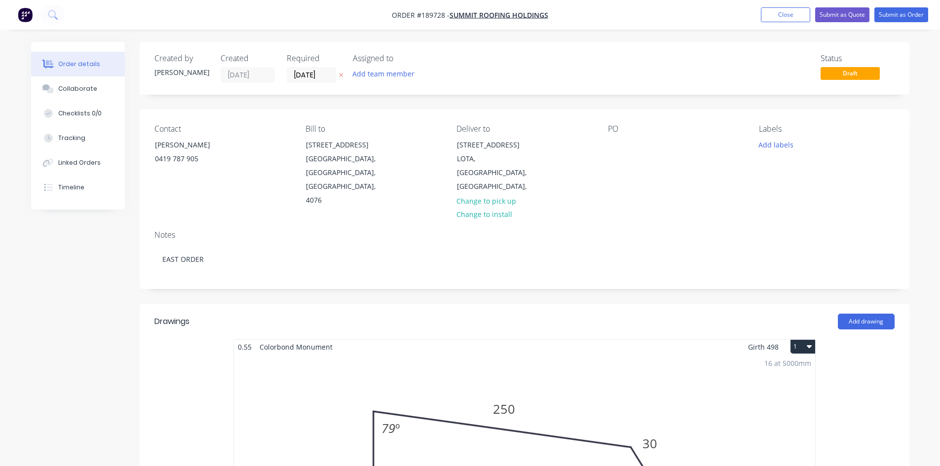
click at [625, 141] on div "PO" at bounding box center [675, 165] width 135 height 83
click at [897, 17] on button "Submit as Order" at bounding box center [901, 14] width 54 height 15
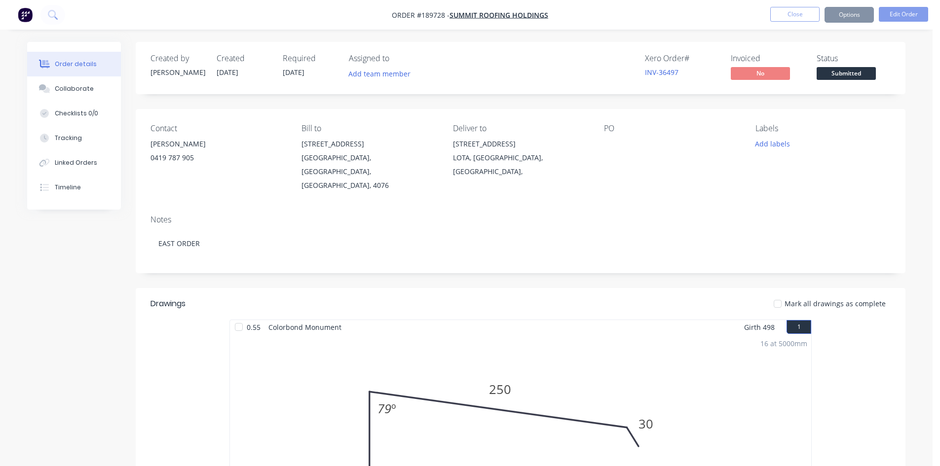
click at [788, 27] on nav "Order #189728 - Summit Roofing Holdings Close Options Edit Order" at bounding box center [470, 15] width 940 height 30
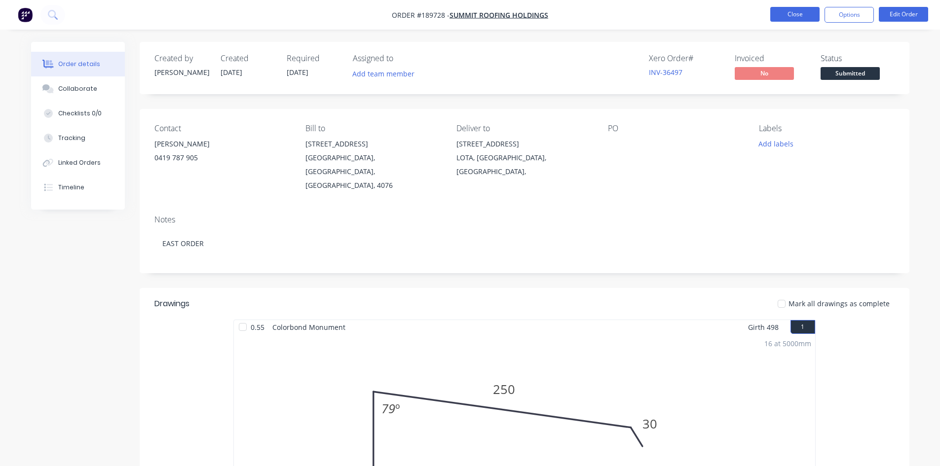
click at [796, 17] on button "Close" at bounding box center [794, 14] width 49 height 15
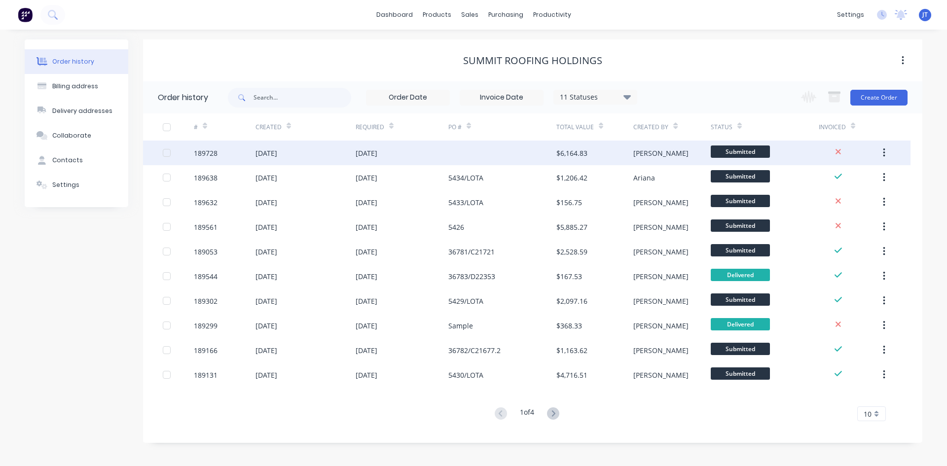
click at [583, 157] on div "$6,164.83" at bounding box center [572, 153] width 31 height 10
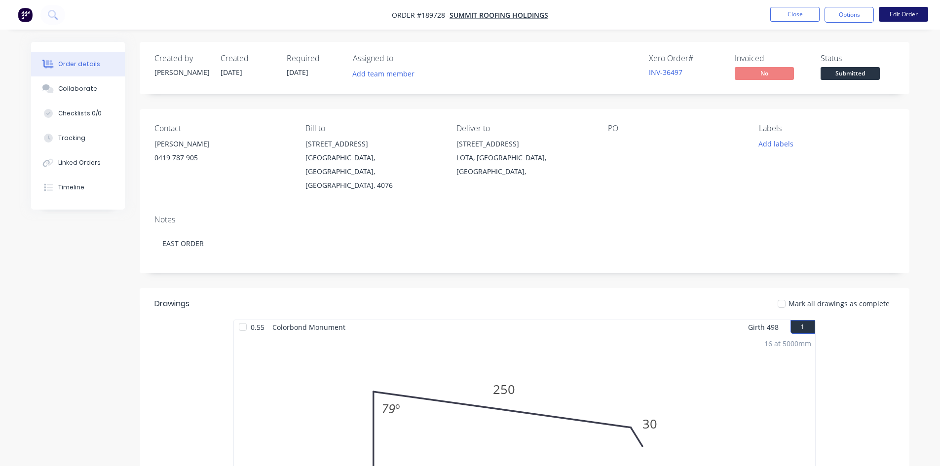
click at [889, 16] on button "Edit Order" at bounding box center [903, 14] width 49 height 15
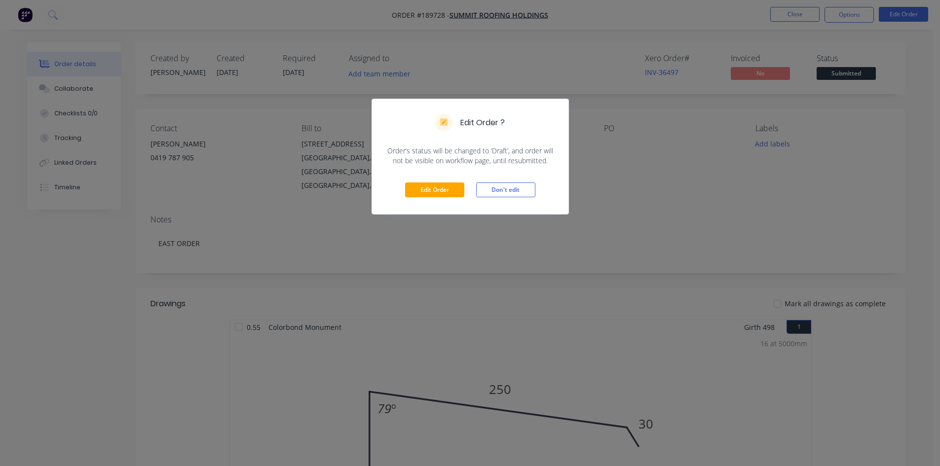
click at [446, 201] on div "Edit Order Don't edit" at bounding box center [470, 190] width 196 height 48
drag, startPoint x: 450, startPoint y: 192, endPoint x: 460, endPoint y: 191, distance: 9.9
click at [451, 192] on button "Edit Order" at bounding box center [434, 190] width 59 height 15
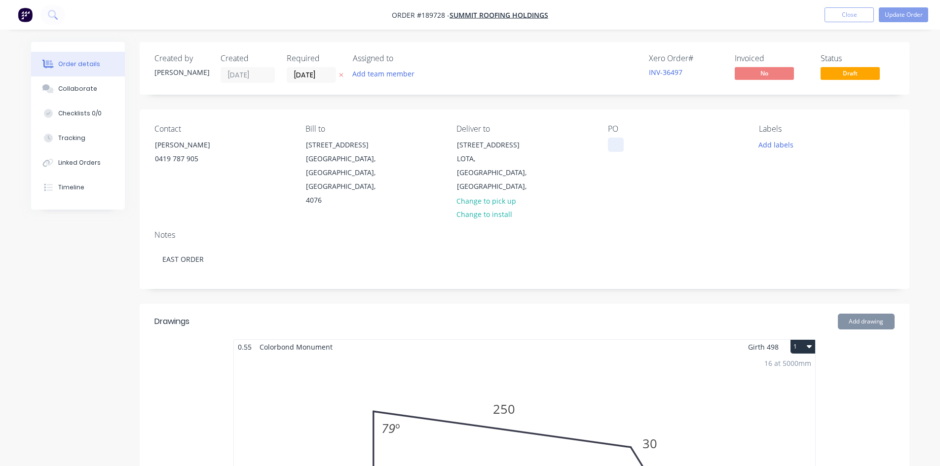
click at [618, 146] on div at bounding box center [616, 145] width 16 height 14
drag, startPoint x: 728, startPoint y: 184, endPoint x: 768, endPoint y: 140, distance: 59.0
click at [735, 177] on div "Contact HAYDEN [PHONE_NUMBER] Bill to [STREET_ADDRESS] Deliver to [STREET_ADDRE…" at bounding box center [525, 166] width 770 height 113
click at [908, 14] on button "Update Order" at bounding box center [903, 14] width 49 height 15
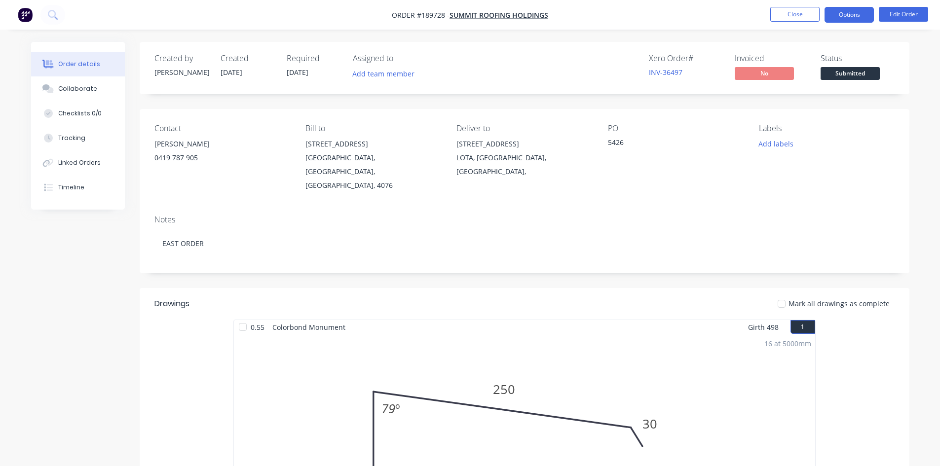
click at [858, 13] on button "Options" at bounding box center [849, 15] width 49 height 16
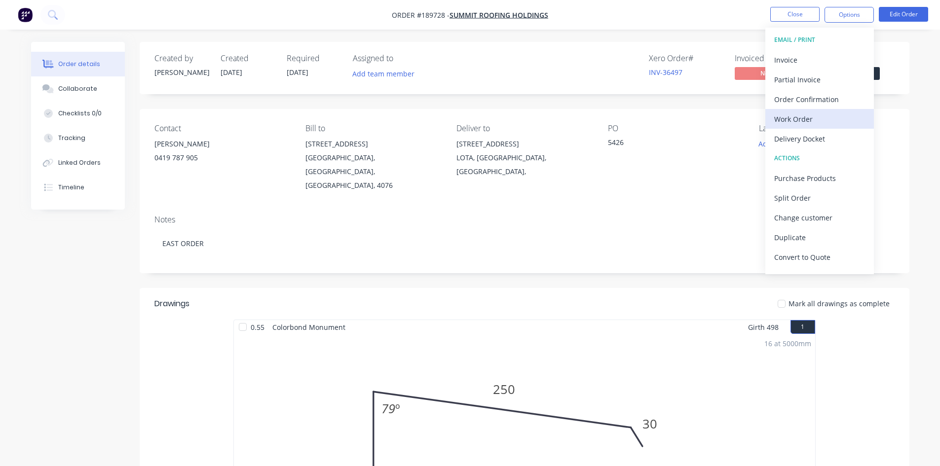
click at [824, 123] on div "Work Order" at bounding box center [819, 119] width 91 height 14
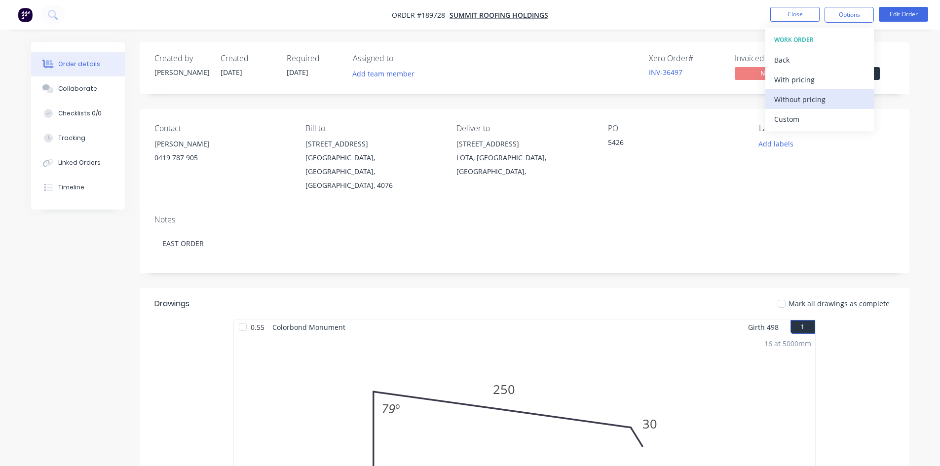
click at [818, 103] on div "Without pricing" at bounding box center [819, 99] width 91 height 14
